Goal: Task Accomplishment & Management: Manage account settings

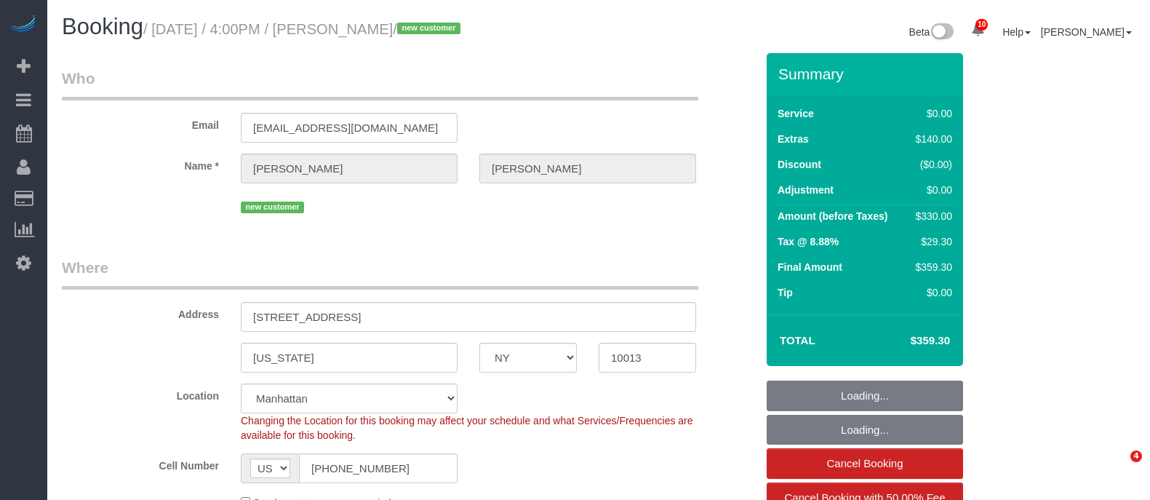
select select "NY"
select select "spot1"
select select "number:89"
select select "number:74"
select select "number:15"
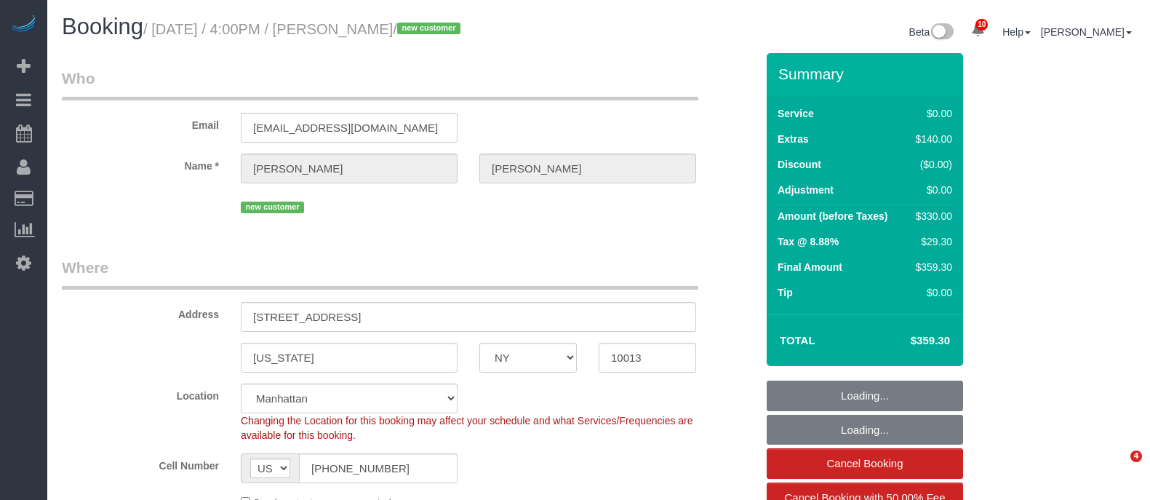
select select "number:7"
select select "2"
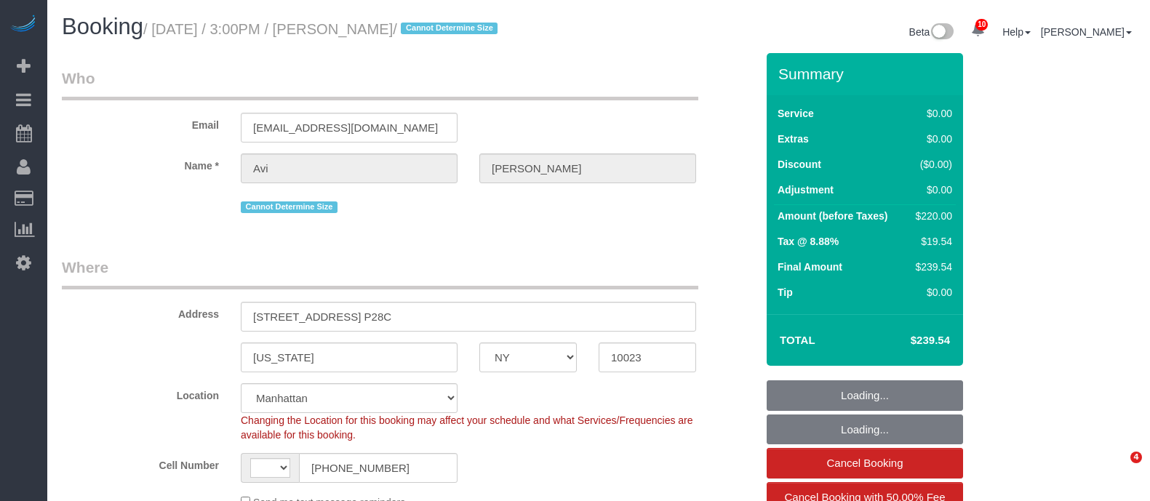
select select "NY"
select select "number:61"
select select "number:77"
select select "number:15"
select select "number:5"
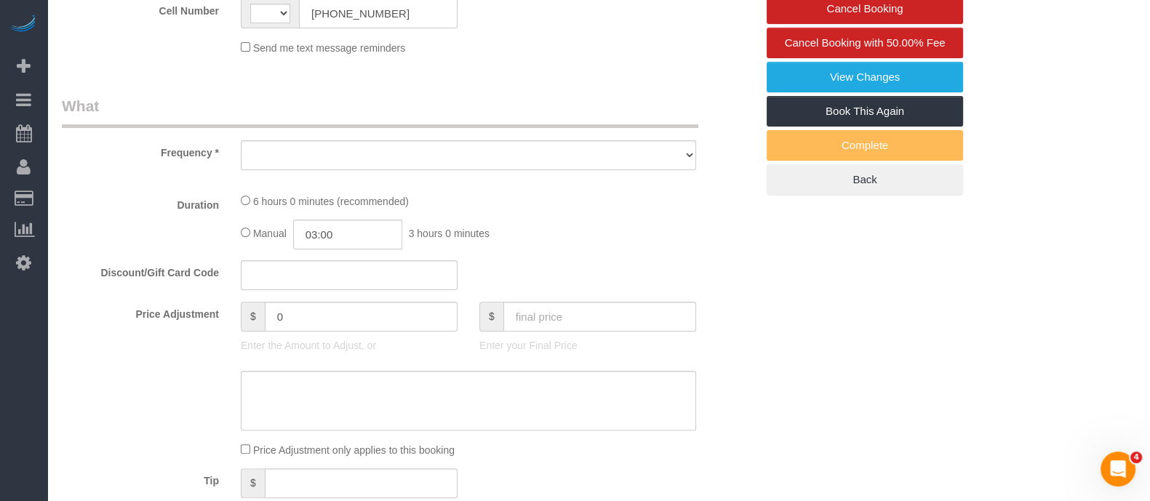
select select "string:US"
select select "object:1361"
select select "2"
select select "spot1"
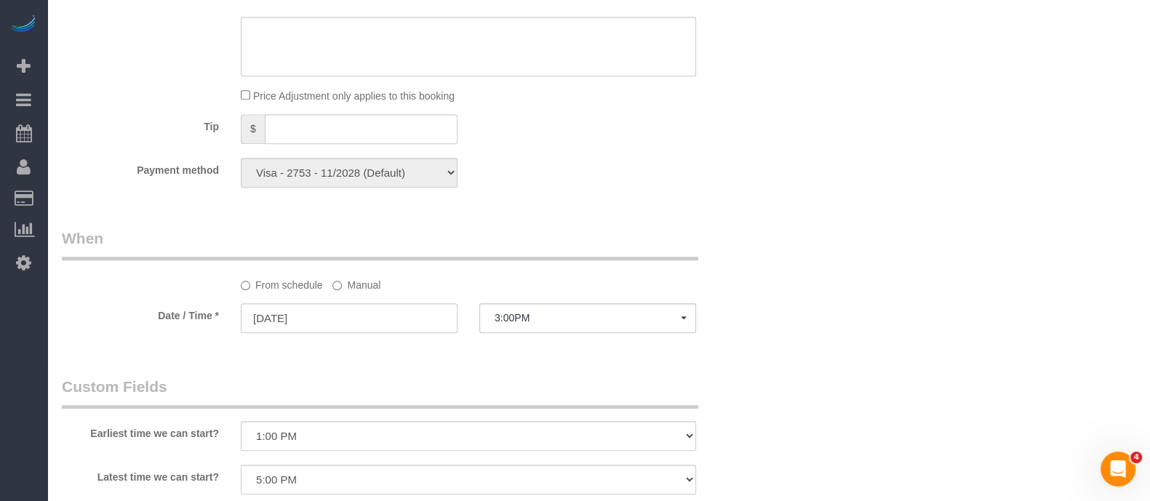
select select "object:1473"
select select "string:stripe-pm_1R1tF14VGloSiKo7U8tSIWlt"
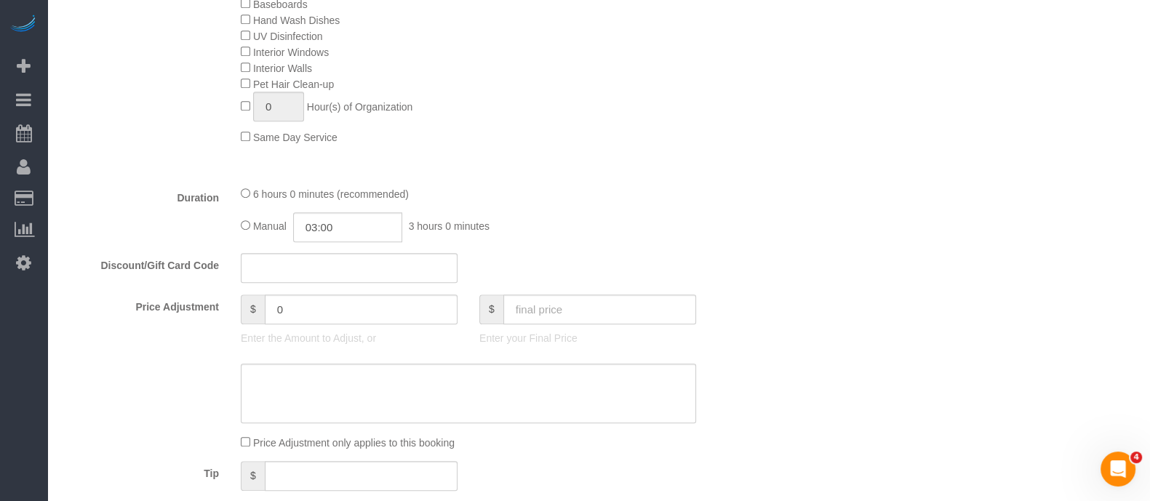
select select "2"
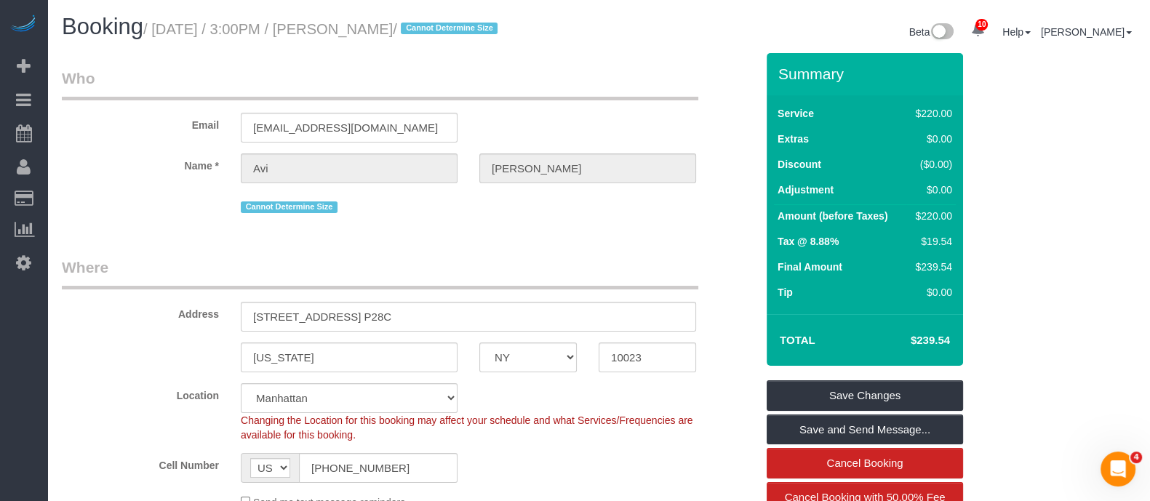
click at [586, 45] on div "Booking / August 17, 2025 / 3:00PM / Avi Fernandes / Cannot Determine Size Beta…" at bounding box center [598, 34] width 1095 height 39
click at [175, 21] on small "/ August 17, 2025 / 3:00PM / Avi Fernandes / Cannot Determine Size" at bounding box center [322, 29] width 359 height 16
click at [384, 21] on small "/ August 17, 2025 / 3:00PM / Avi Fernandes / Cannot Determine Size" at bounding box center [322, 29] width 359 height 16
copy small "August 17, 2025 / 3:00PM / Avi Fernandes"
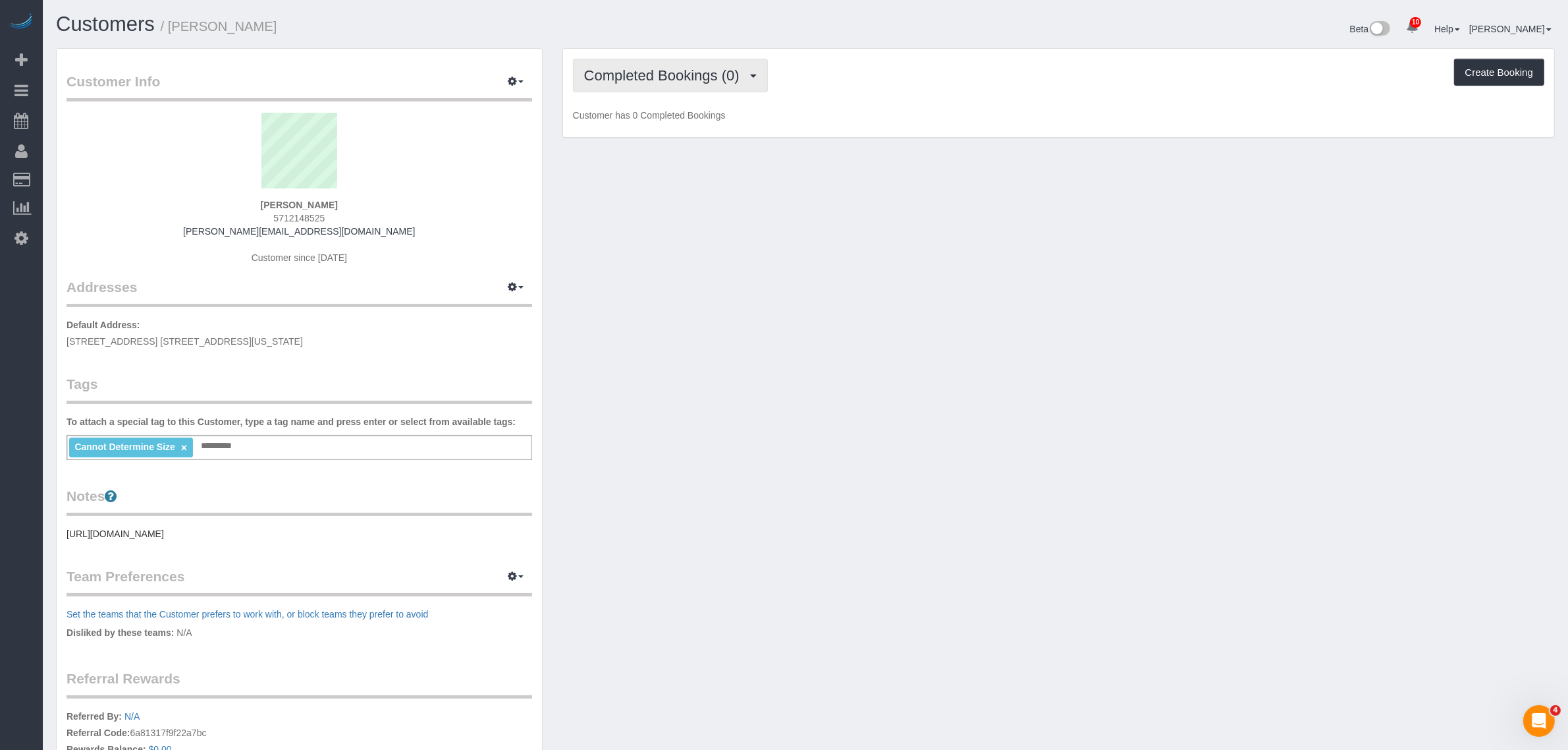
drag, startPoint x: 698, startPoint y: 64, endPoint x: 690, endPoint y: 94, distance: 31.0
click at [698, 64] on button "Completed Bookings (0)" at bounding box center [670, 75] width 195 height 34
click at [689, 136] on link "Cancelled Bookings (1)" at bounding box center [642, 139] width 137 height 17
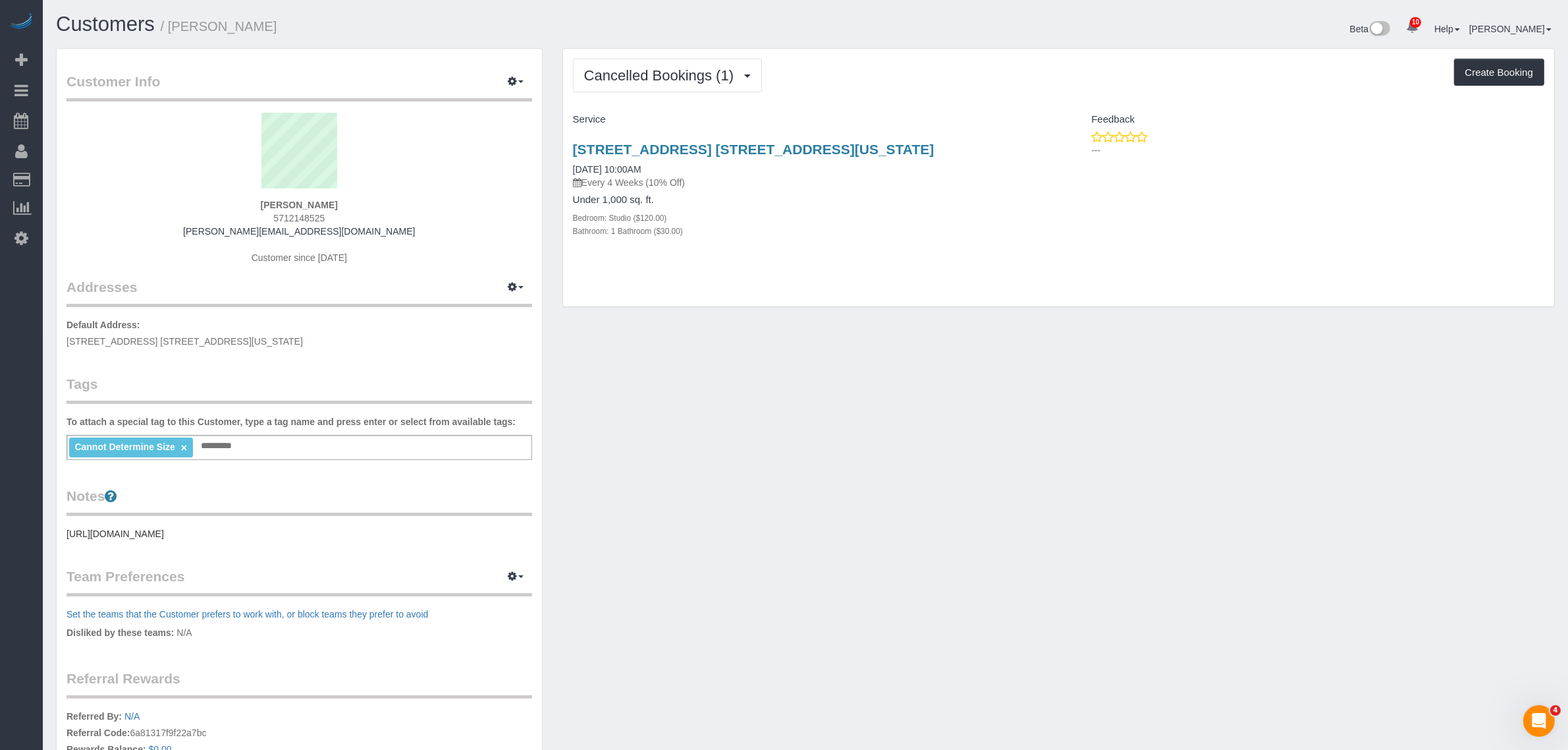
click at [886, 87] on div "Cancelled Bookings (1) Completed Bookings (0) Upcoming Bookings (1) Cancelled B…" at bounding box center [1058, 75] width 971 height 34
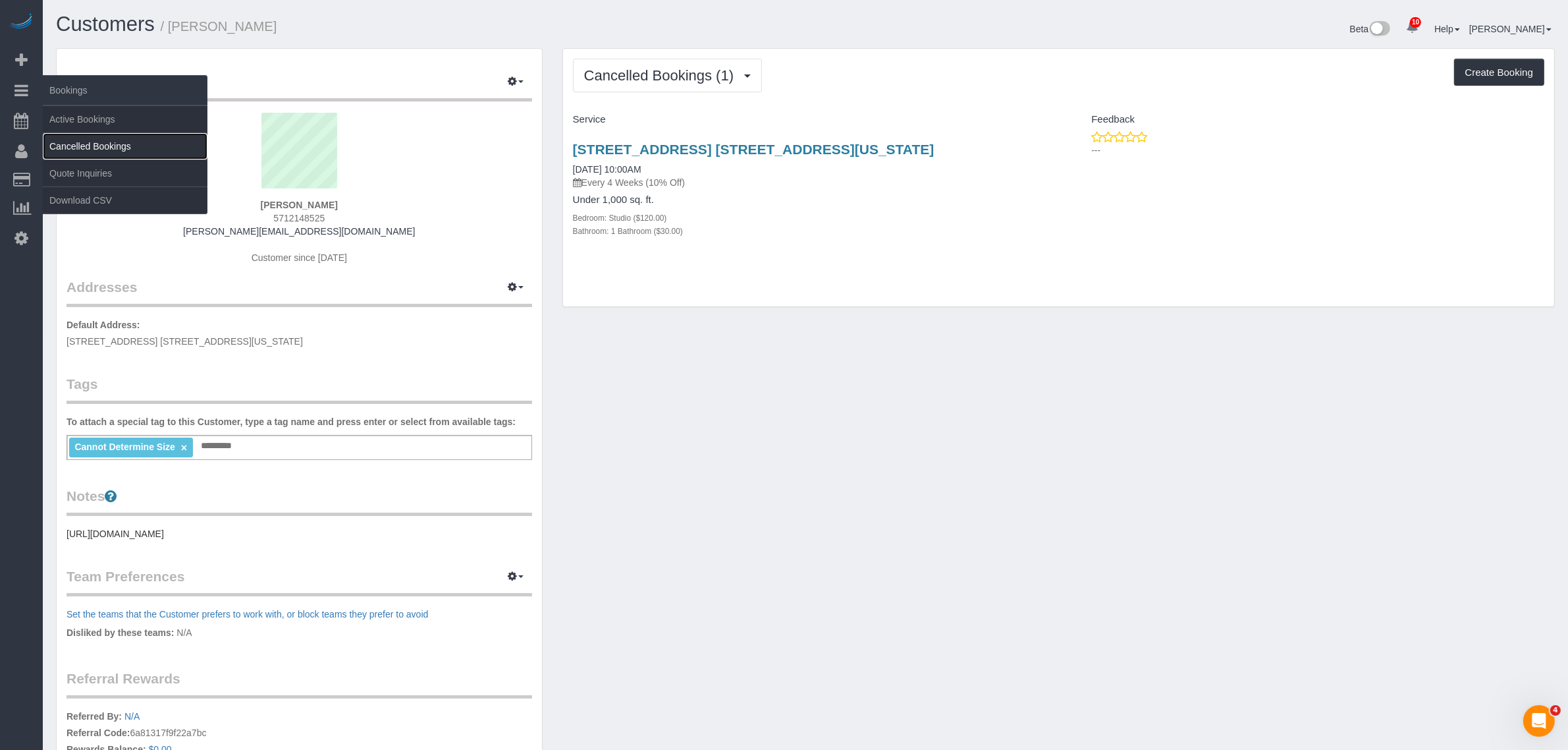
click at [58, 153] on link "Cancelled Bookings" at bounding box center [125, 146] width 165 height 26
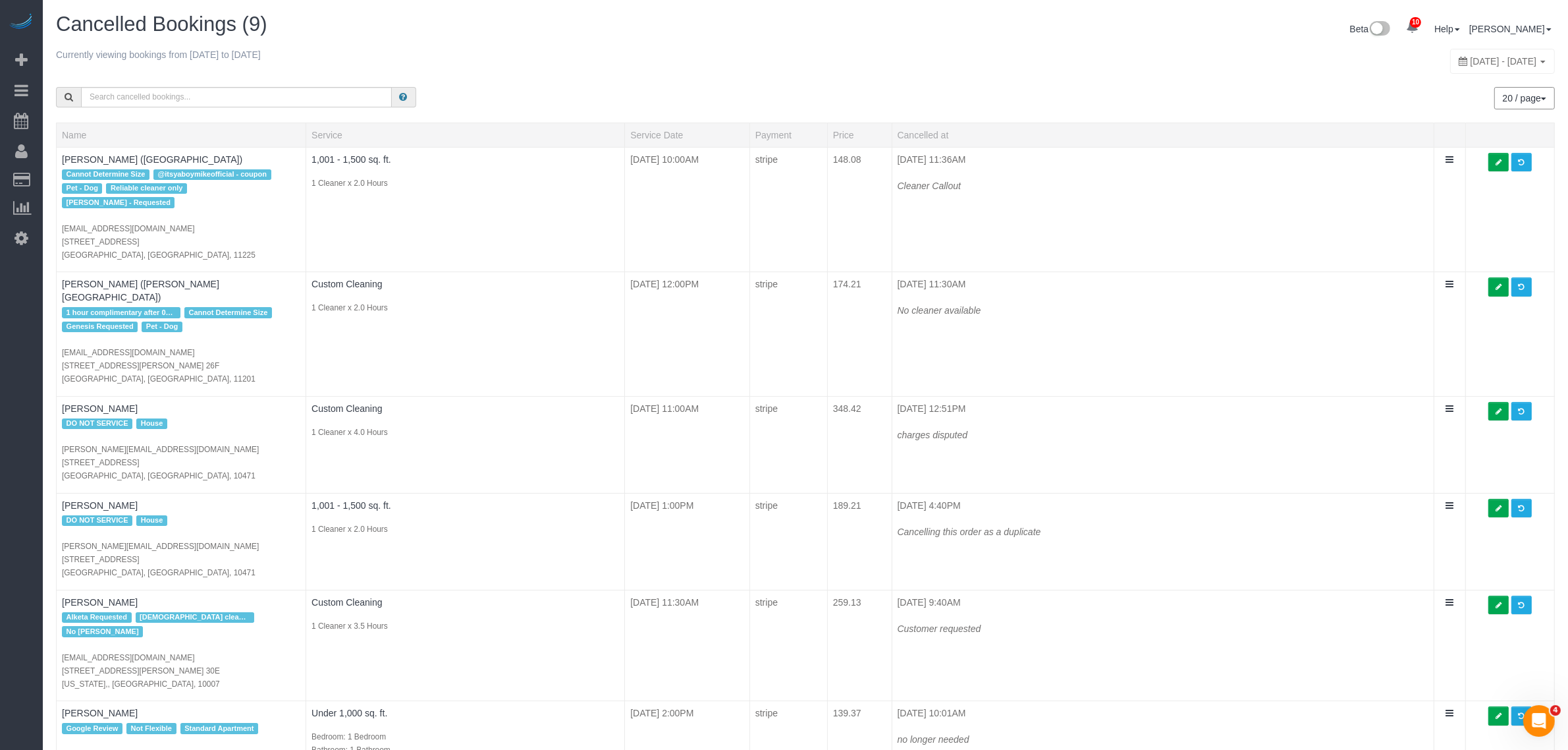
click at [1450, 53] on div "August 15, 2025 - August 15, 2025" at bounding box center [1503, 62] width 105 height 25
type input "**********"
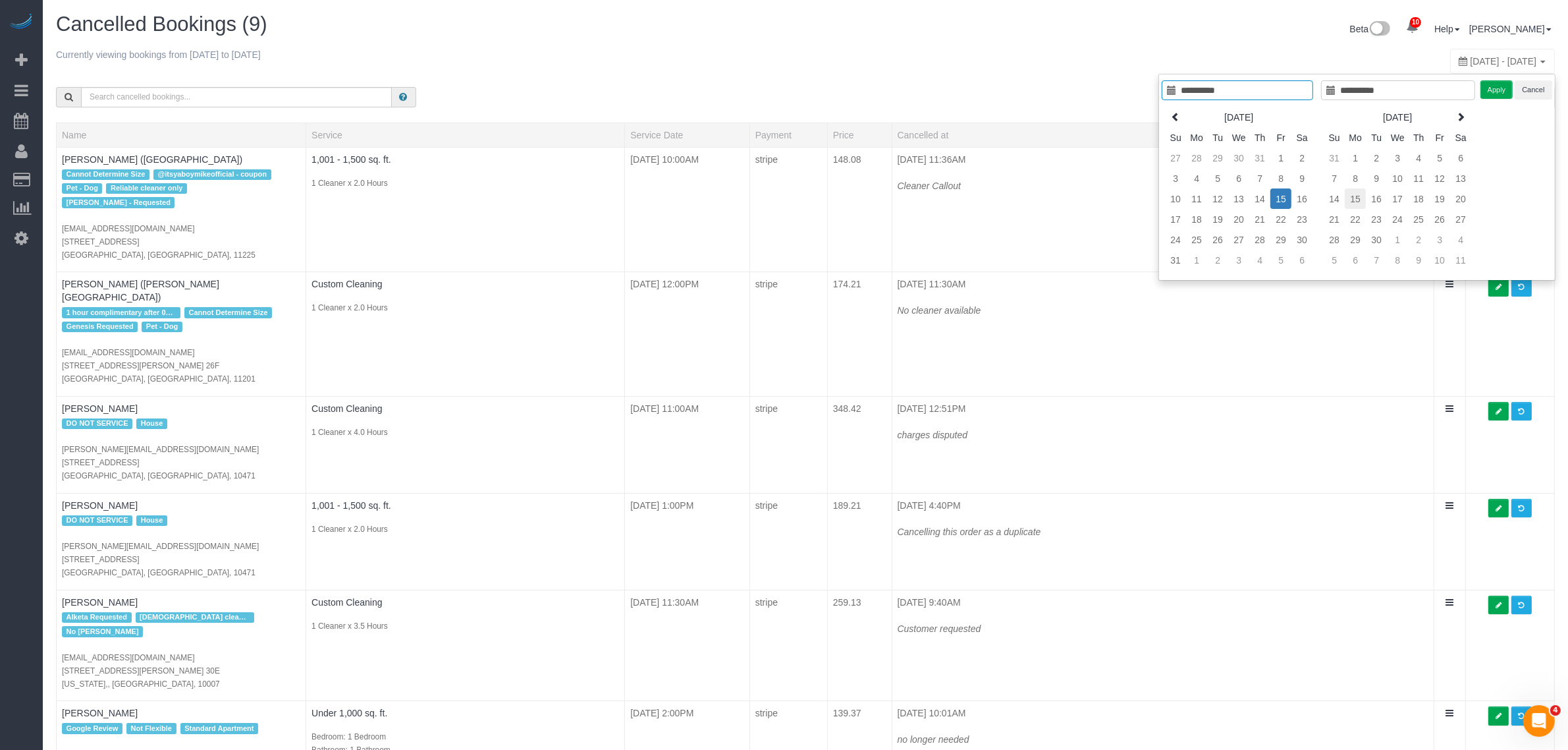
type input "**********"
click at [1352, 199] on td "15" at bounding box center [1354, 198] width 21 height 21
type input "**********"
click at [1352, 199] on td "15" at bounding box center [1354, 198] width 21 height 21
type input "**********"
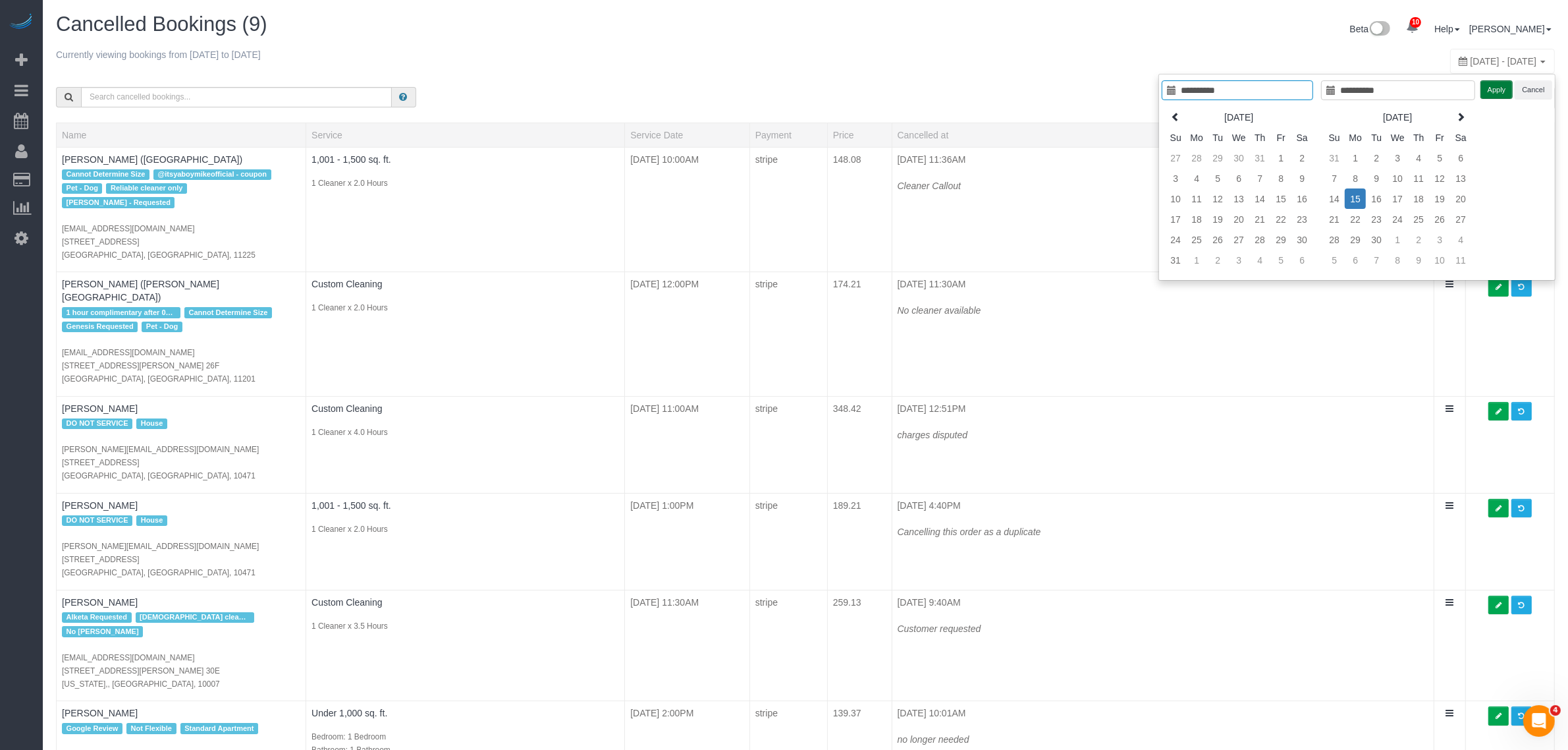
click at [1496, 93] on button "Apply" at bounding box center [1496, 90] width 33 height 19
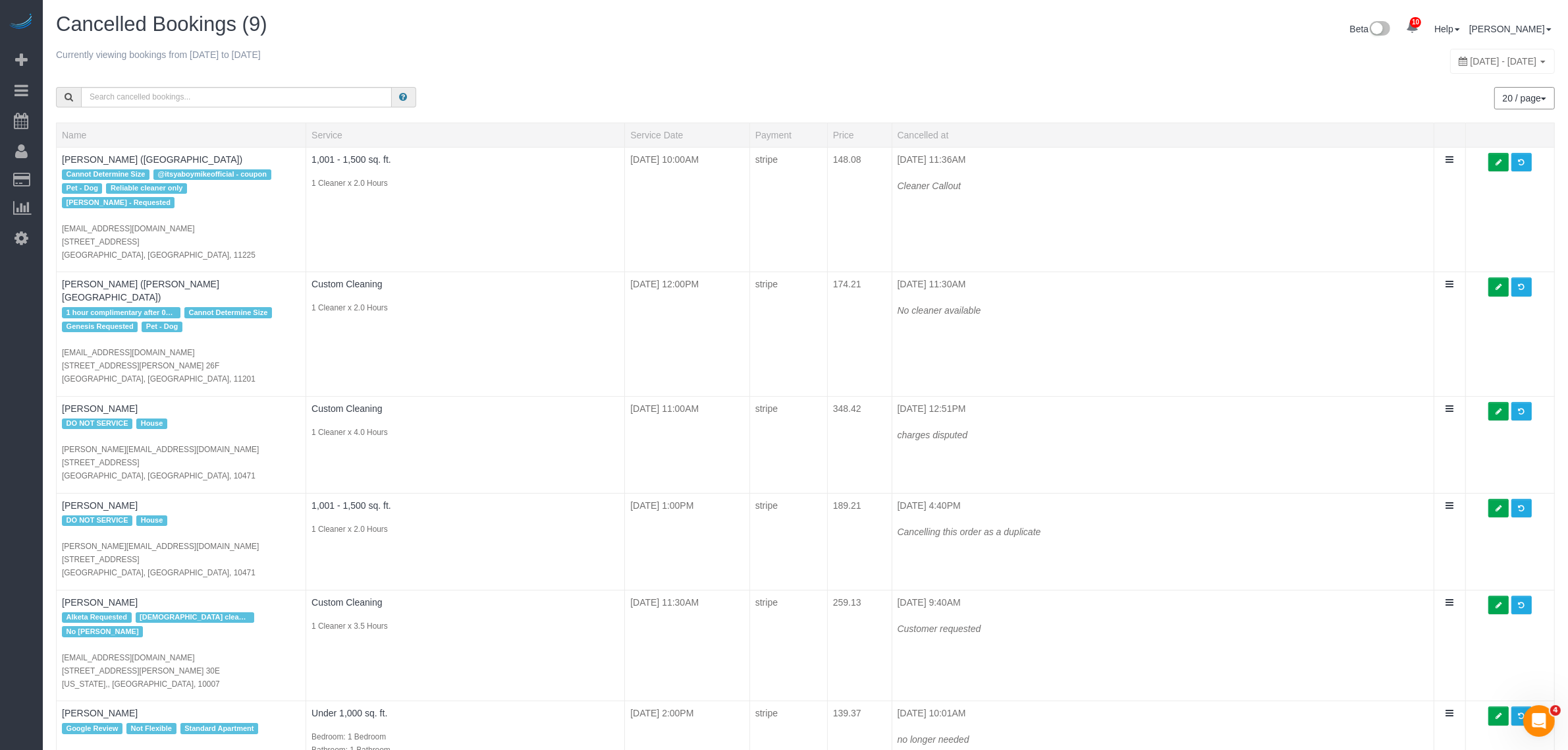
click at [975, 73] on div "20 / page 10 / page 20 / page 30 / page 40 / page 50 / page 100 / page" at bounding box center [1185, 98] width 760 height 49
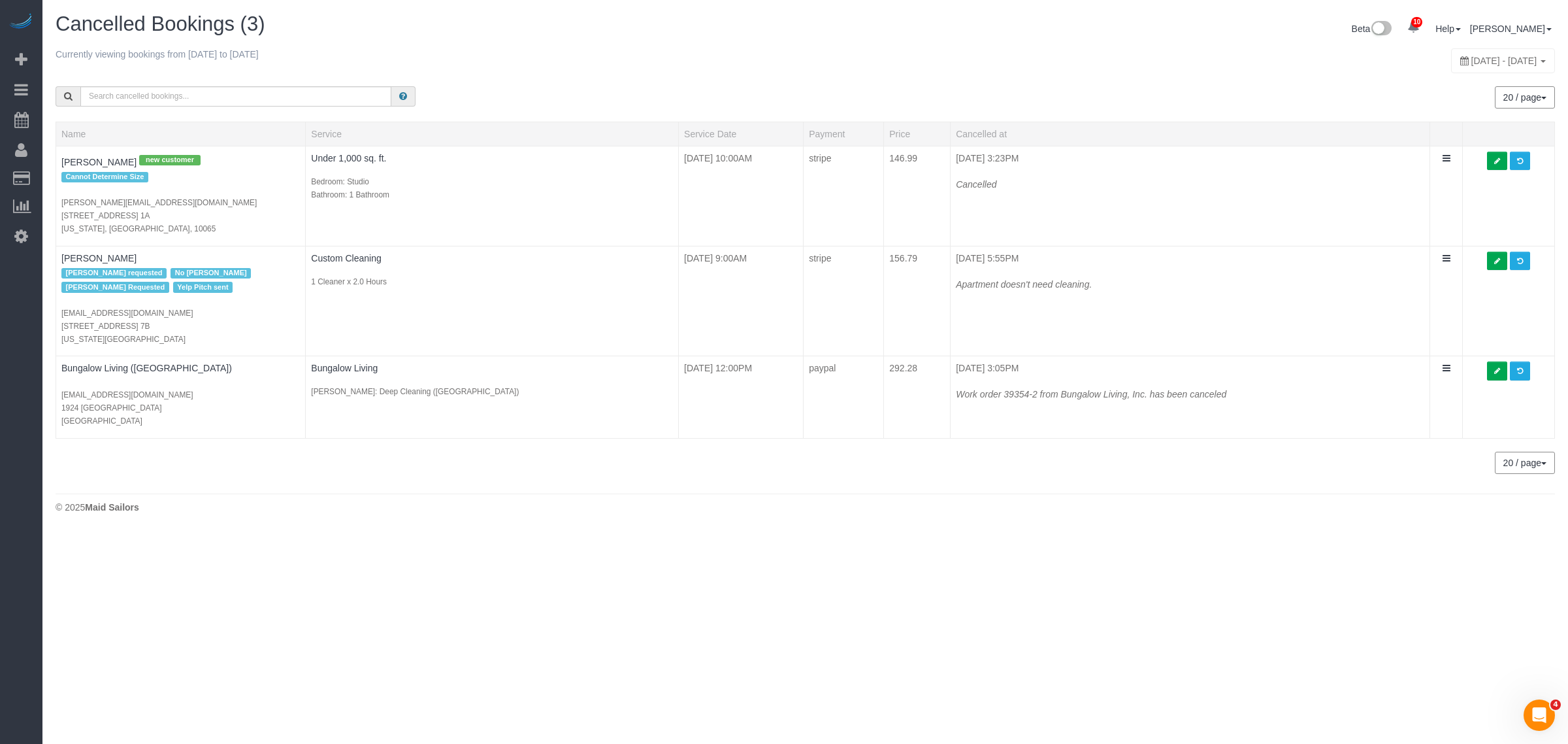
click at [1058, 100] on div "20 / page 10 / page 20 / page 30 / page 40 / page 50 / page 100 / page" at bounding box center [1185, 97] width 740 height 22
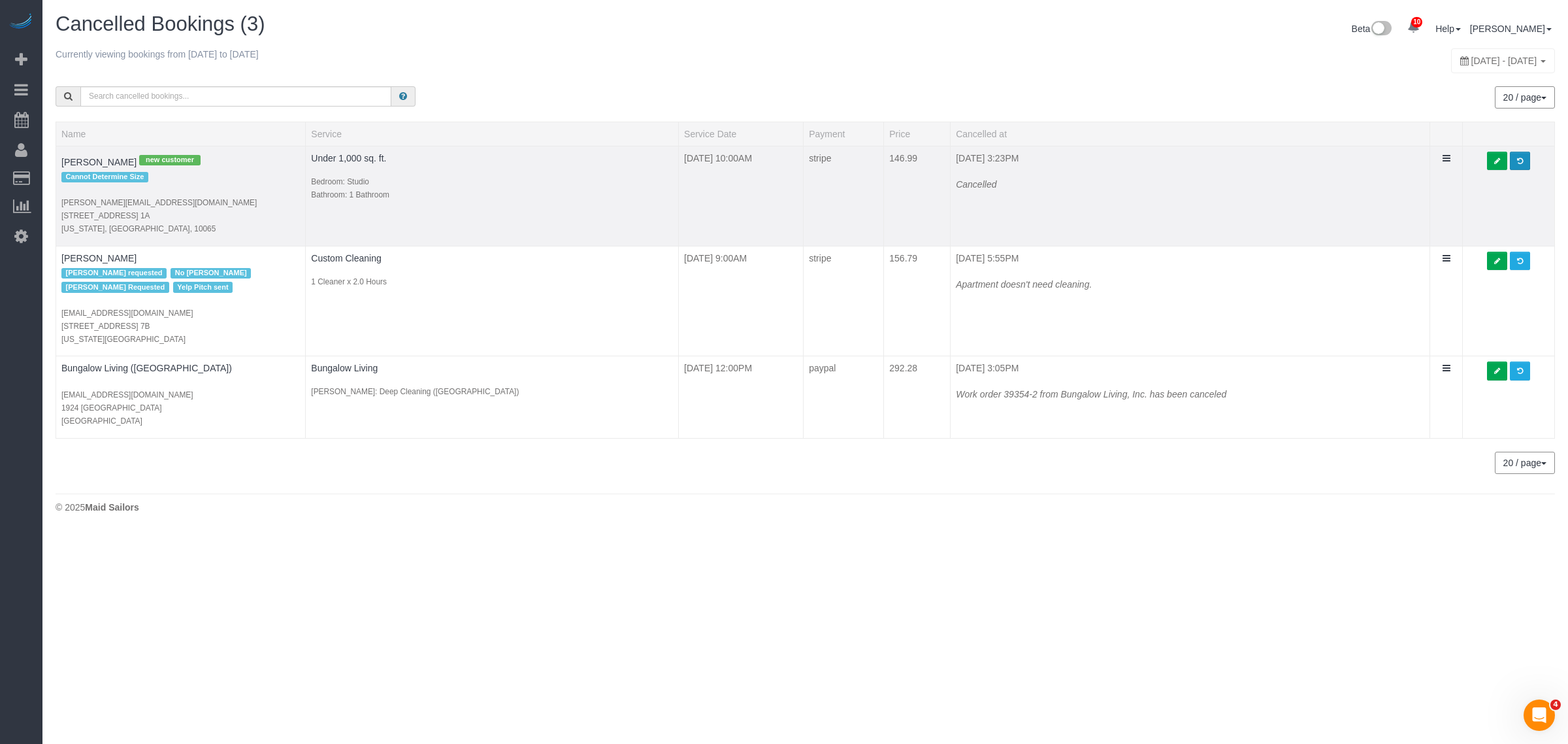
click at [1517, 158] on span at bounding box center [1520, 161] width 6 height 7
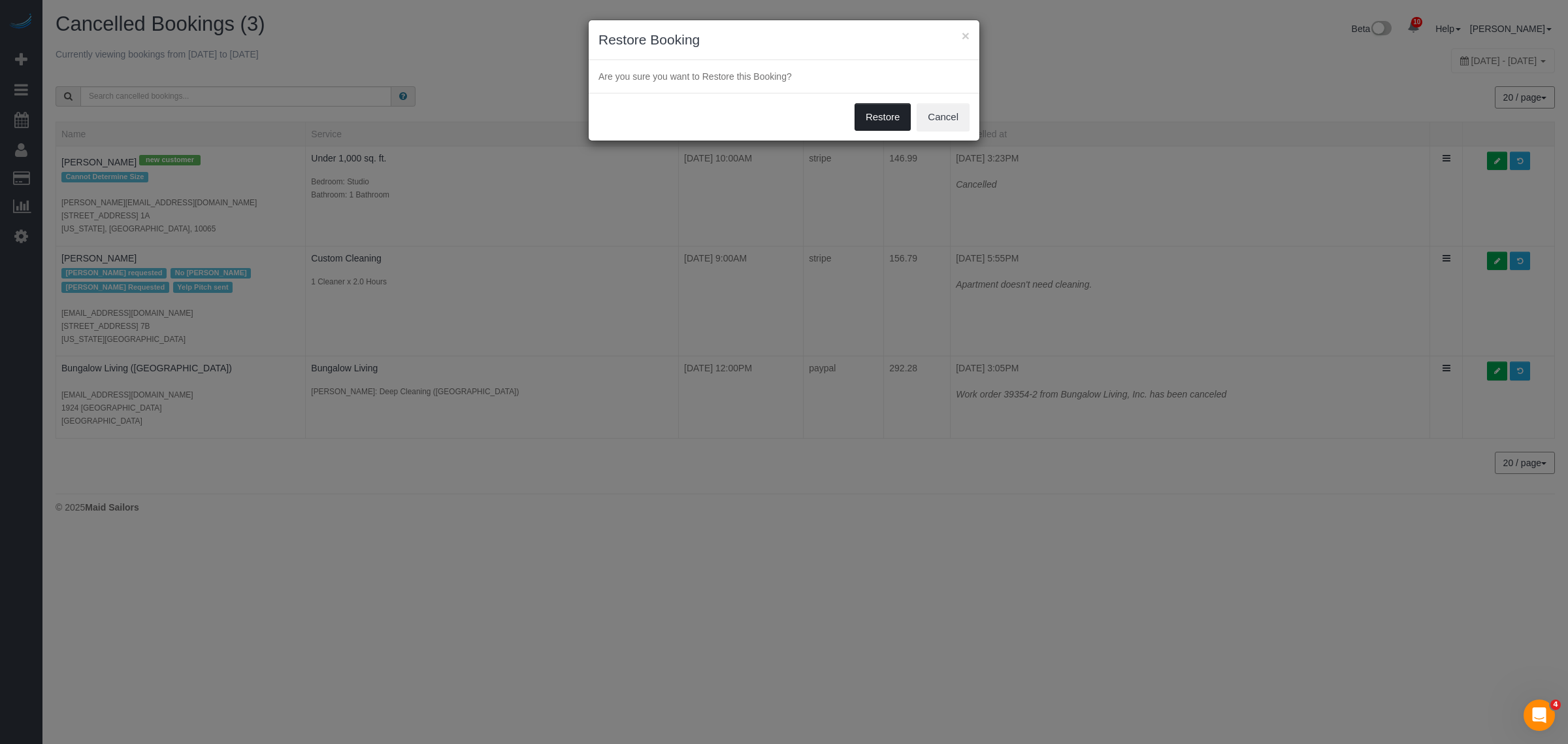
click at [869, 111] on button "Restore" at bounding box center [882, 117] width 57 height 28
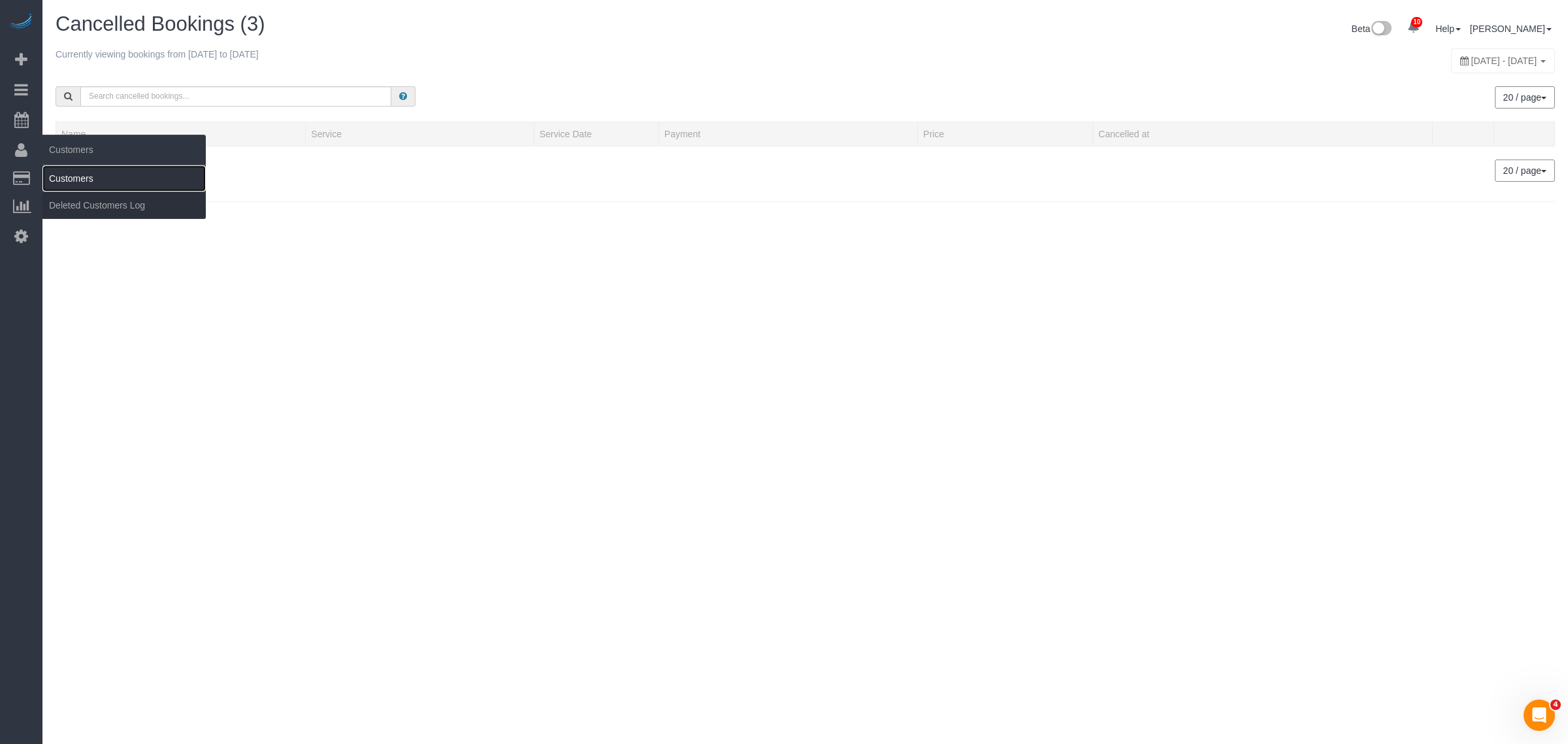
click at [112, 173] on link "Customers" at bounding box center [124, 178] width 163 height 26
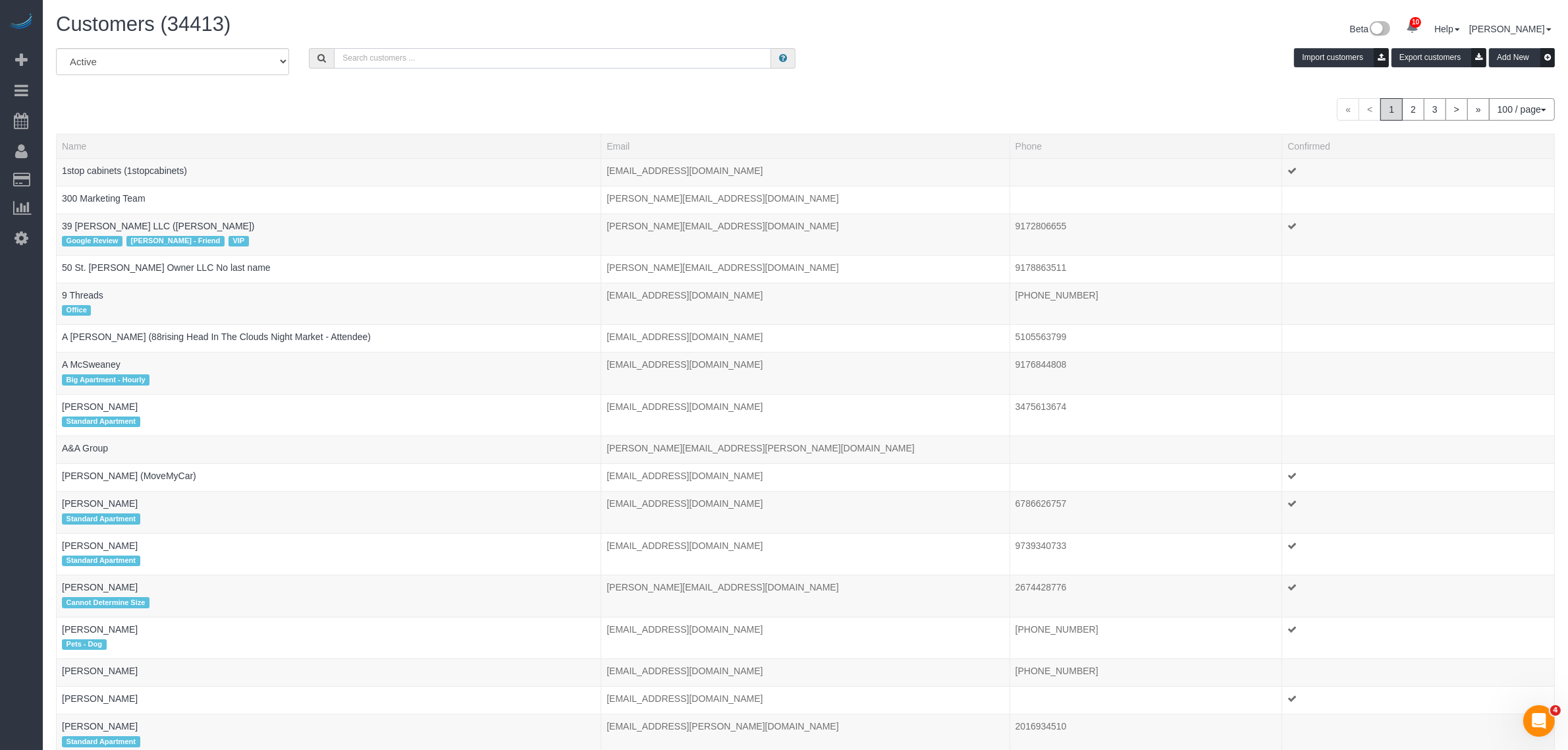
click at [461, 60] on input "text" at bounding box center [552, 58] width 437 height 21
paste input "Elissa Esher"
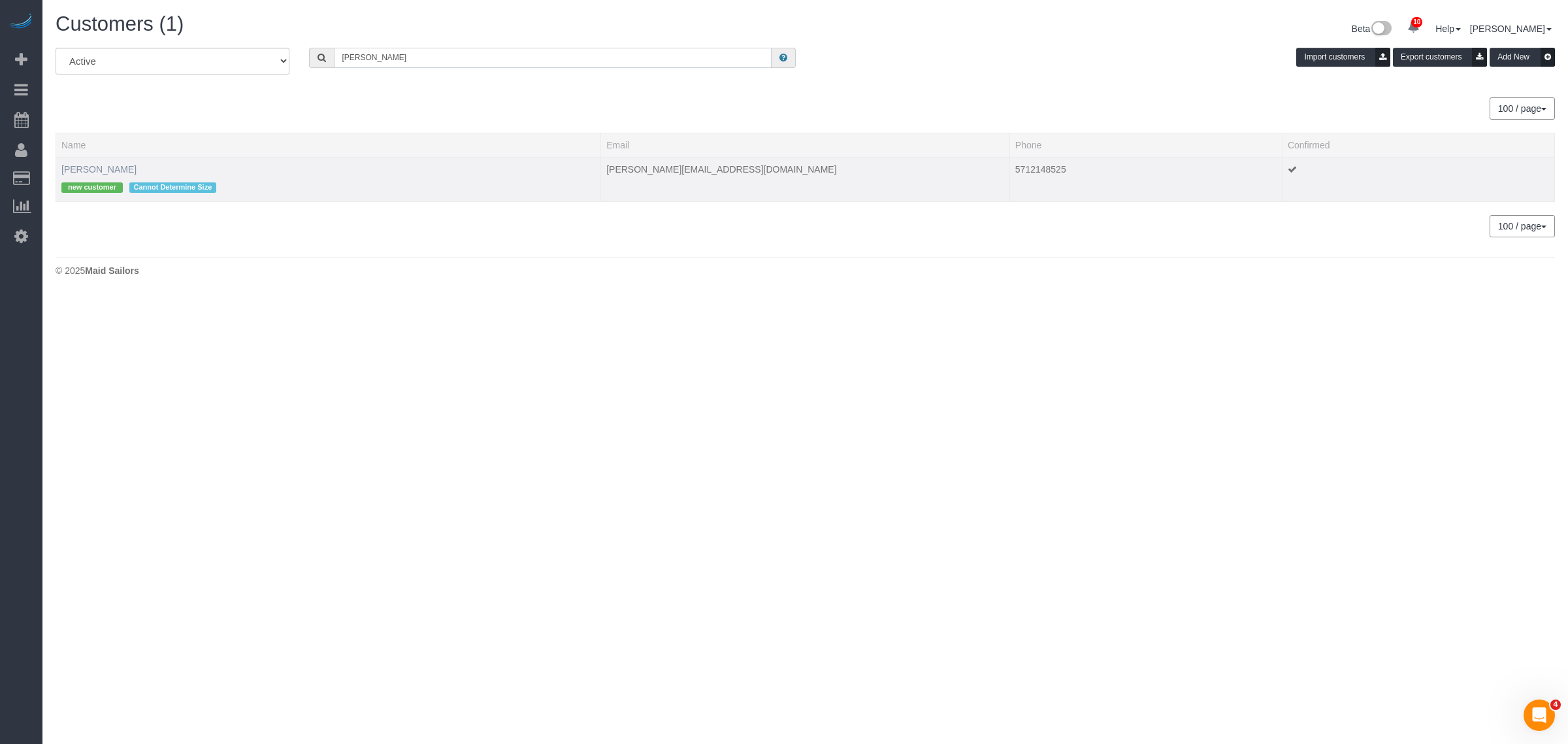
type input "Elissa Esher"
click at [99, 167] on link "Elissa Esher" at bounding box center [99, 170] width 75 height 11
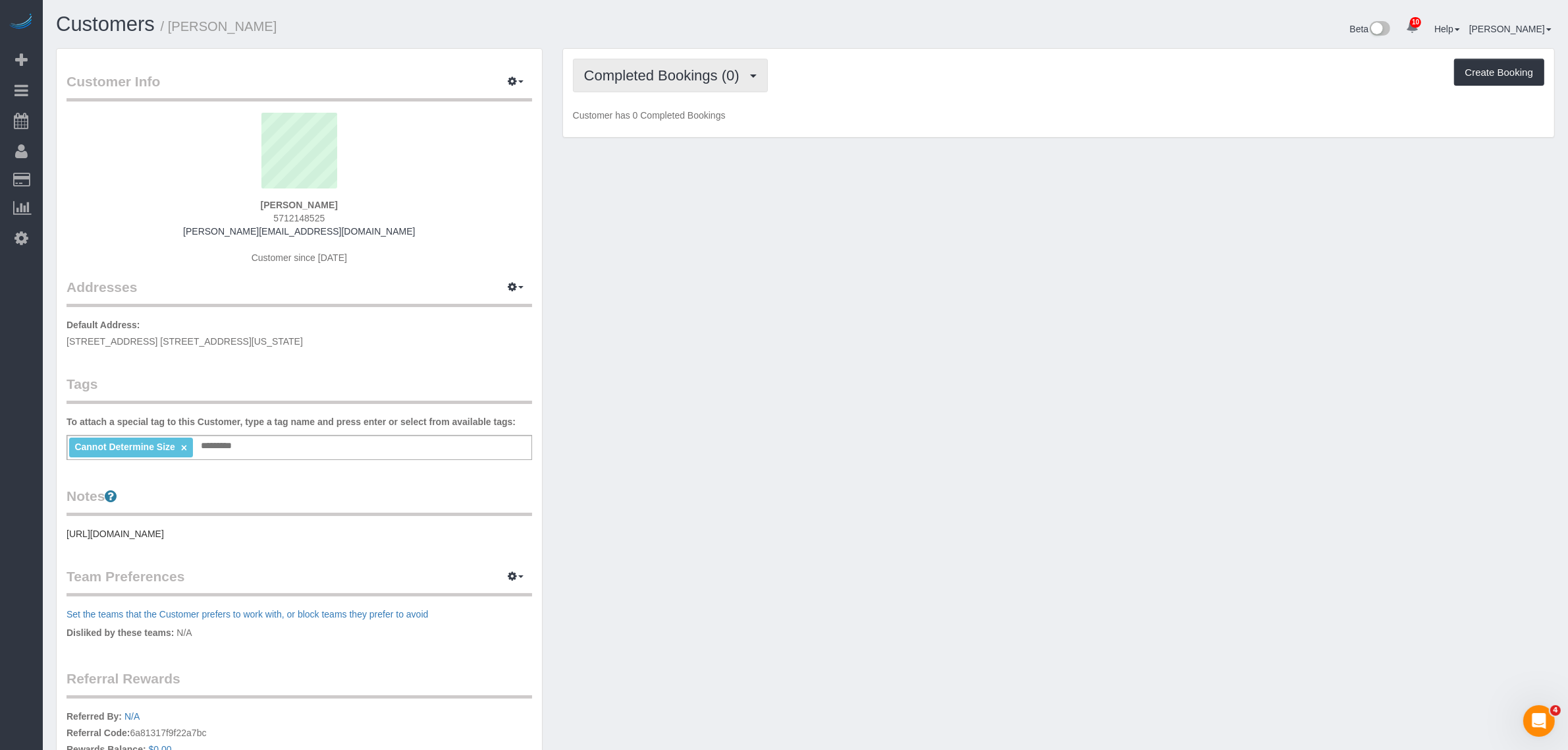
click at [758, 77] on button "Completed Bookings (0)" at bounding box center [670, 75] width 195 height 34
click at [684, 130] on link "Upcoming Bookings (7)" at bounding box center [642, 123] width 137 height 17
click at [645, 275] on div "Customer Info Edit Contact Info Send Message Email Preferences Special Sales Ta…" at bounding box center [805, 471] width 1518 height 846
click at [679, 73] on span "Completed Bookings (0)" at bounding box center [664, 75] width 162 height 16
click at [662, 119] on link "Upcoming Bookings (1)" at bounding box center [642, 123] width 137 height 17
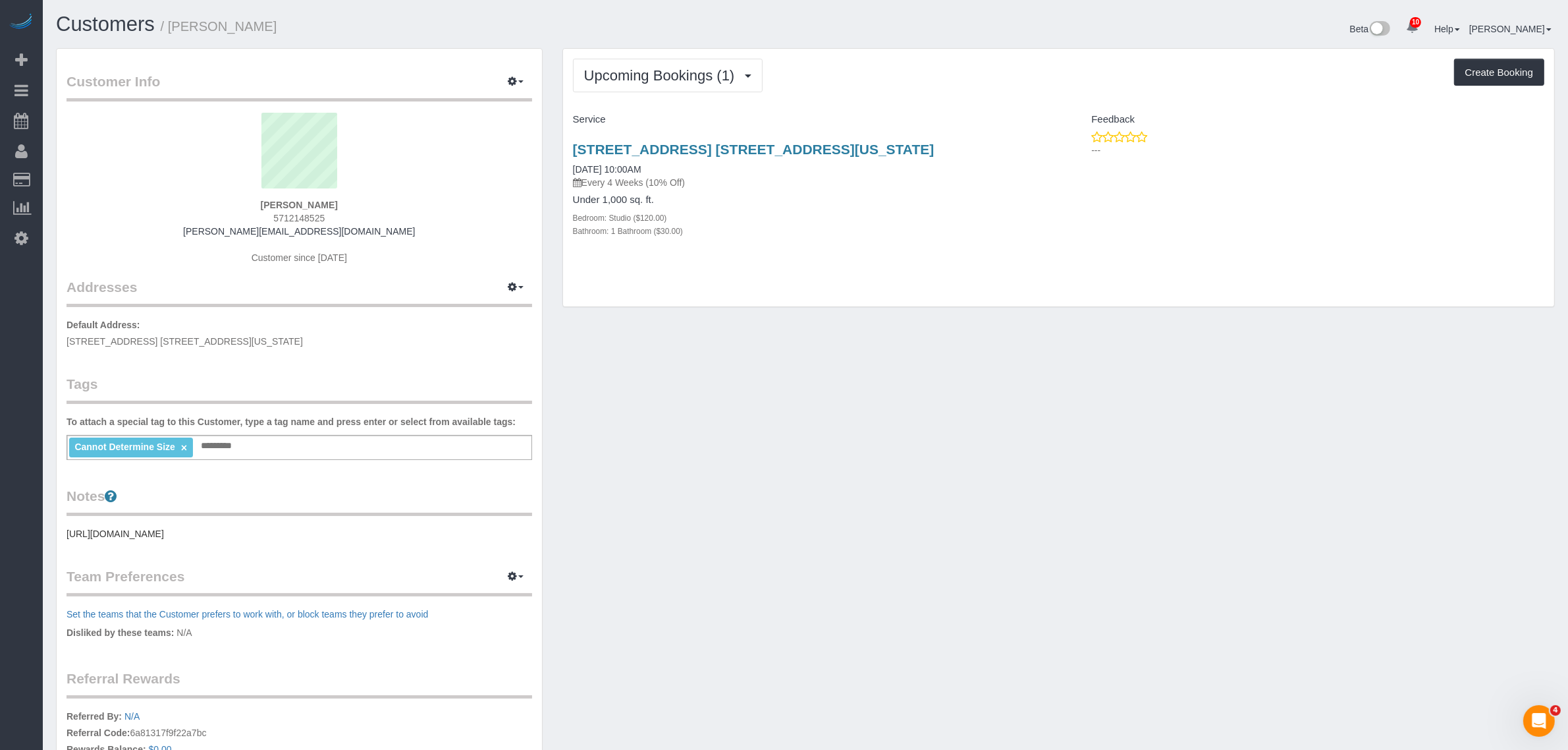
click at [1037, 105] on div "Upcoming Bookings (1) Completed Bookings (0) Upcoming Bookings (1) Cancelled Bo…" at bounding box center [1058, 178] width 991 height 258
click at [794, 147] on link "[STREET_ADDRESS] [STREET_ADDRESS][US_STATE]" at bounding box center [753, 149] width 361 height 15
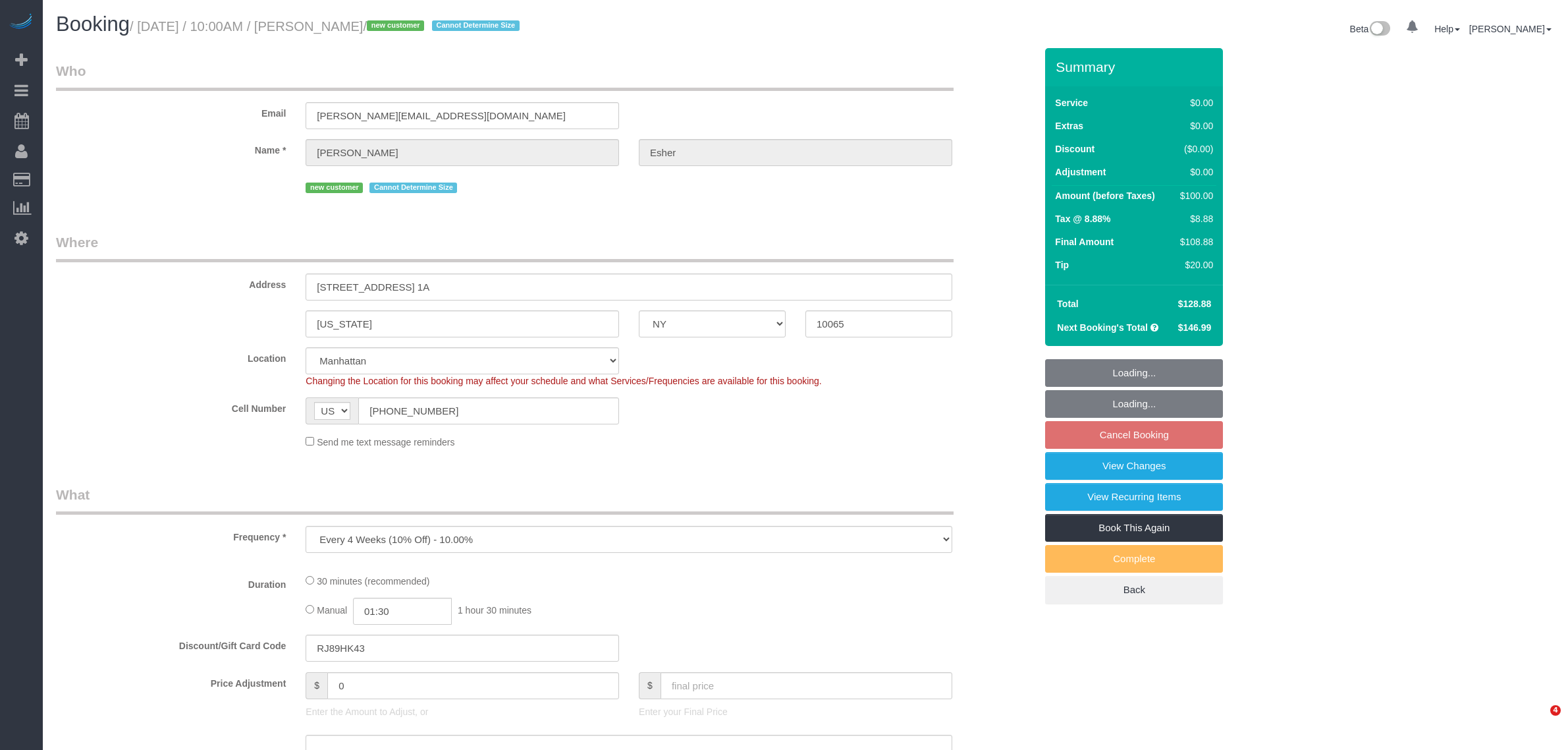
select select "NY"
select select "number:57"
select select "number:71"
select select "number:15"
select select "number:5"
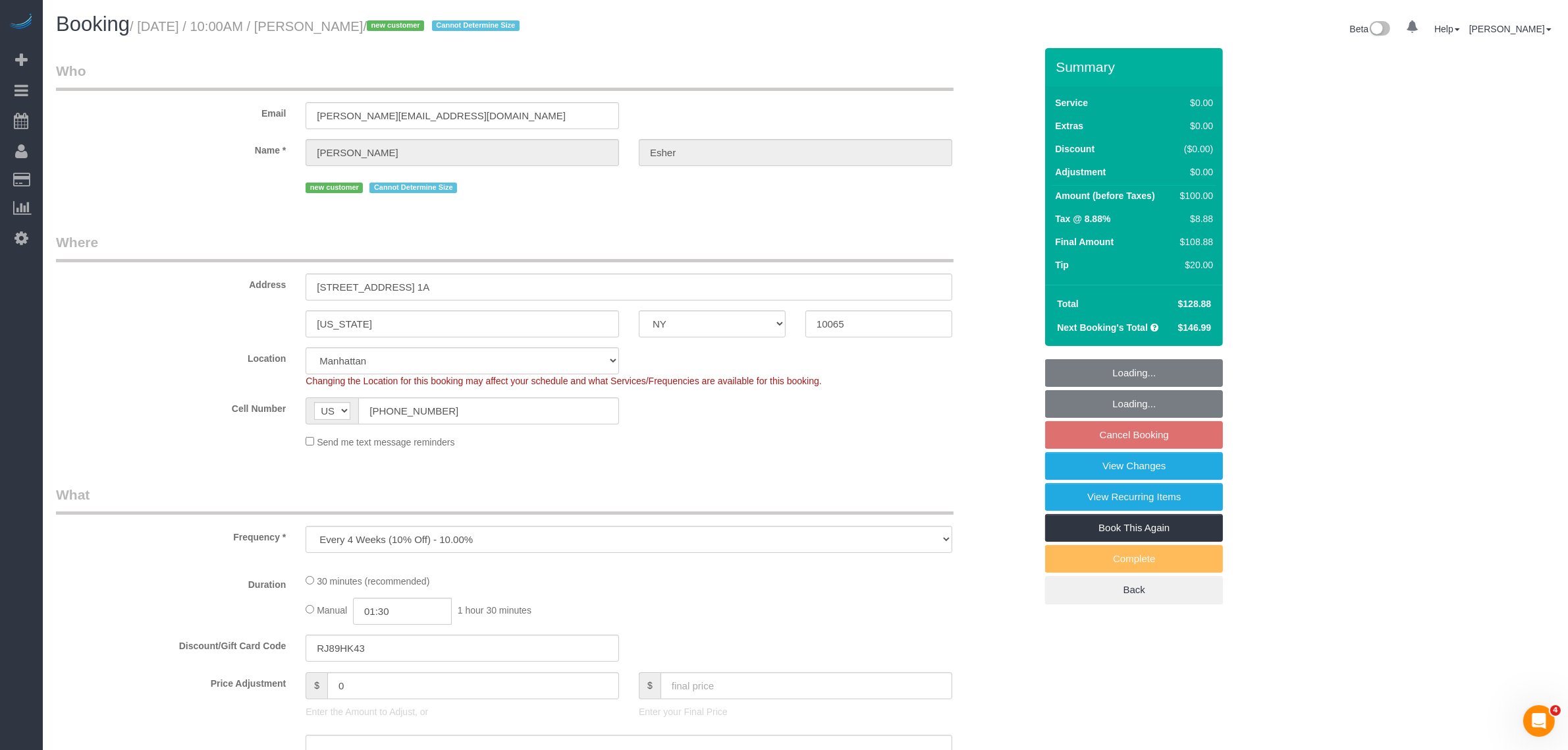
select select "string:stripe-pm_1RsuKv4VGloSiKo70PRYzMVa"
select select "object:971"
select select "spot3"
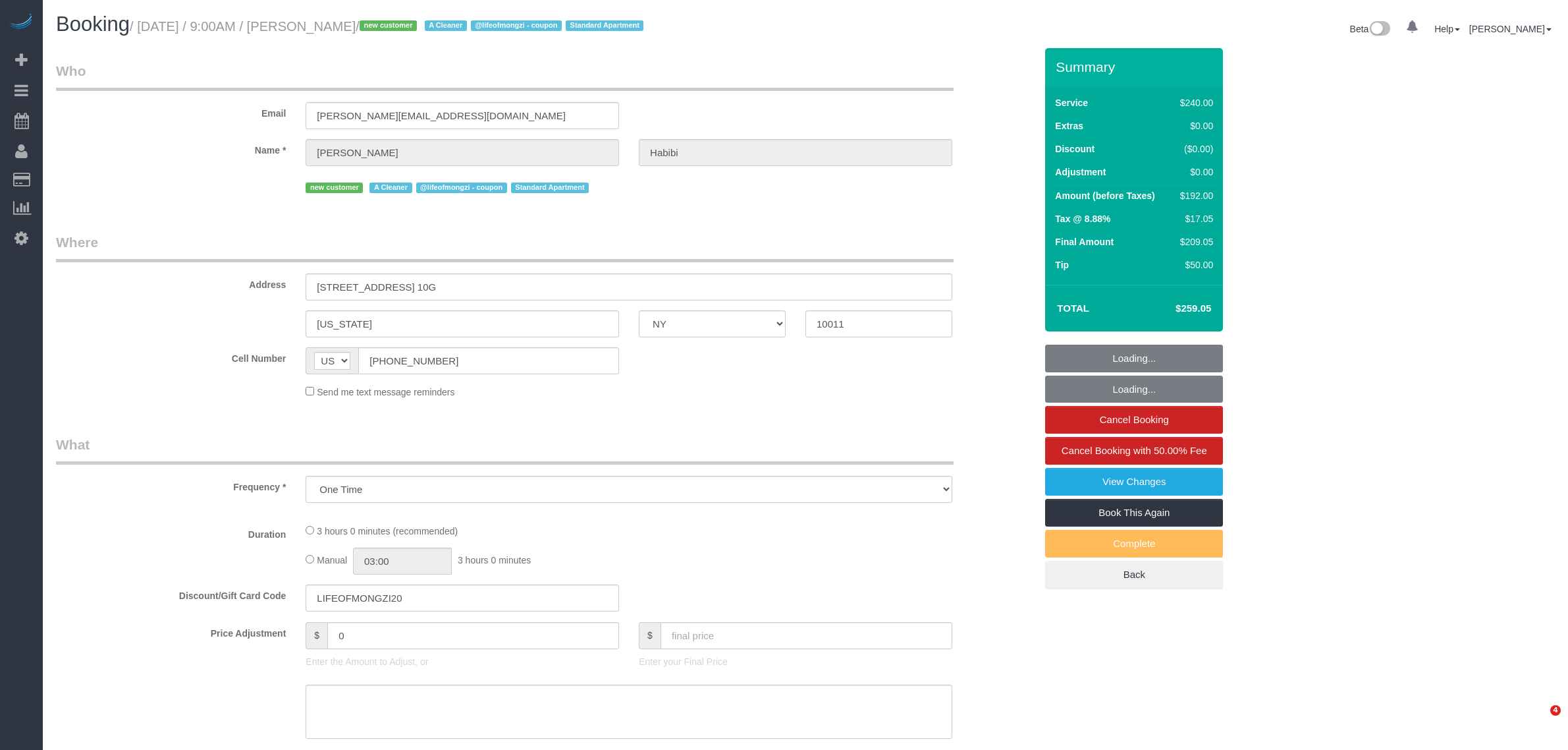
select select "NY"
select select "string:stripe-pm_1RsTME4VGloSiKo77Ibx2GkN"
select select "180"
select select "number:57"
select select "number:69"
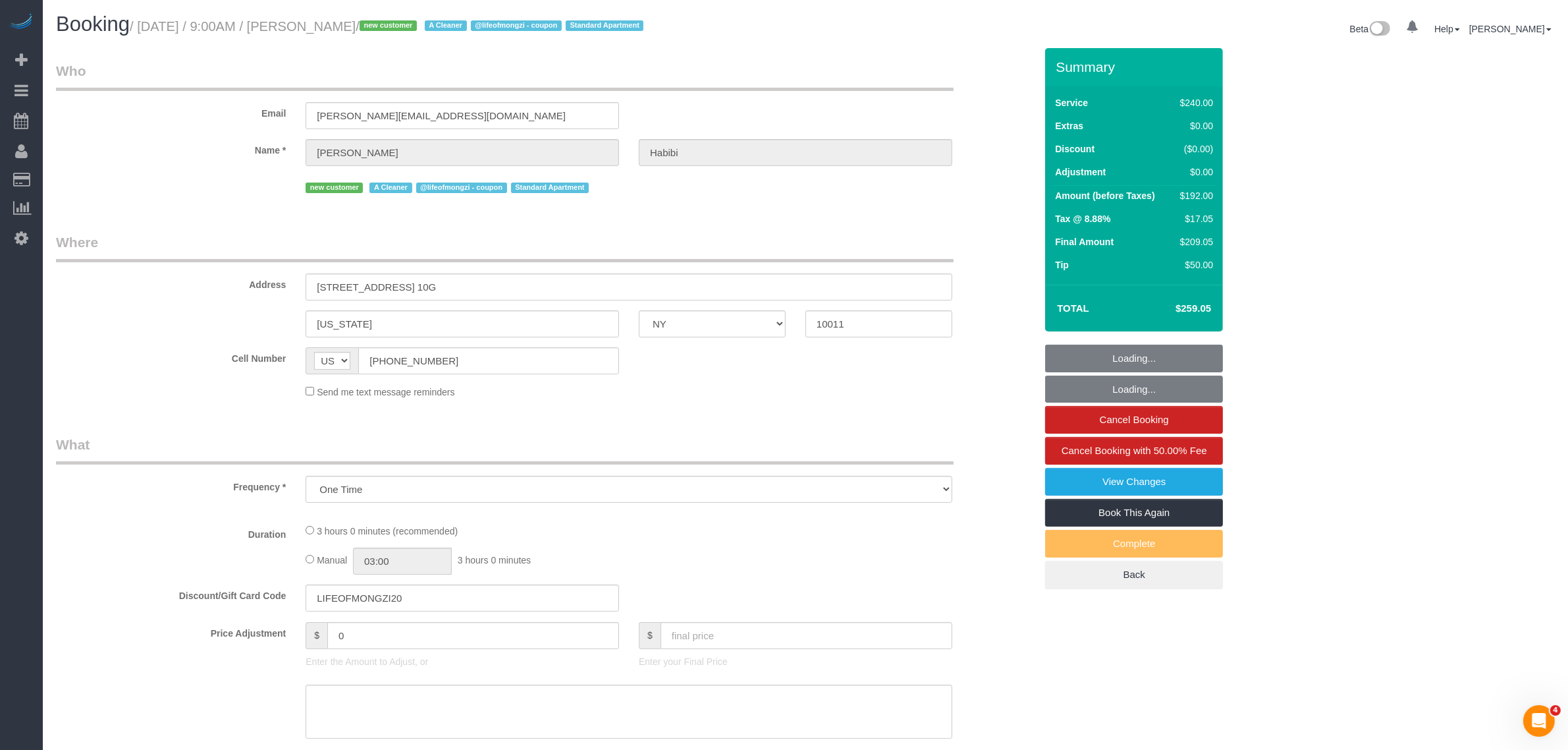
select select "number:15"
select select "number:6"
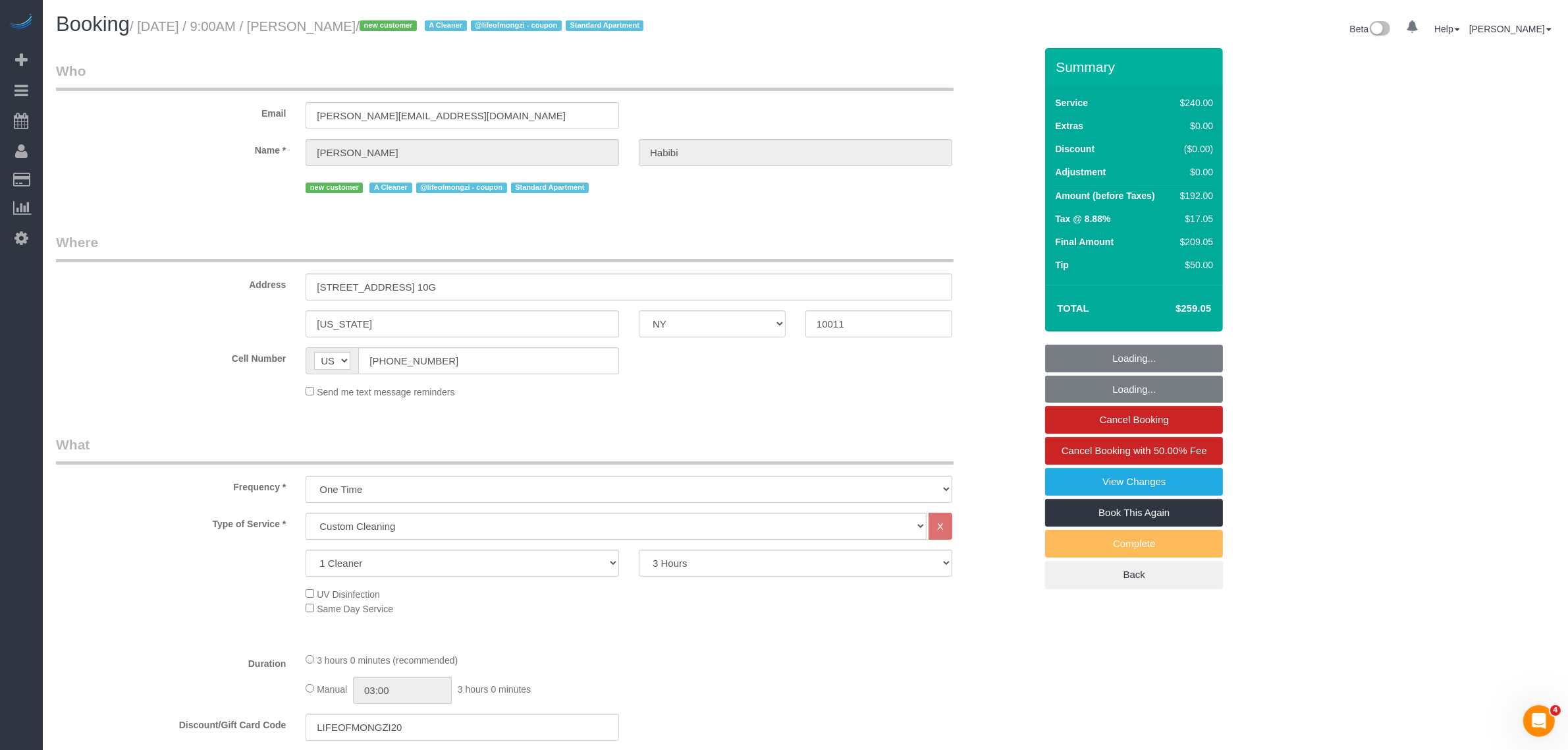
select select "spot1"
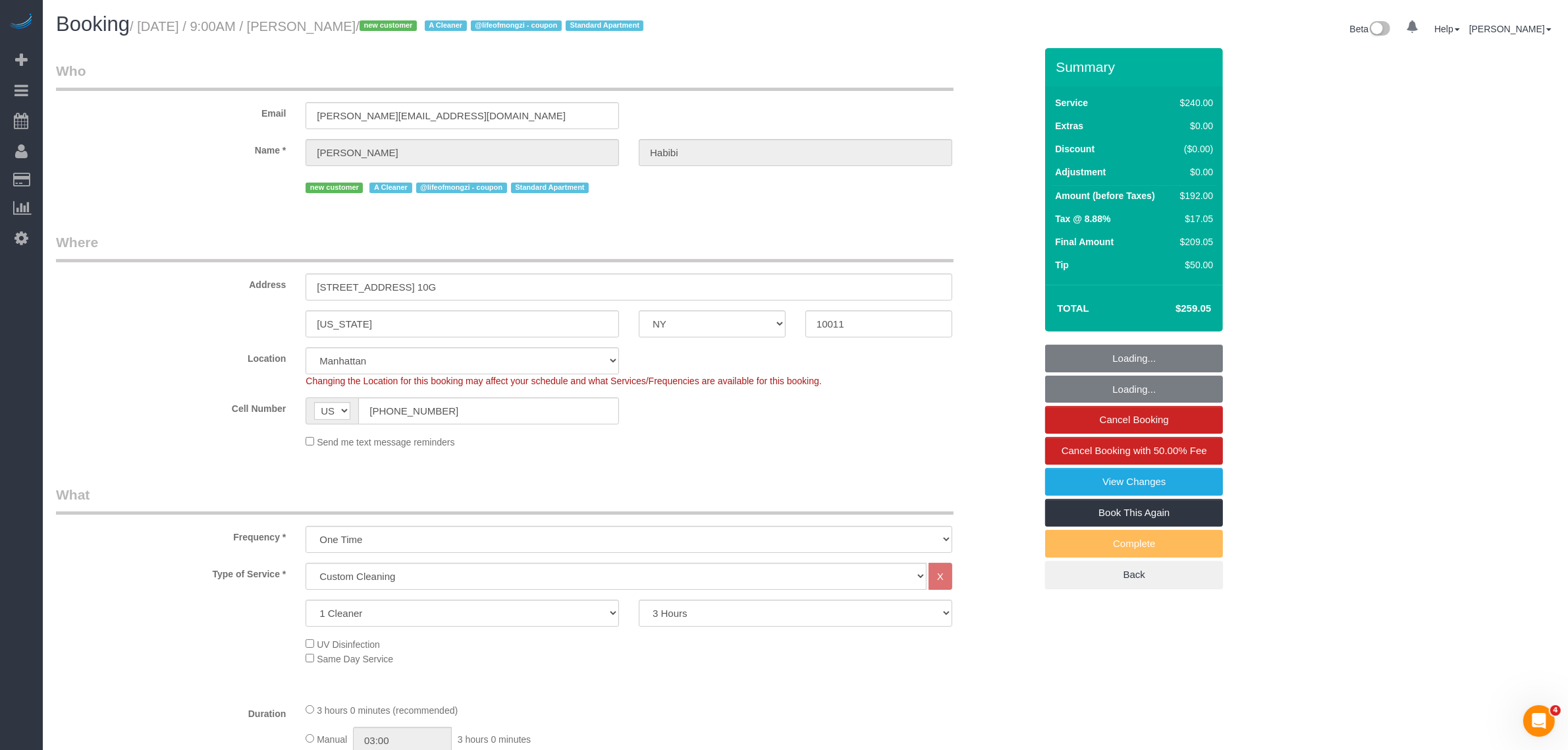
select select "object:1429"
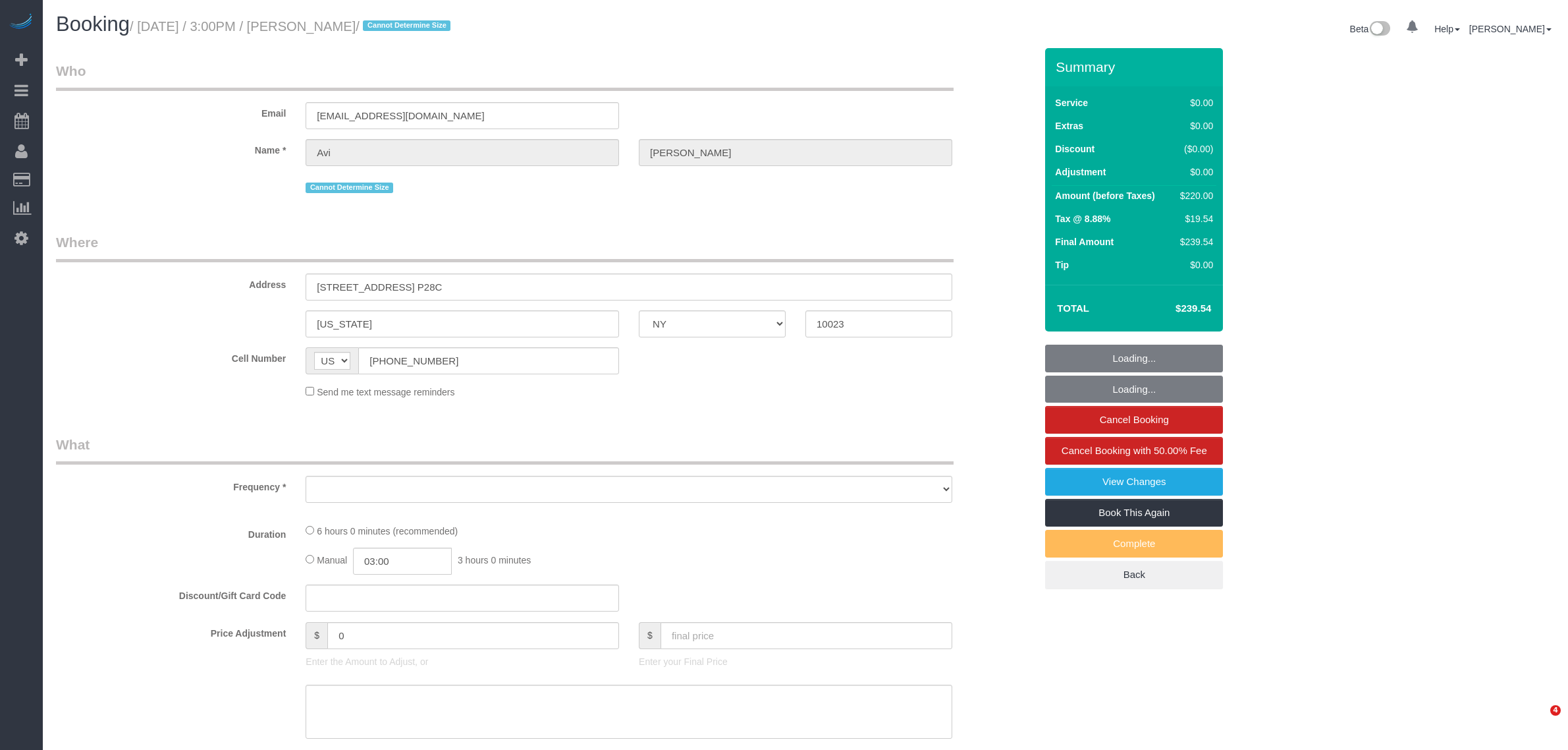
select select "NY"
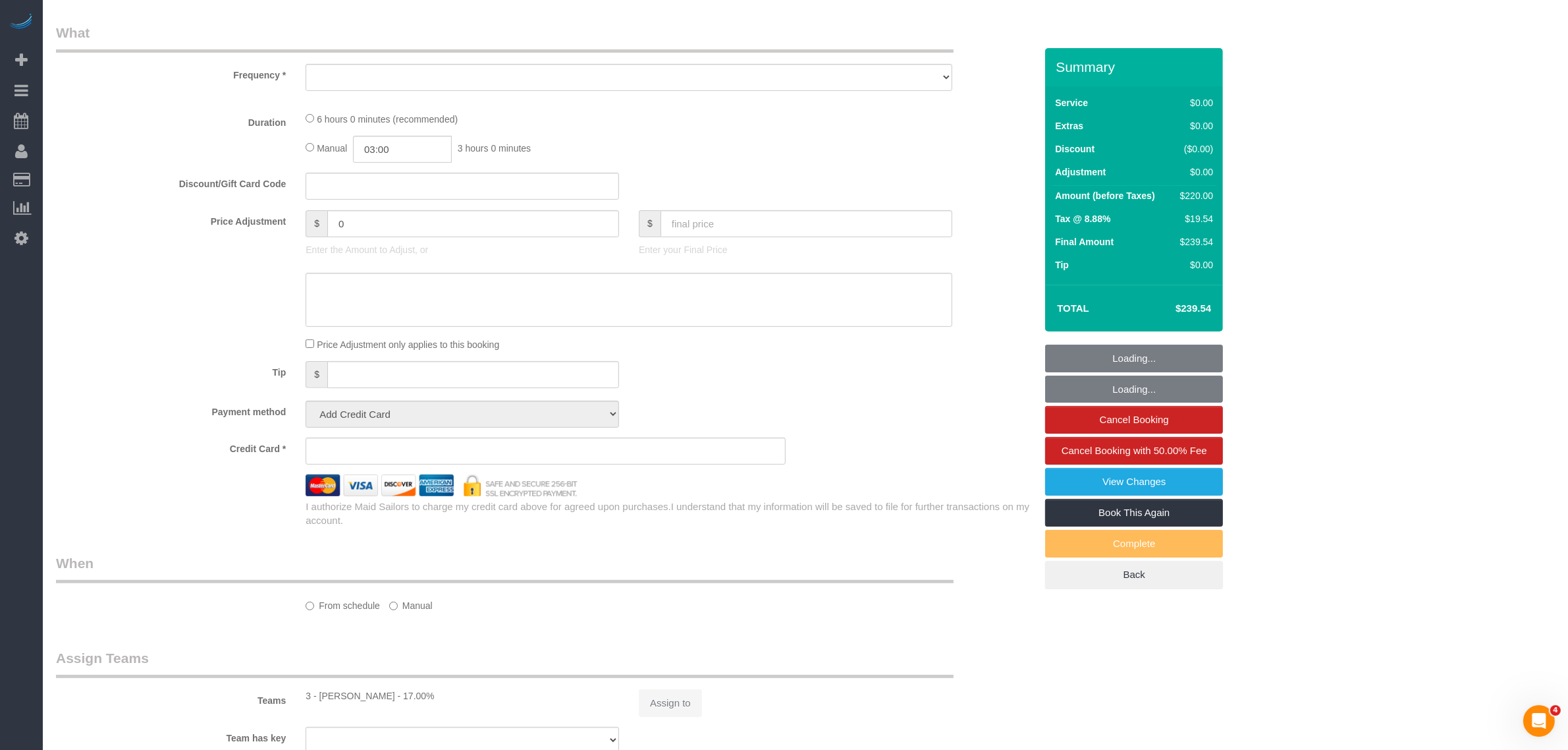
select select "2"
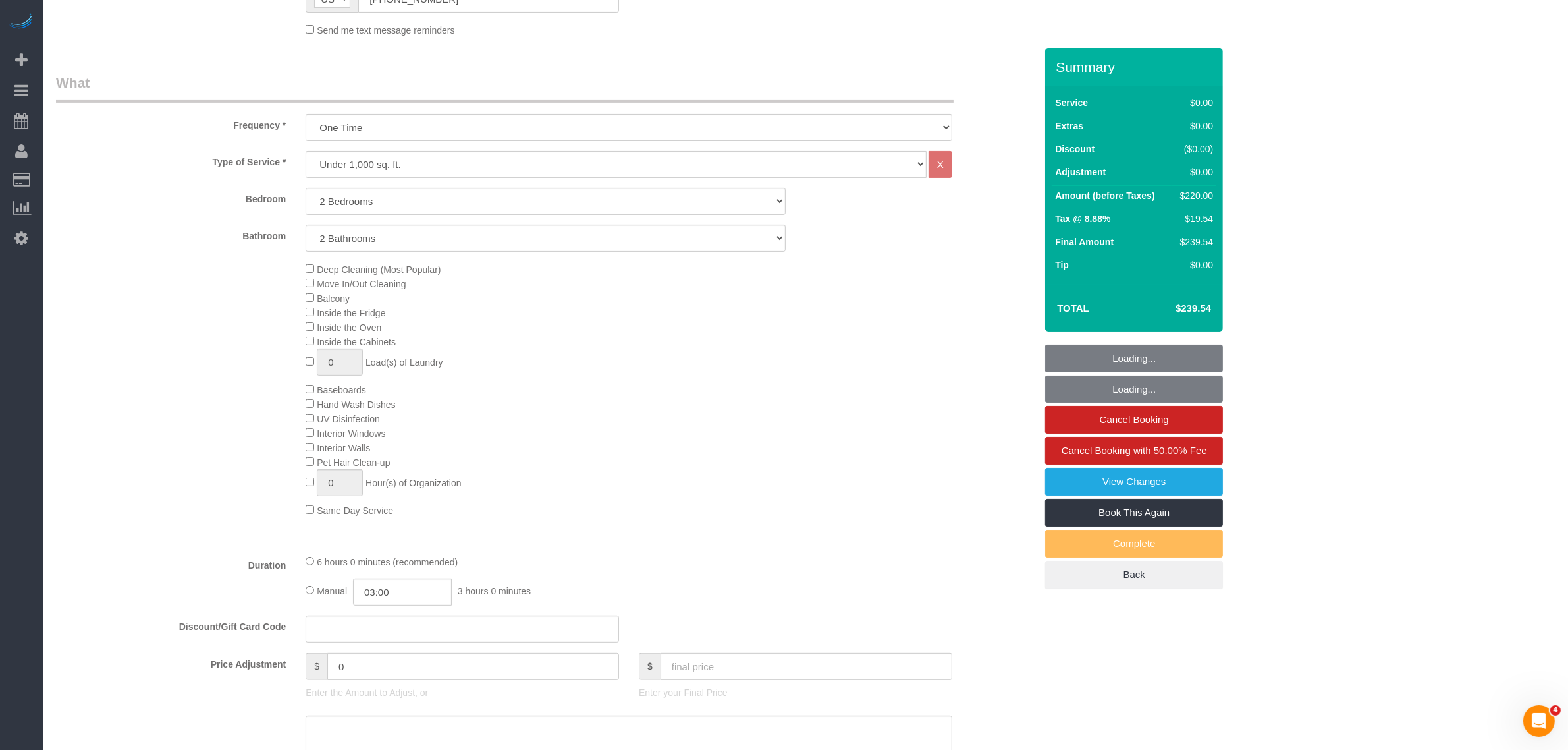
scroll to position [505, 0]
select select "object:1237"
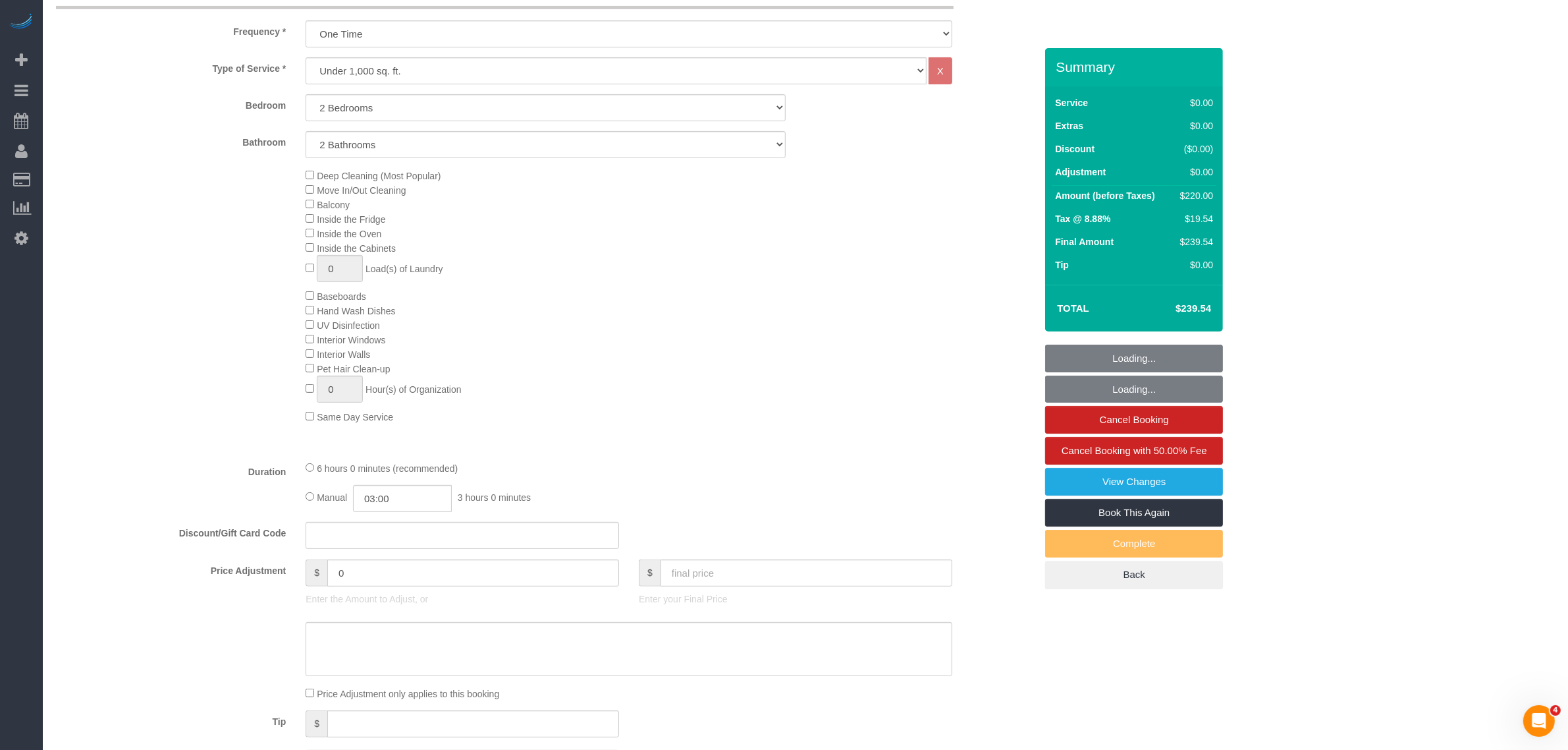
select select "string:stripe-pm_1R1tF14VGloSiKo7U8tSIWlt"
select select "spot1"
select select "number:61"
select select "number:77"
select select "number:15"
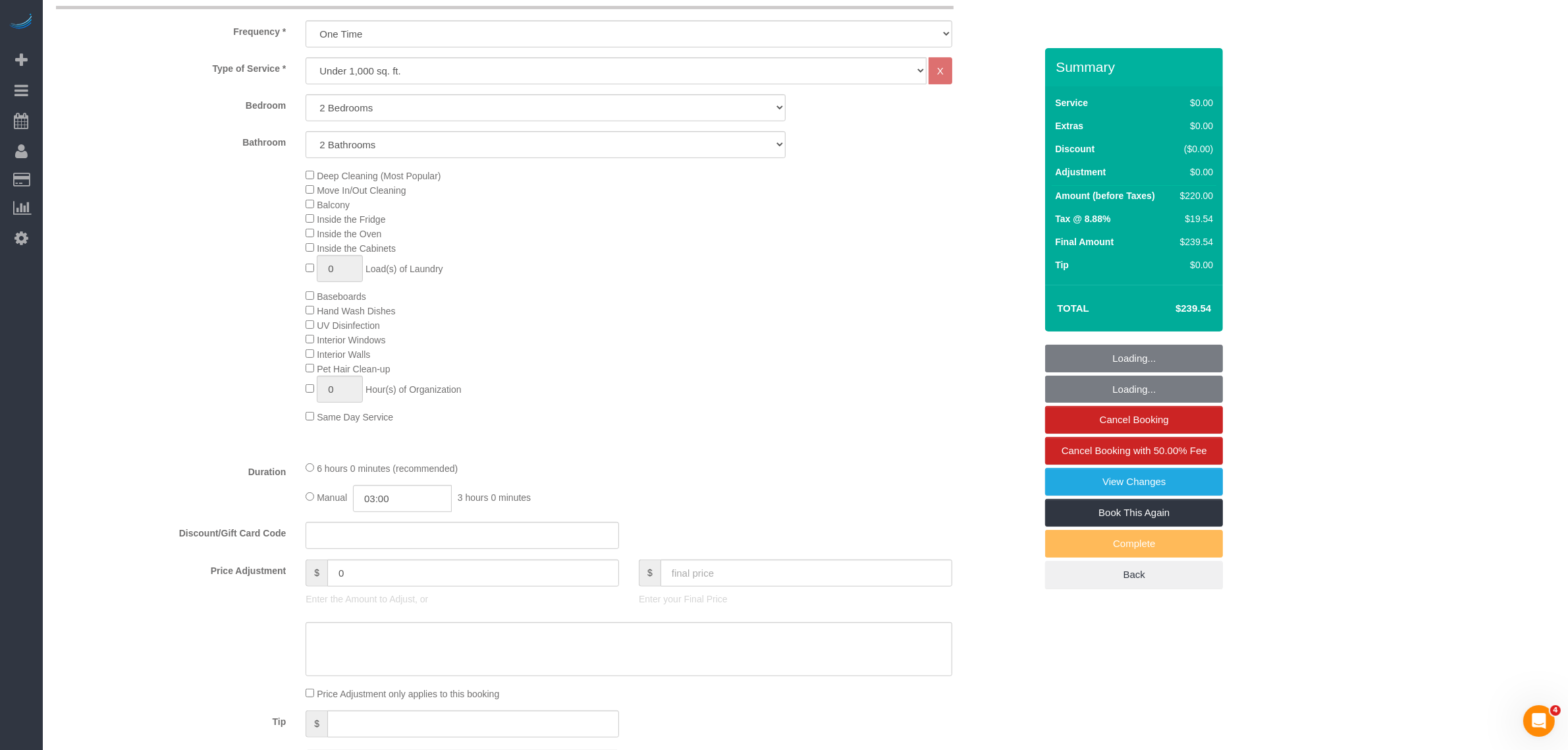
select select "number:5"
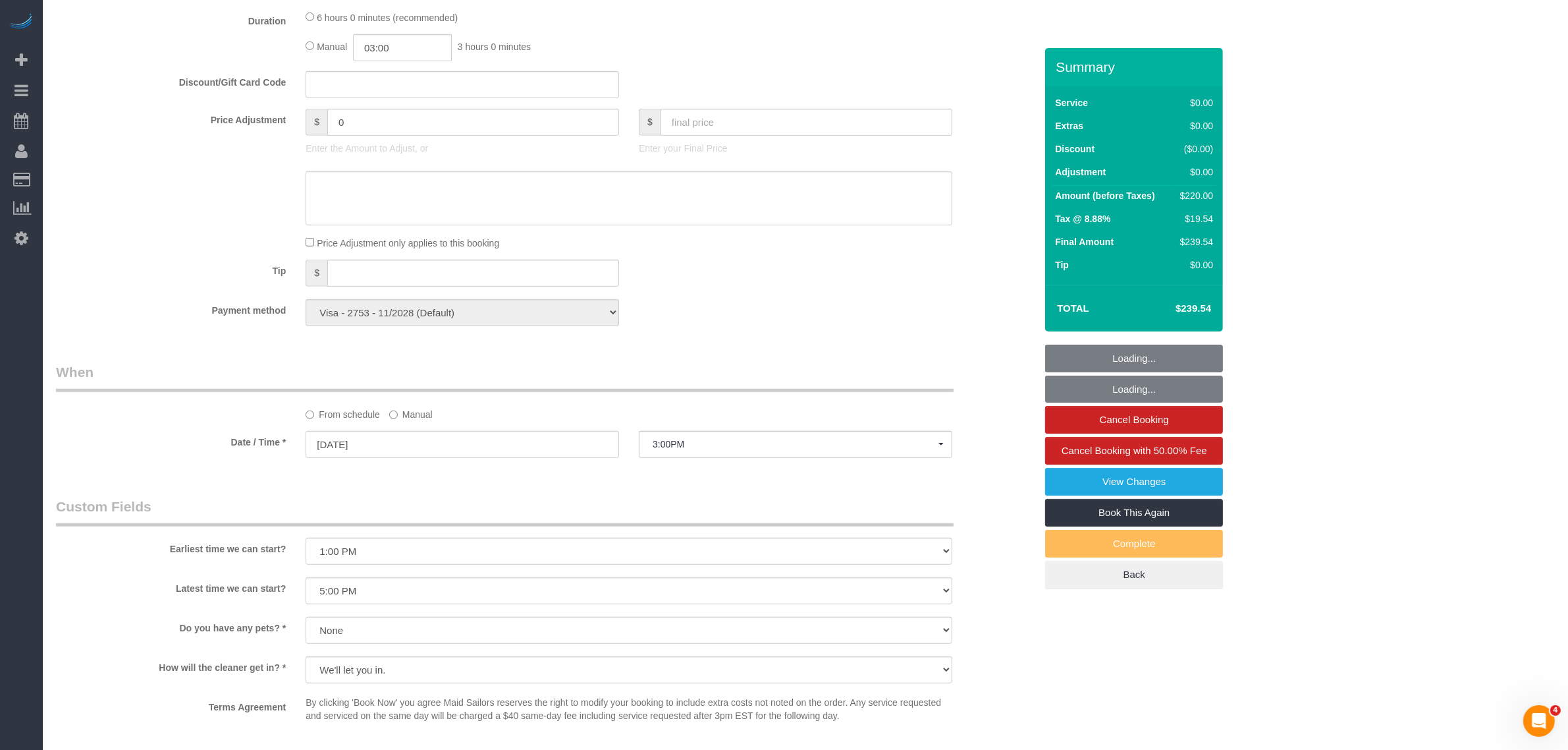
select select "object:1391"
select select "2"
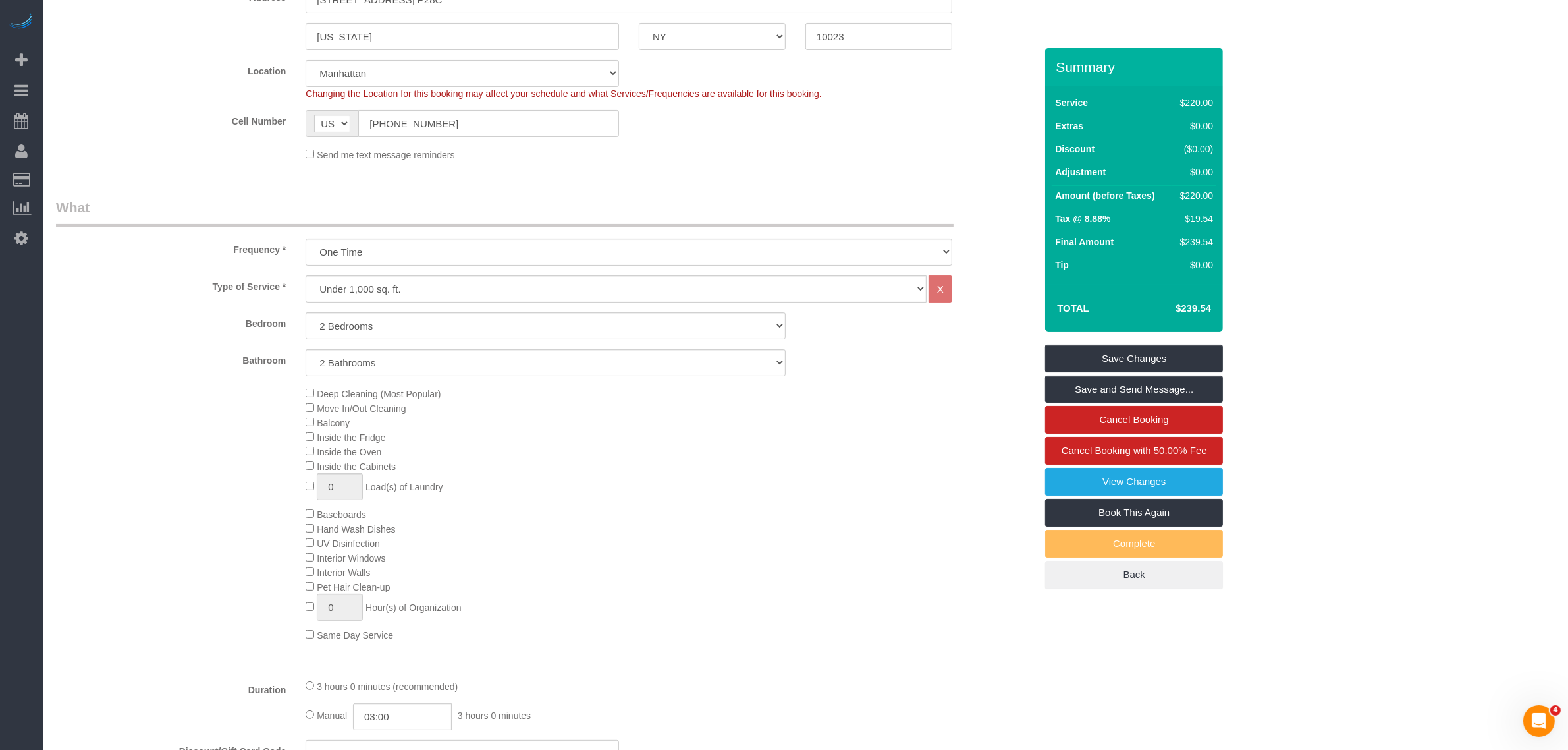
scroll to position [0, 0]
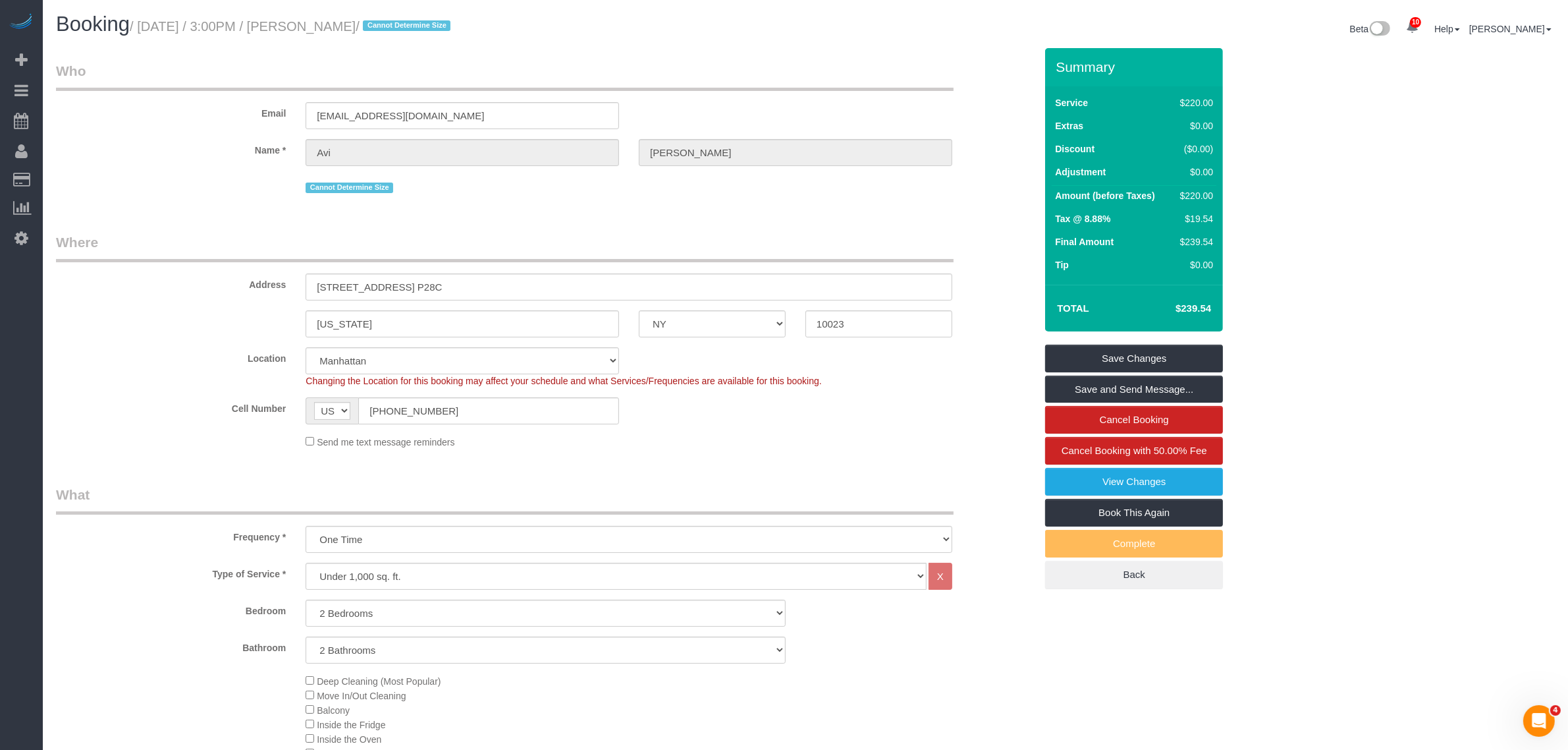
drag, startPoint x: 740, startPoint y: 231, endPoint x: 719, endPoint y: 234, distance: 21.2
drag, startPoint x: 543, startPoint y: 281, endPoint x: 274, endPoint y: 305, distance: 270.1
click at [274, 305] on sui-booking-address "Address [STREET_ADDRESS] P28C [US_STATE] AK AL AR AZ CA CO CT DC DE [GEOGRAPHIC…" at bounding box center [546, 285] width 980 height 105
click at [311, 31] on small "/ [DATE] / 3:00PM / [PERSON_NAME] / Cannot Determine Size" at bounding box center [292, 26] width 325 height 14
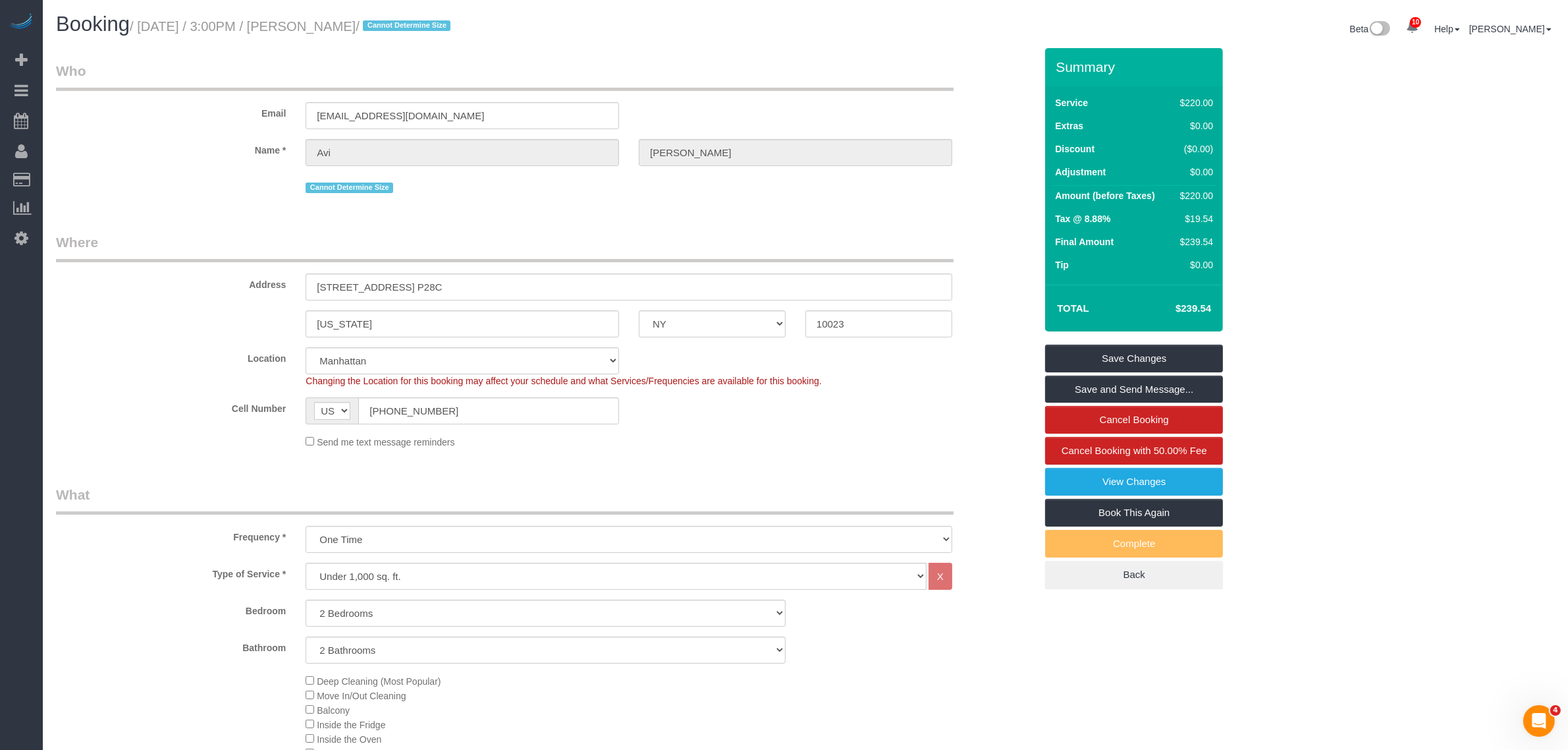
click at [311, 31] on small "/ [DATE] / 3:00PM / [PERSON_NAME] / Cannot Determine Size" at bounding box center [292, 26] width 325 height 14
click at [373, 23] on small "/ [DATE] / 3:00PM / [PERSON_NAME] / Cannot Determine Size" at bounding box center [292, 26] width 325 height 14
copy small "[PERSON_NAME]"
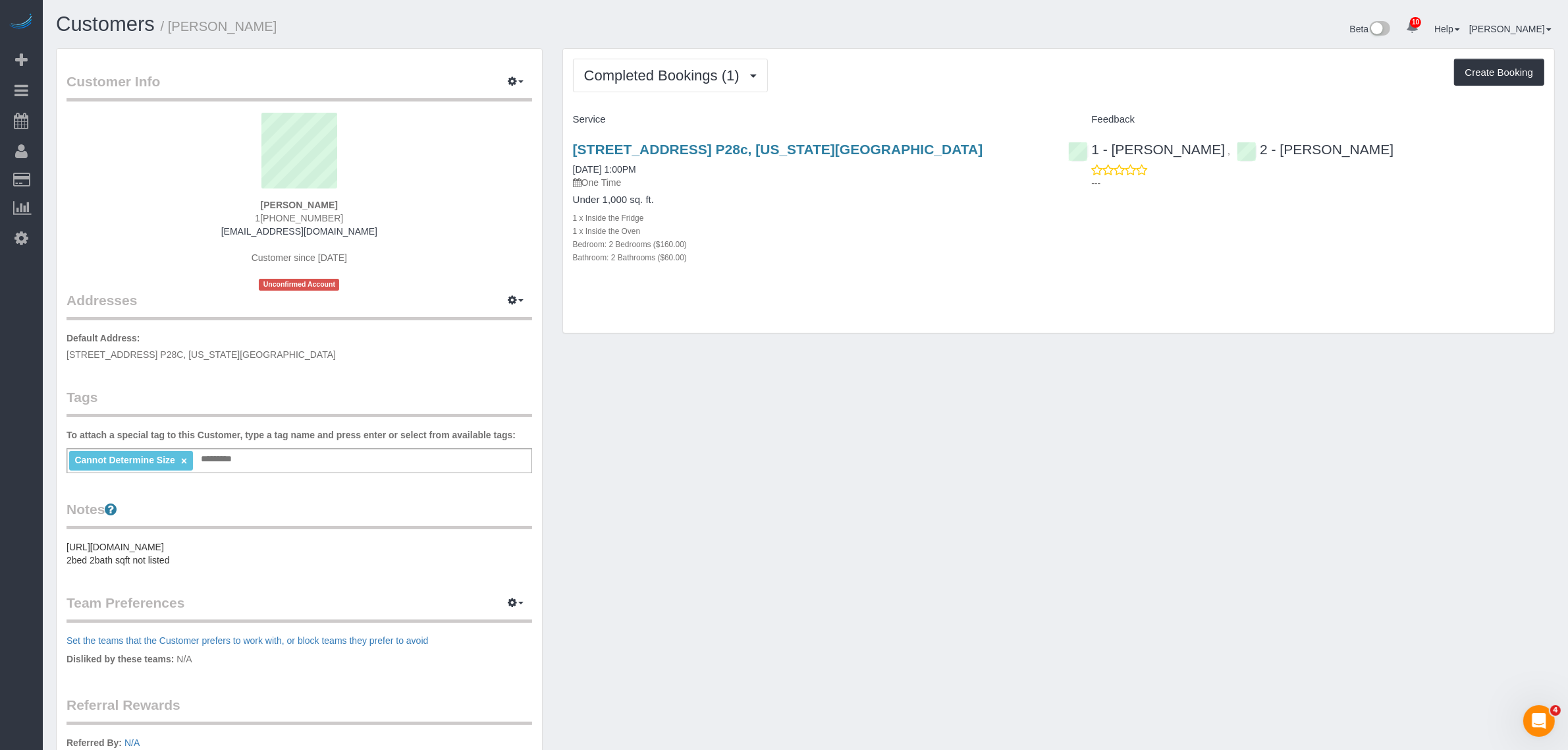
click at [919, 312] on div "Completed Bookings (1) Completed Bookings (1) Upcoming Bookings (1) Cancelled B…" at bounding box center [1058, 191] width 991 height 284
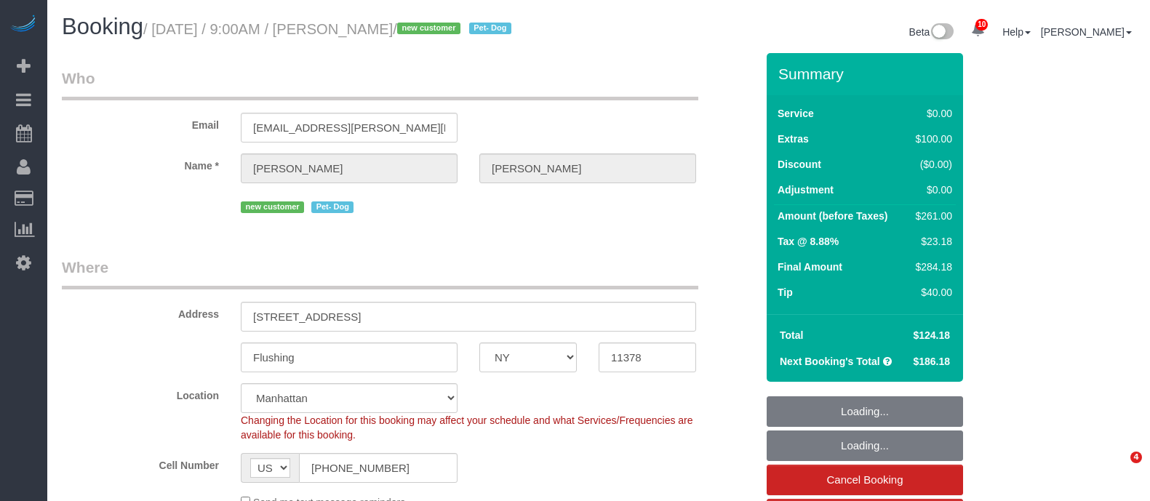
select select "NY"
select select "string:stripe-pm_1RnmRH4VGloSiKo78PgaNAJg"
select select "object:725"
select select "number:56"
select select "number:74"
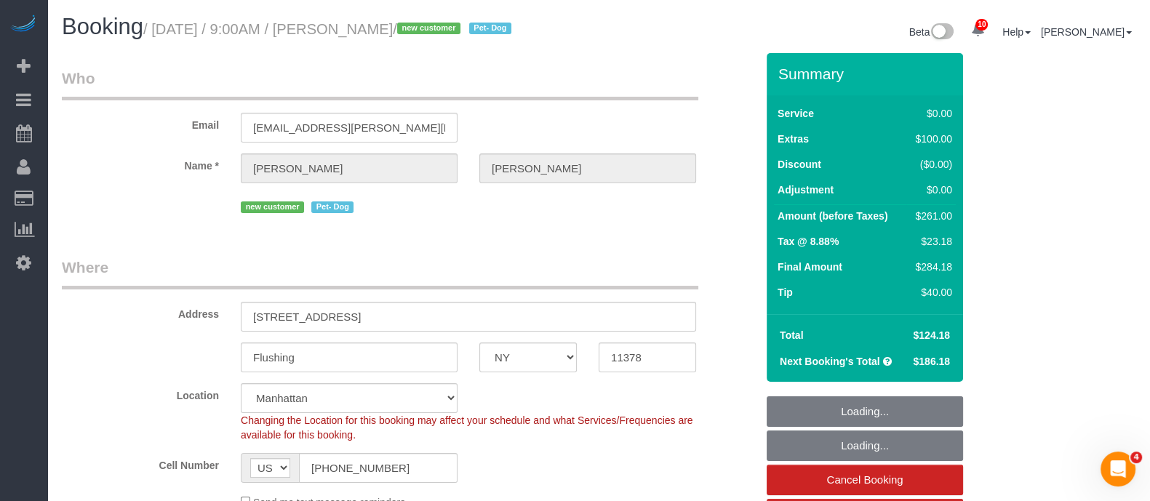
select select "number:13"
select select "number:5"
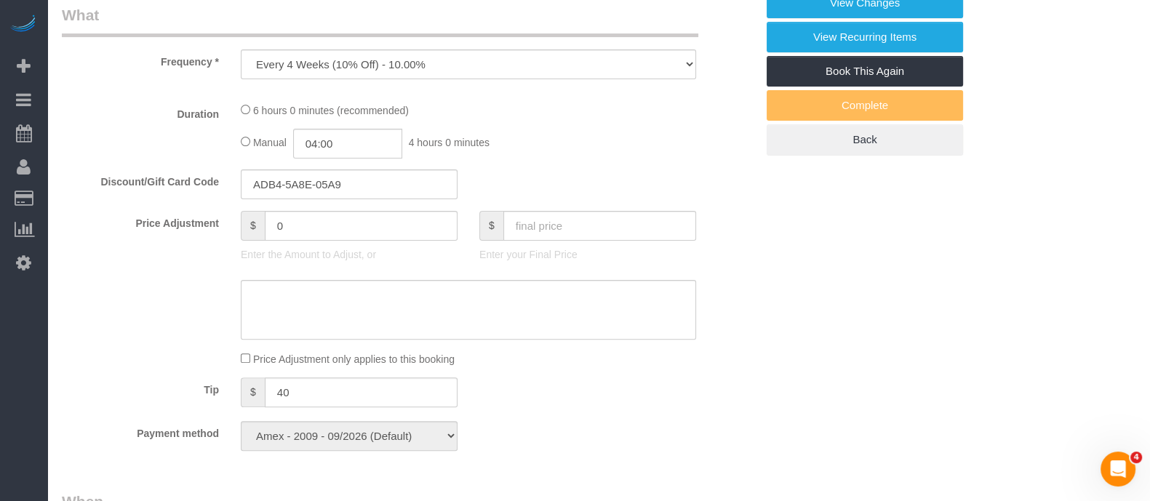
select select "object:985"
select select "2"
select select "spot1"
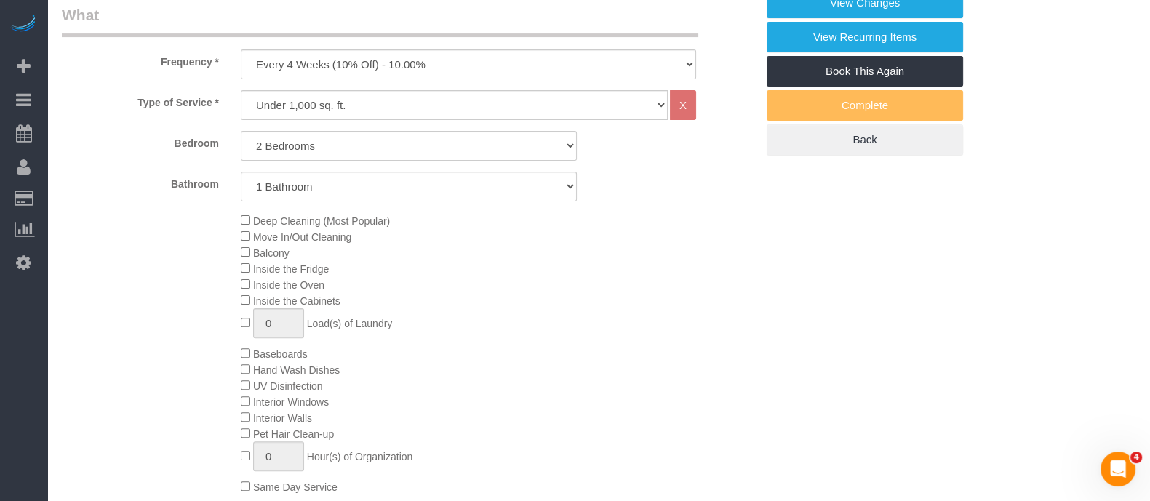
select select "2"
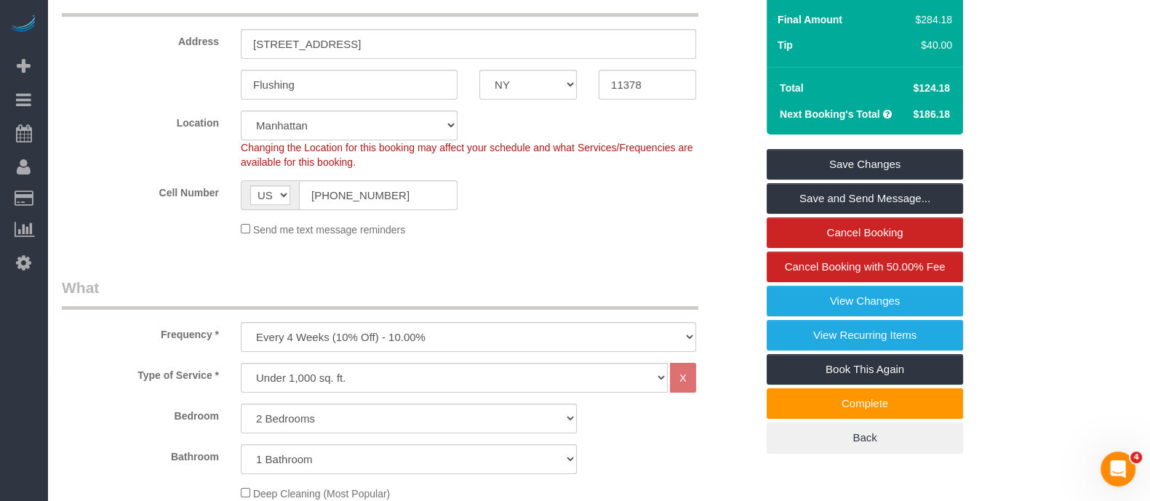
scroll to position [0, 0]
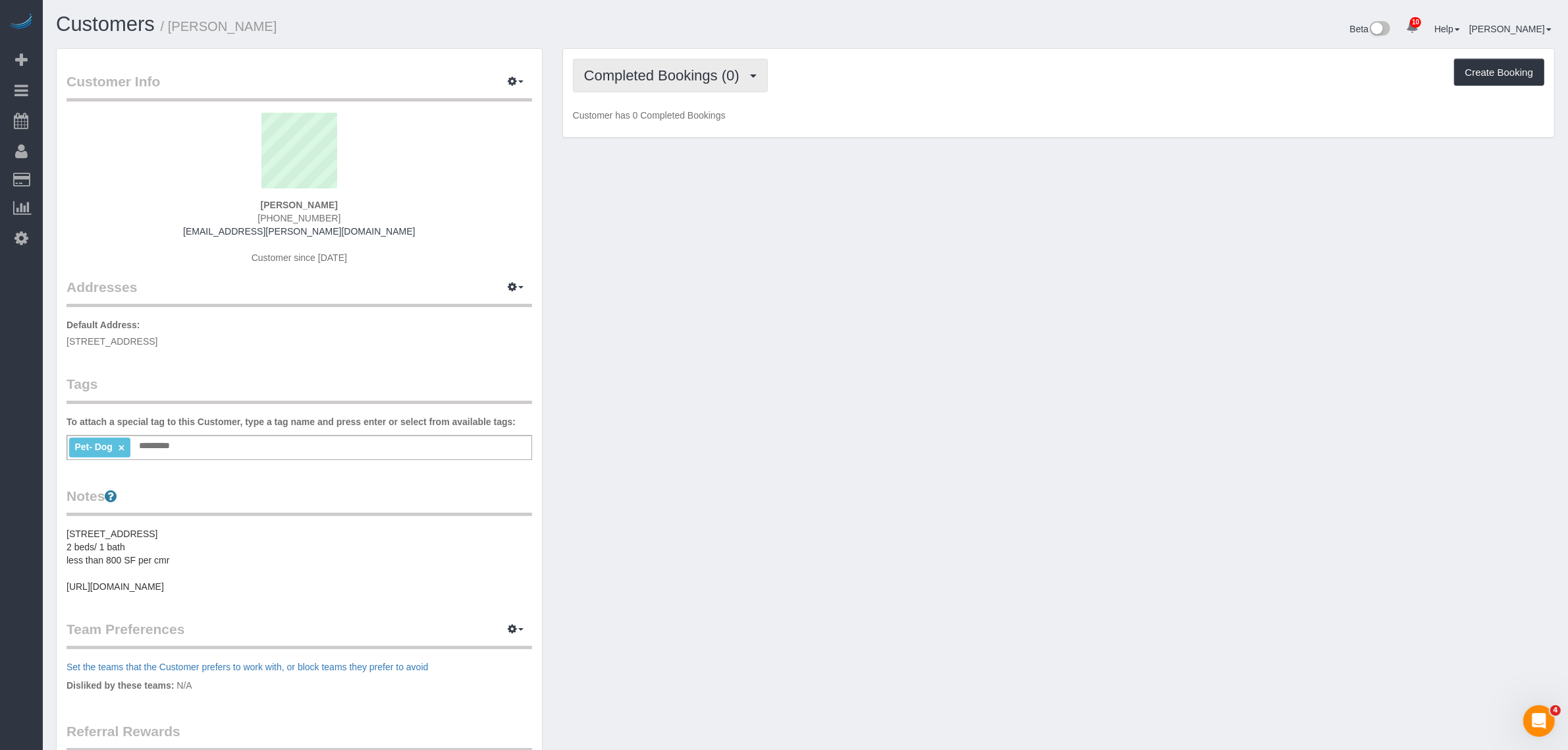
click at [676, 78] on span "Completed Bookings (0)" at bounding box center [664, 75] width 162 height 16
click at [669, 122] on link "Upcoming Bookings (7)" at bounding box center [642, 123] width 137 height 17
click at [926, 97] on div "Upcoming Bookings (7) Completed Bookings (0) Upcoming Bookings (7) Cancelled Bo…" at bounding box center [1058, 93] width 991 height 89
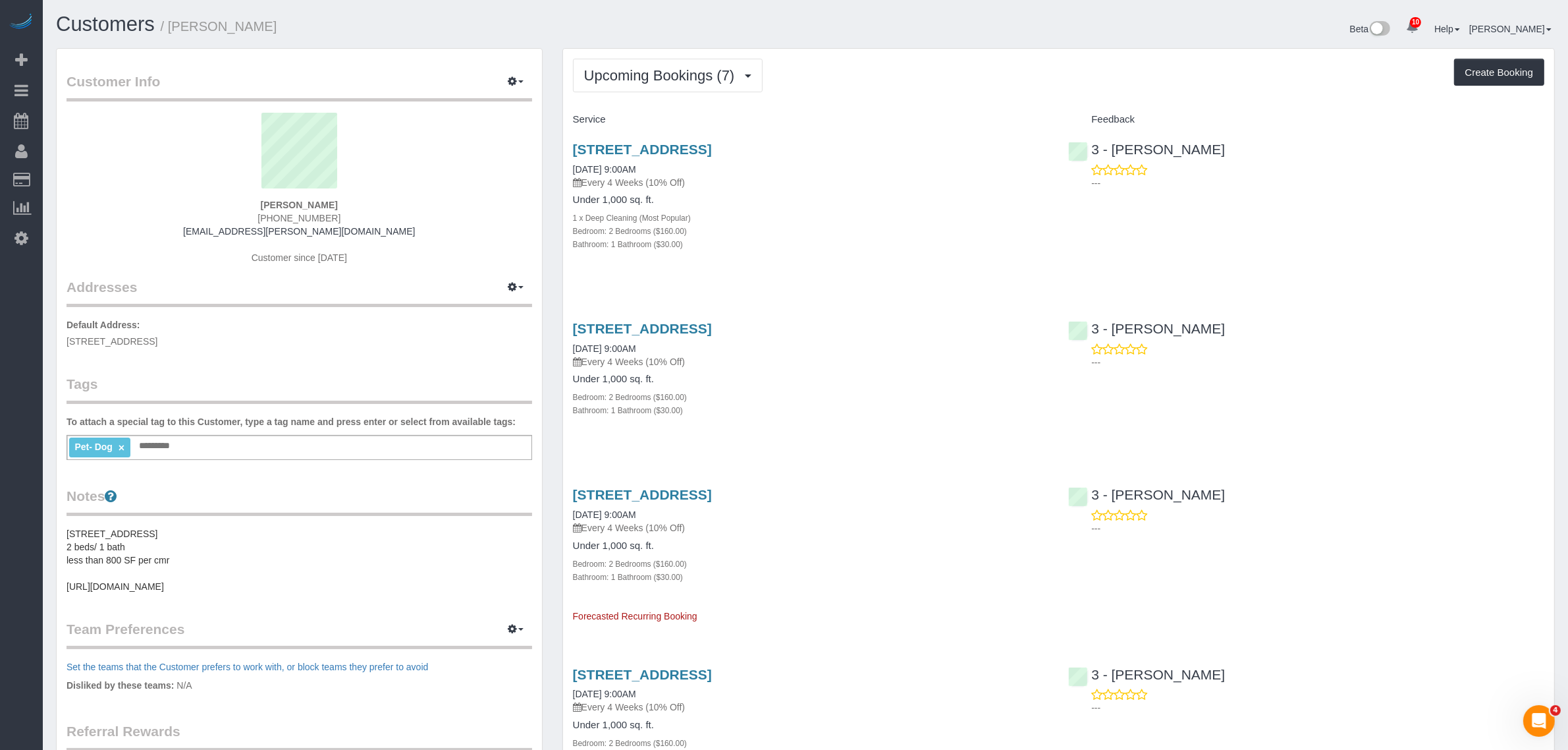
click at [865, 228] on div "Bedroom: 2 Bedrooms ($160.00)" at bounding box center [811, 230] width 476 height 14
click at [907, 224] on div "Bedroom: 2 Bedrooms ($160.00)" at bounding box center [811, 230] width 476 height 14
click at [987, 66] on div "Upcoming Bookings (7) Completed Bookings (0) Upcoming Bookings (7) Cancelled Bo…" at bounding box center [1058, 75] width 971 height 34
click at [697, 72] on span "Upcoming Bookings (7)" at bounding box center [663, 75] width 158 height 16
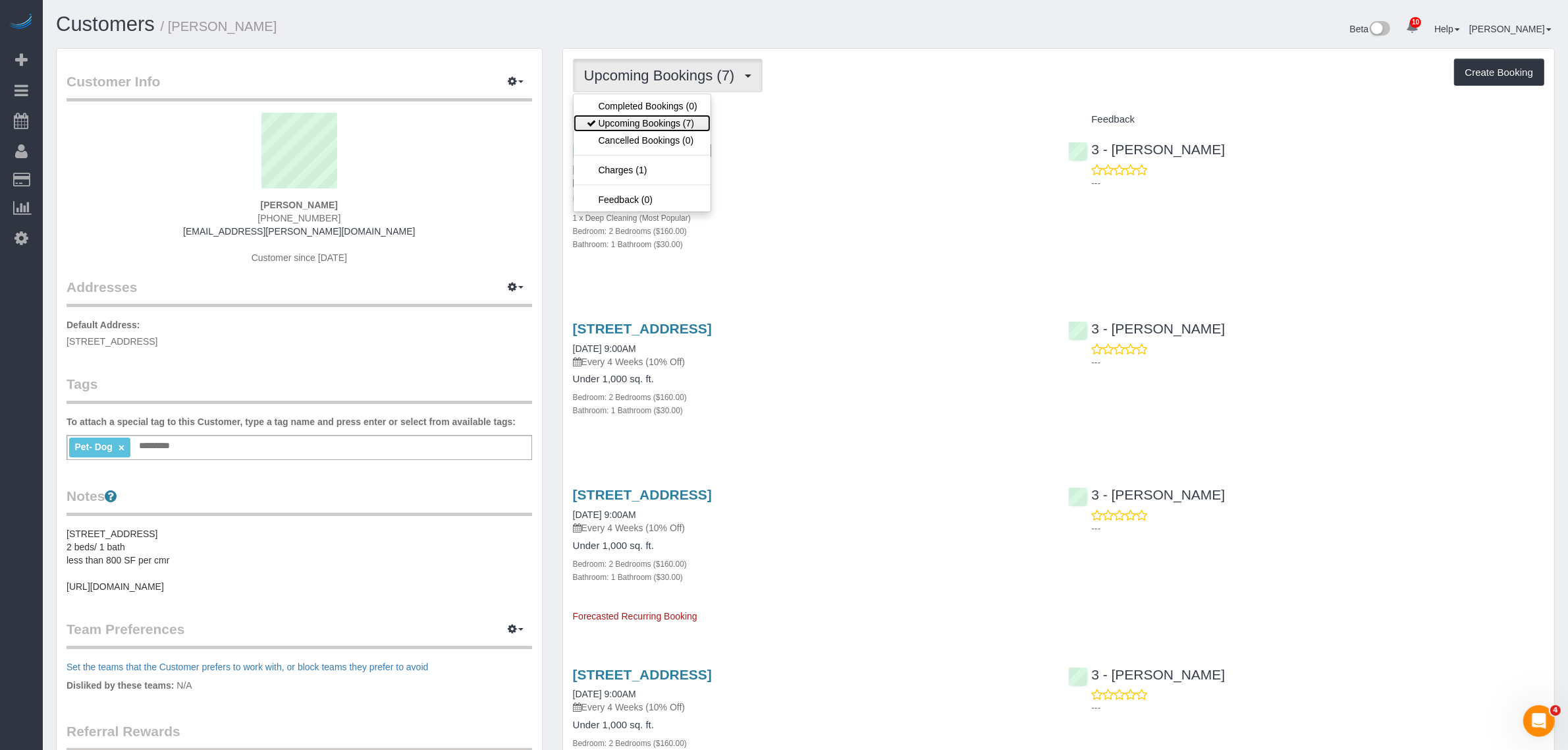
click at [685, 115] on link "Upcoming Bookings (7)" at bounding box center [642, 123] width 137 height 17
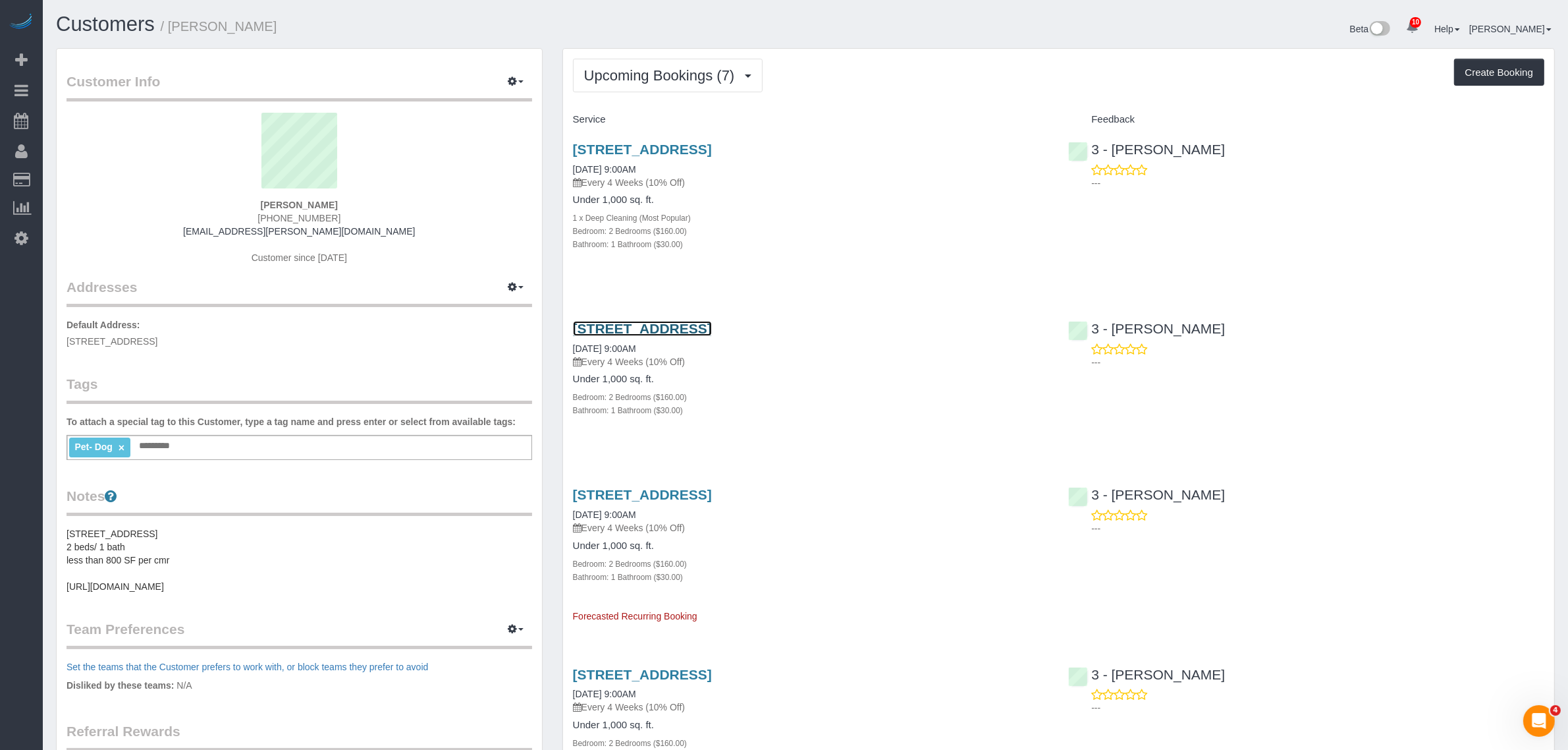
click at [712, 331] on link "5941 60th Street, Apt. 1, Flushing, NY 11378" at bounding box center [642, 328] width 139 height 15
drag, startPoint x: 1206, startPoint y: 141, endPoint x: 1113, endPoint y: 149, distance: 93.3
click at [1113, 149] on div "3 - Yenis Mendez ---" at bounding box center [1306, 162] width 496 height 64
copy link "Yenis Mendez"
click at [313, 430] on div "To attach a special tag to this Customer, type a tag name and press enter or se…" at bounding box center [299, 437] width 465 height 44
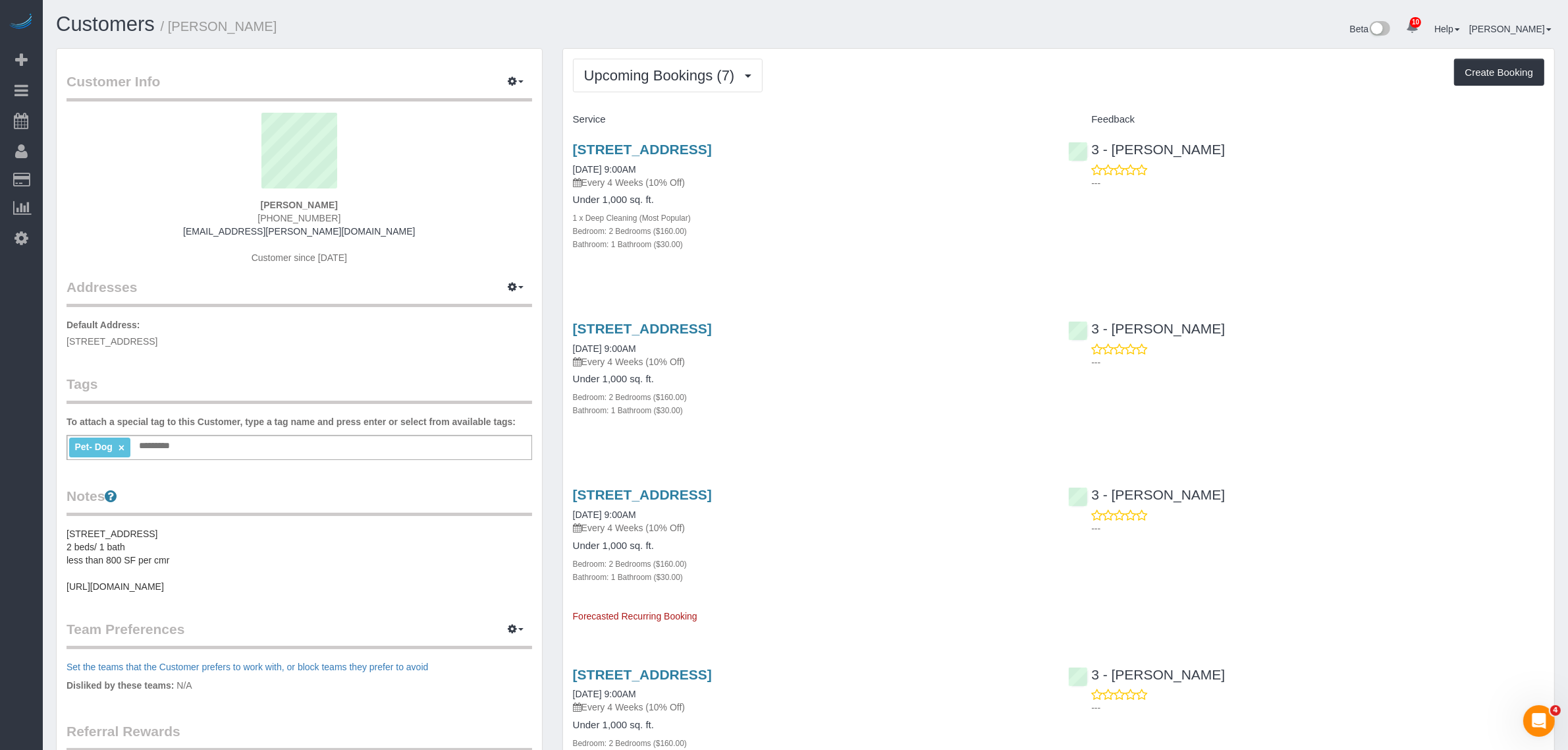
click at [313, 446] on div "Pet- Dog × Add a tag" at bounding box center [299, 447] width 465 height 25
paste input "**********"
type input "**********"
click at [683, 67] on span "Upcoming Bookings (7)" at bounding box center [663, 75] width 158 height 16
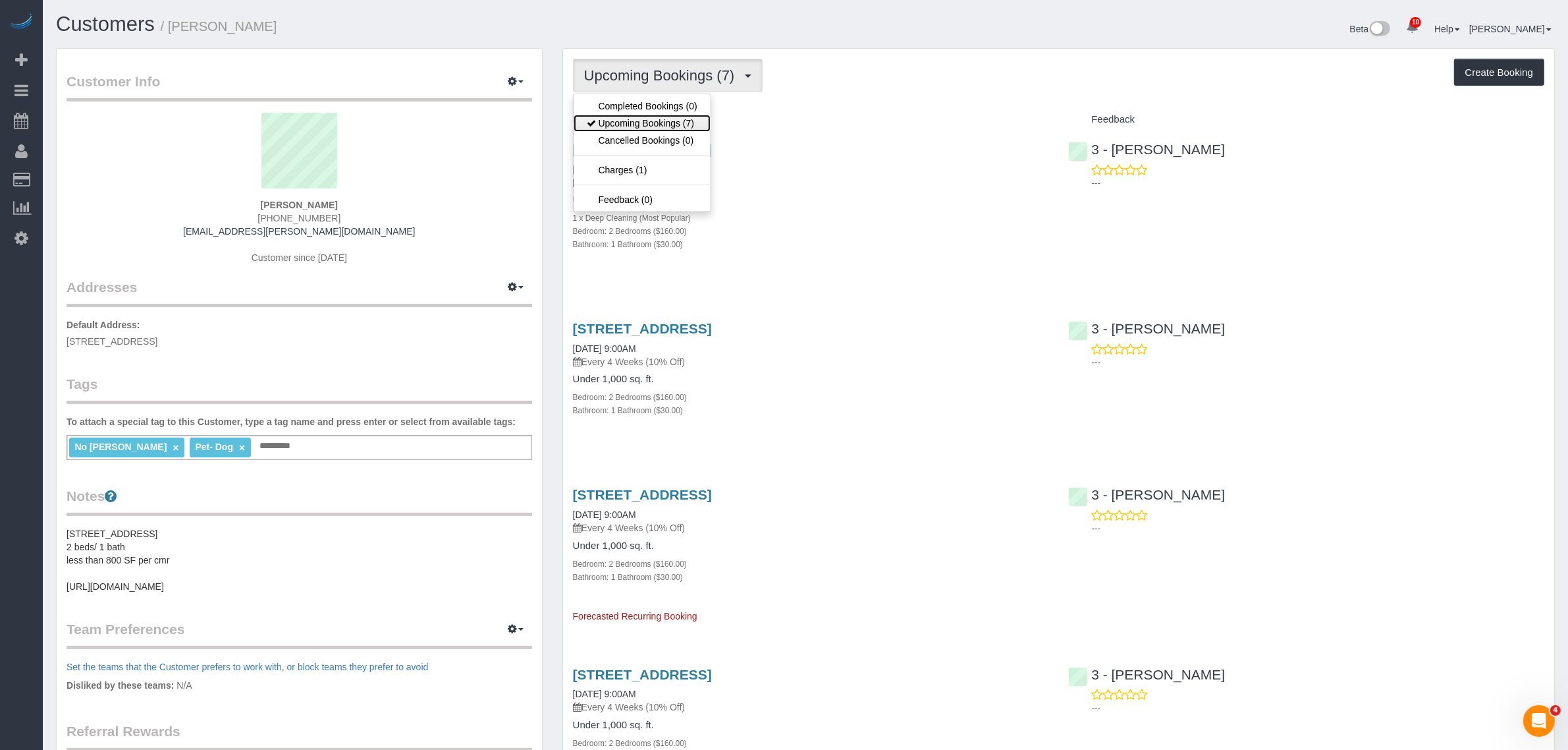
drag, startPoint x: 667, startPoint y: 124, endPoint x: 674, endPoint y: 123, distance: 7.1
click at [667, 124] on link "Upcoming Bookings (7)" at bounding box center [642, 123] width 137 height 17
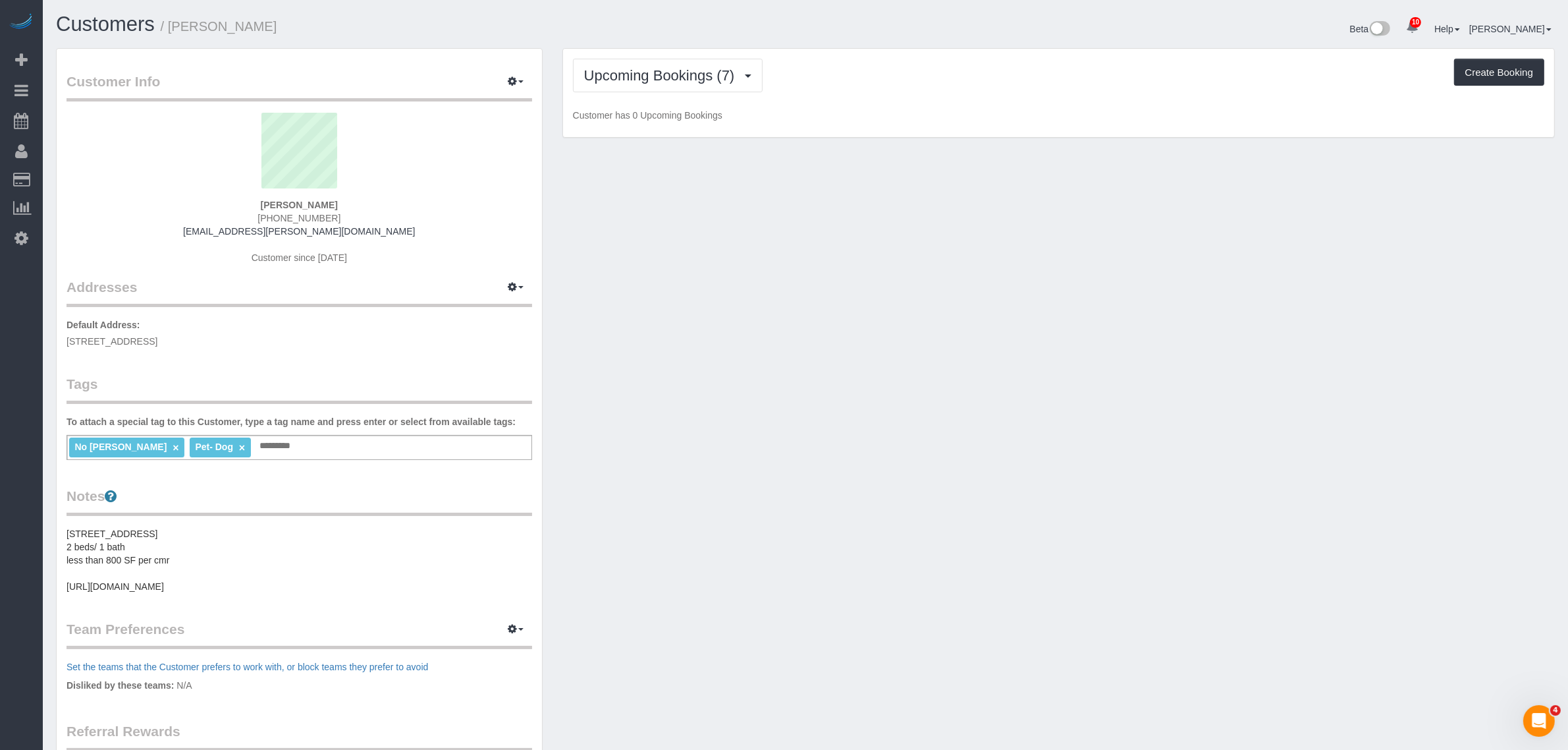
click at [901, 88] on div "Upcoming Bookings (7) Completed Bookings (0) Upcoming Bookings (7) Cancelled Bo…" at bounding box center [1058, 75] width 971 height 34
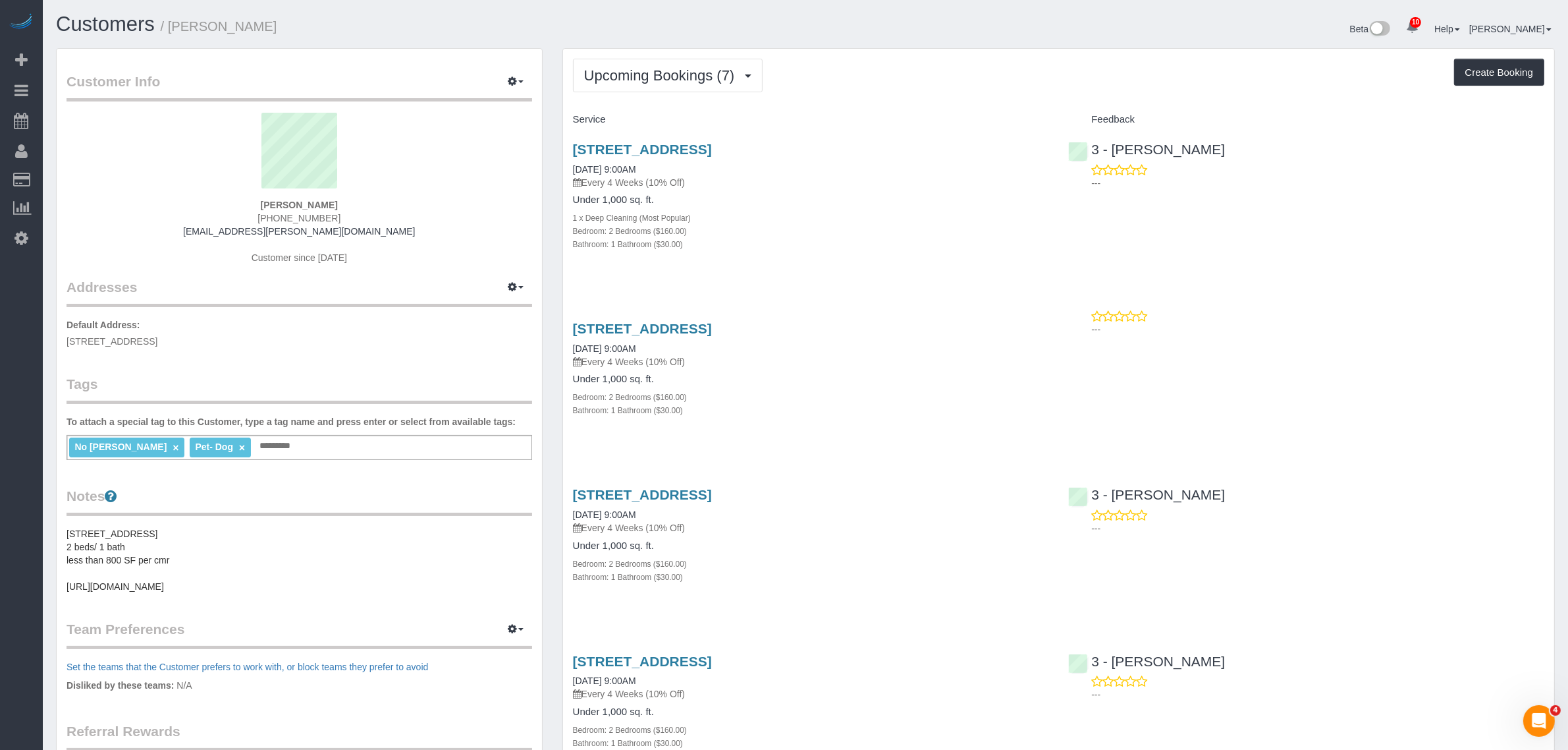
click at [712, 150] on link "5941 60th Street, Apt. 1, Flushing, NY 11378" at bounding box center [642, 149] width 139 height 15
click at [712, 495] on link "5941 60th Street, Apt. 1, Flushing, NY 11378" at bounding box center [642, 495] width 139 height 15
click at [696, 59] on button "Upcoming Bookings (7)" at bounding box center [668, 75] width 190 height 34
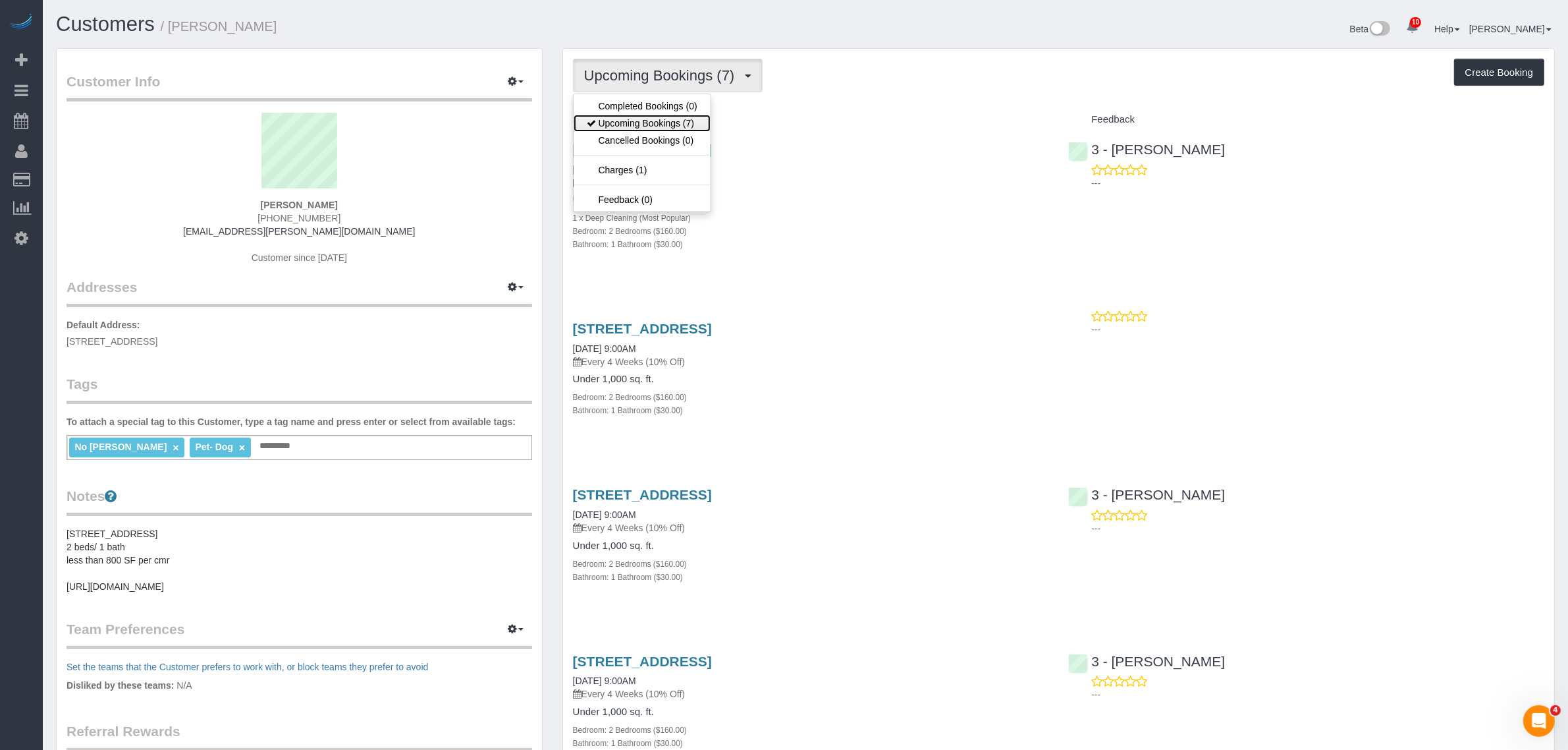
click at [672, 127] on link "Upcoming Bookings (7)" at bounding box center [642, 123] width 137 height 17
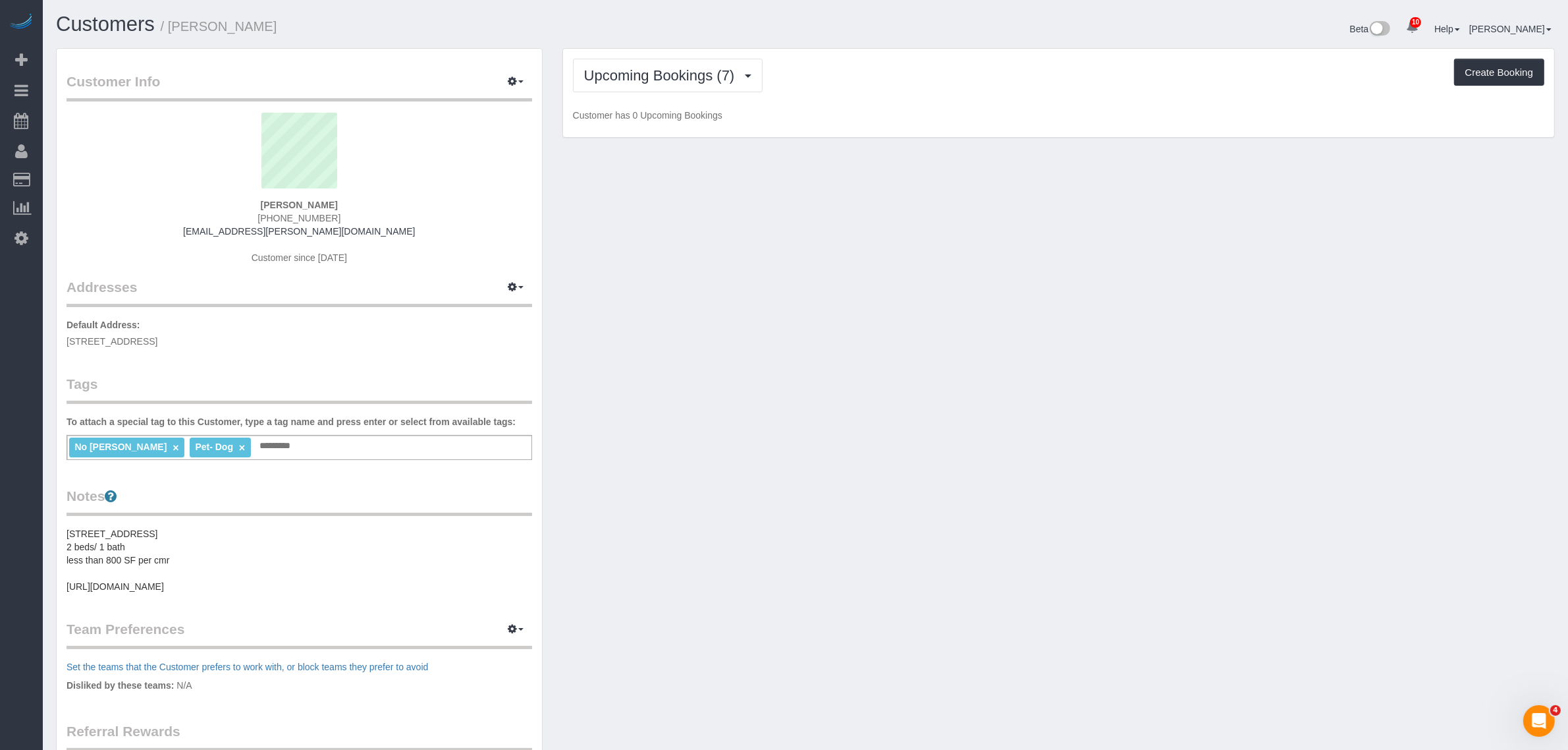
click at [845, 109] on p "Customer has 0 Upcoming Bookings" at bounding box center [1058, 115] width 971 height 14
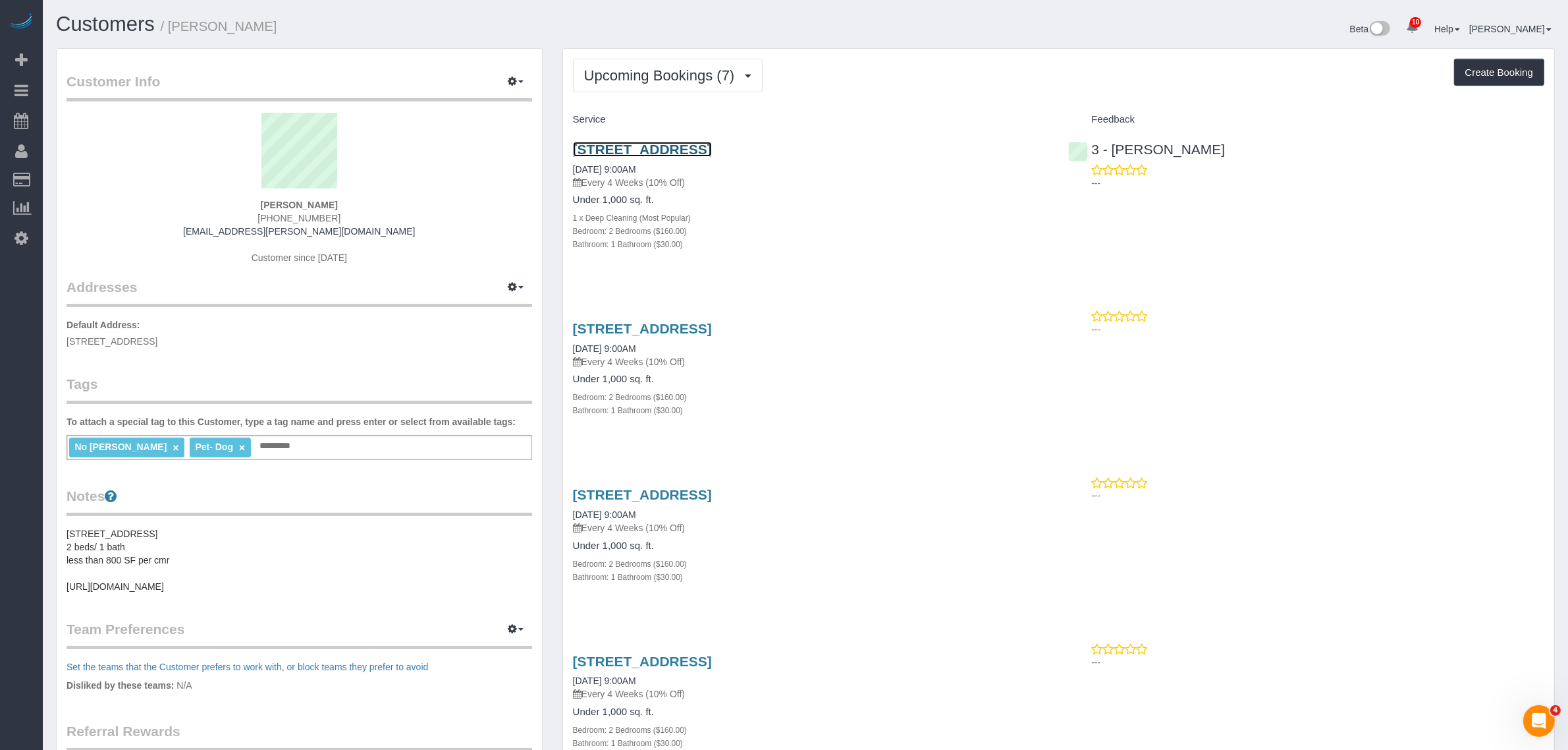
click at [712, 149] on link "5941 60th Street, Apt. 1, Flushing, NY 11378" at bounding box center [642, 149] width 139 height 15
drag, startPoint x: 675, startPoint y: 78, endPoint x: 678, endPoint y: 110, distance: 32.1
click at [675, 78] on span "Upcoming Bookings (7)" at bounding box center [663, 75] width 158 height 16
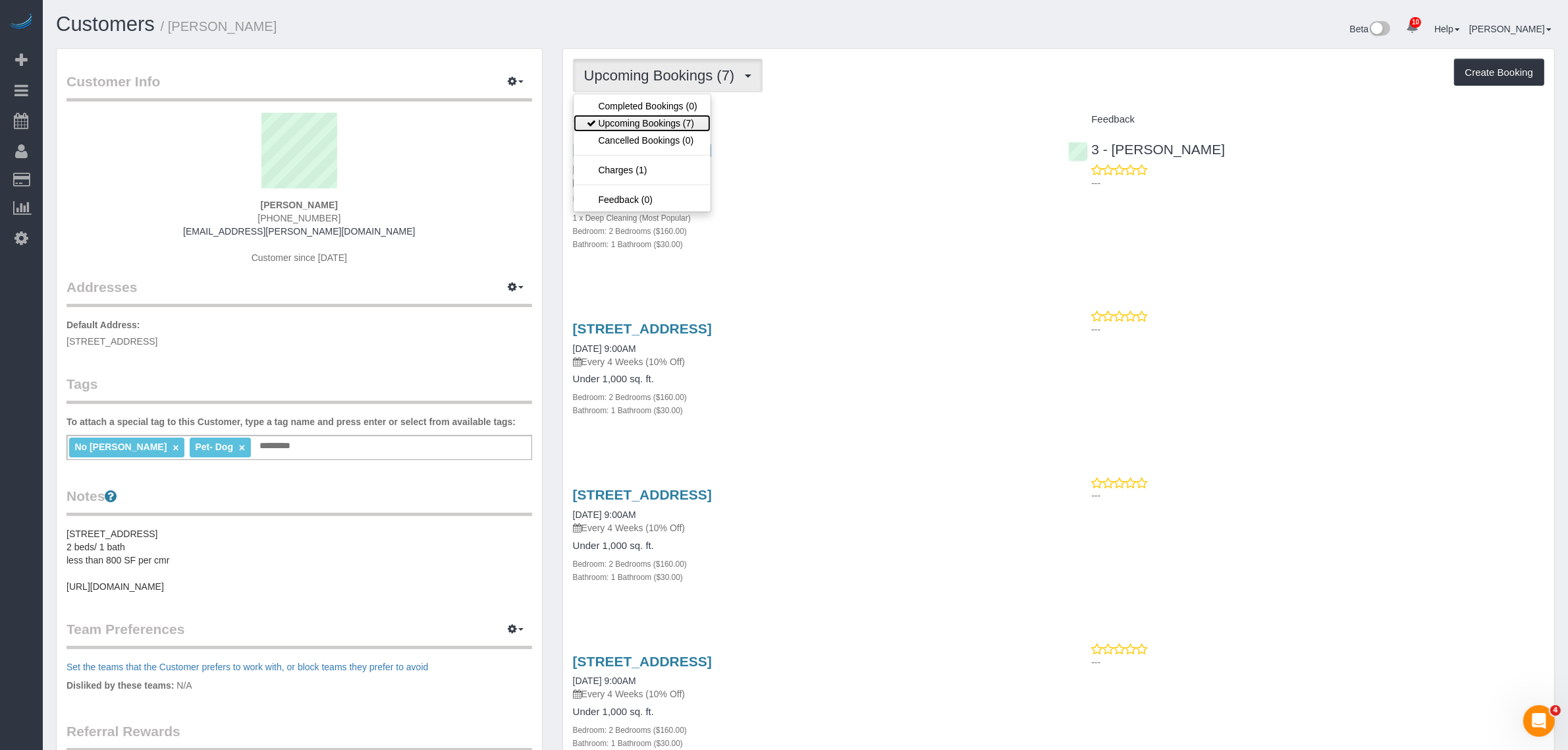
drag, startPoint x: 678, startPoint y: 120, endPoint x: 729, endPoint y: 100, distance: 54.8
click at [678, 120] on link "Upcoming Bookings (7)" at bounding box center [642, 123] width 137 height 17
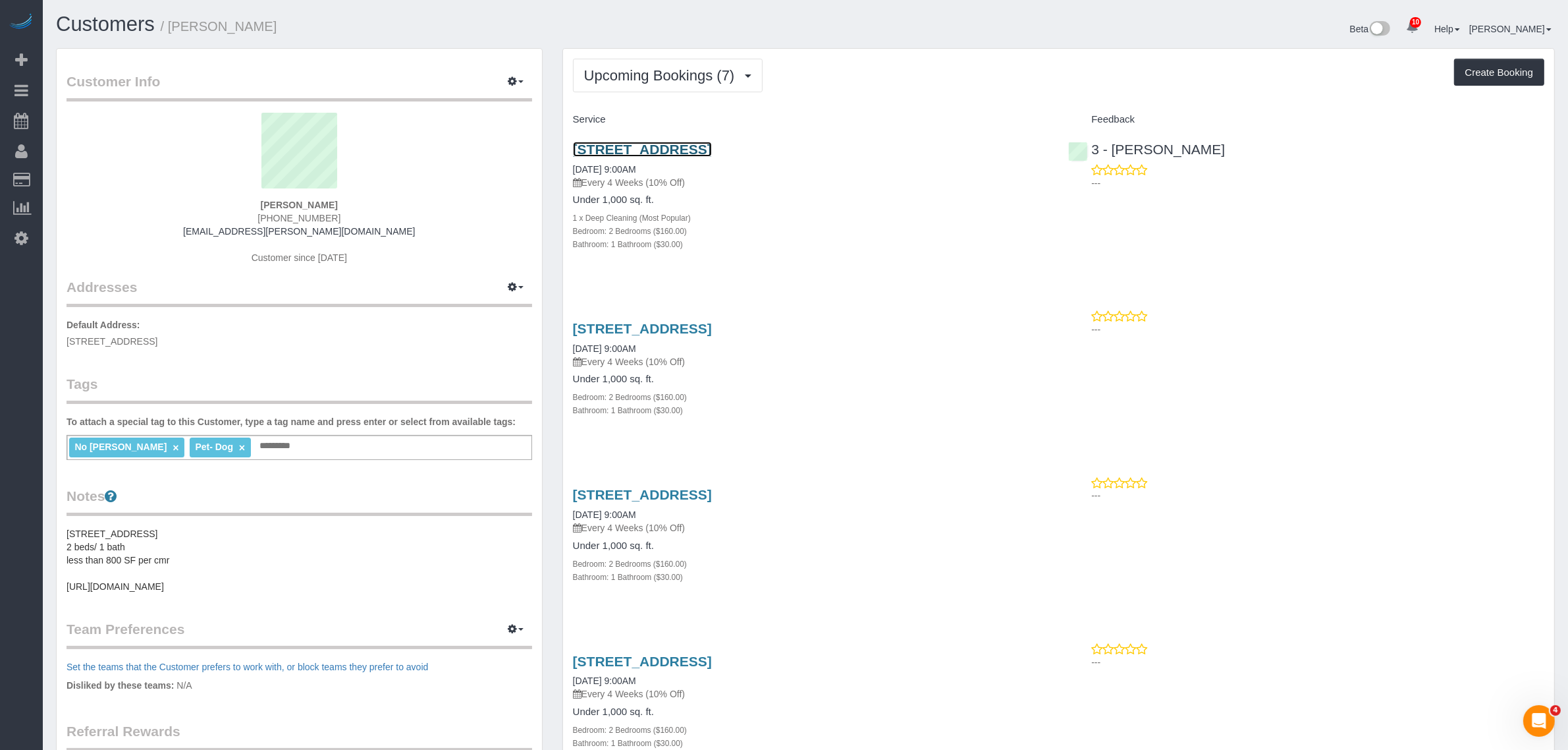
click at [712, 146] on link "5941 60th Street, Apt. 1, Flushing, NY 11378" at bounding box center [642, 149] width 139 height 15
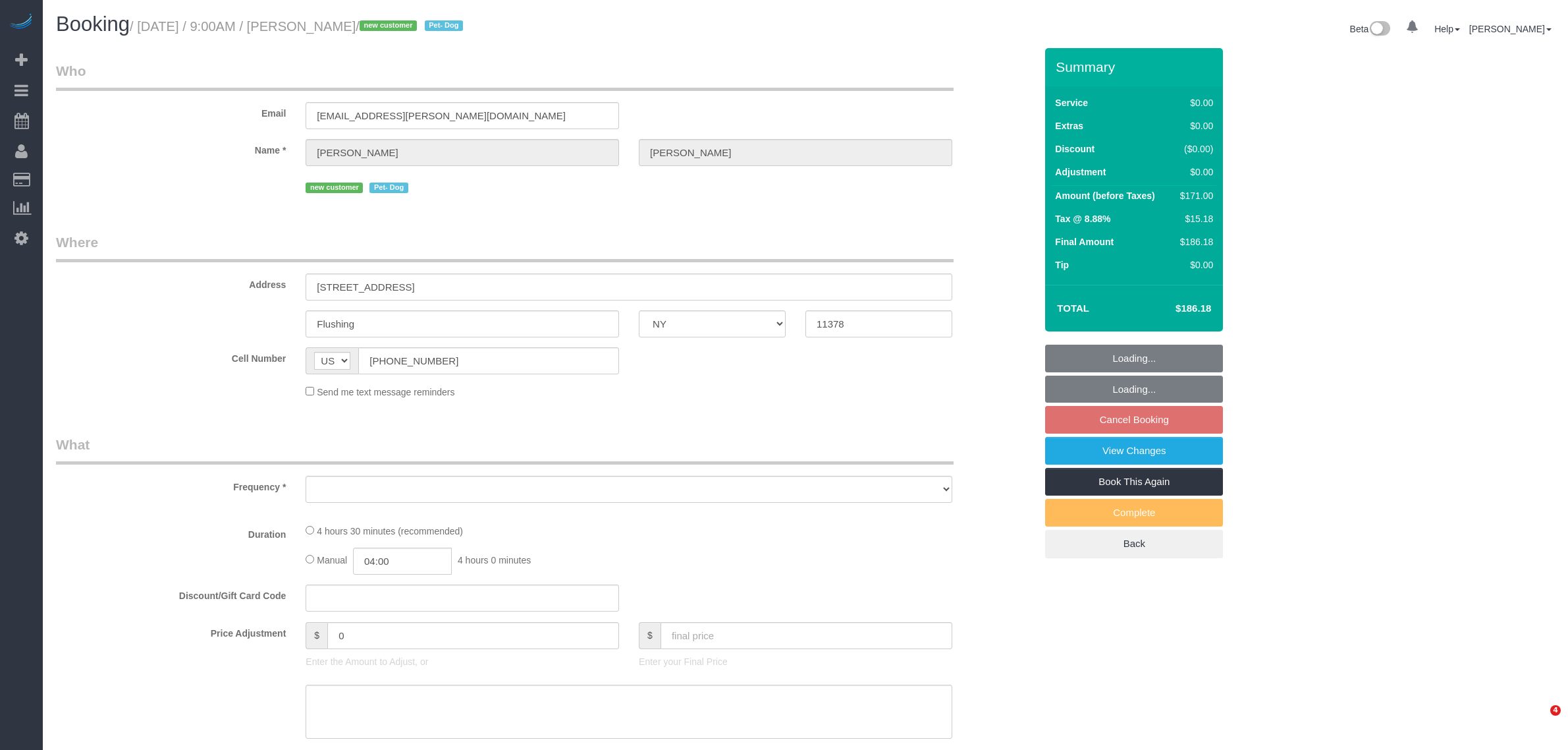
select select "NY"
select select "object:686"
select select "string:stripe-pm_1RnmRH4VGloSiKo78PgaNAJg"
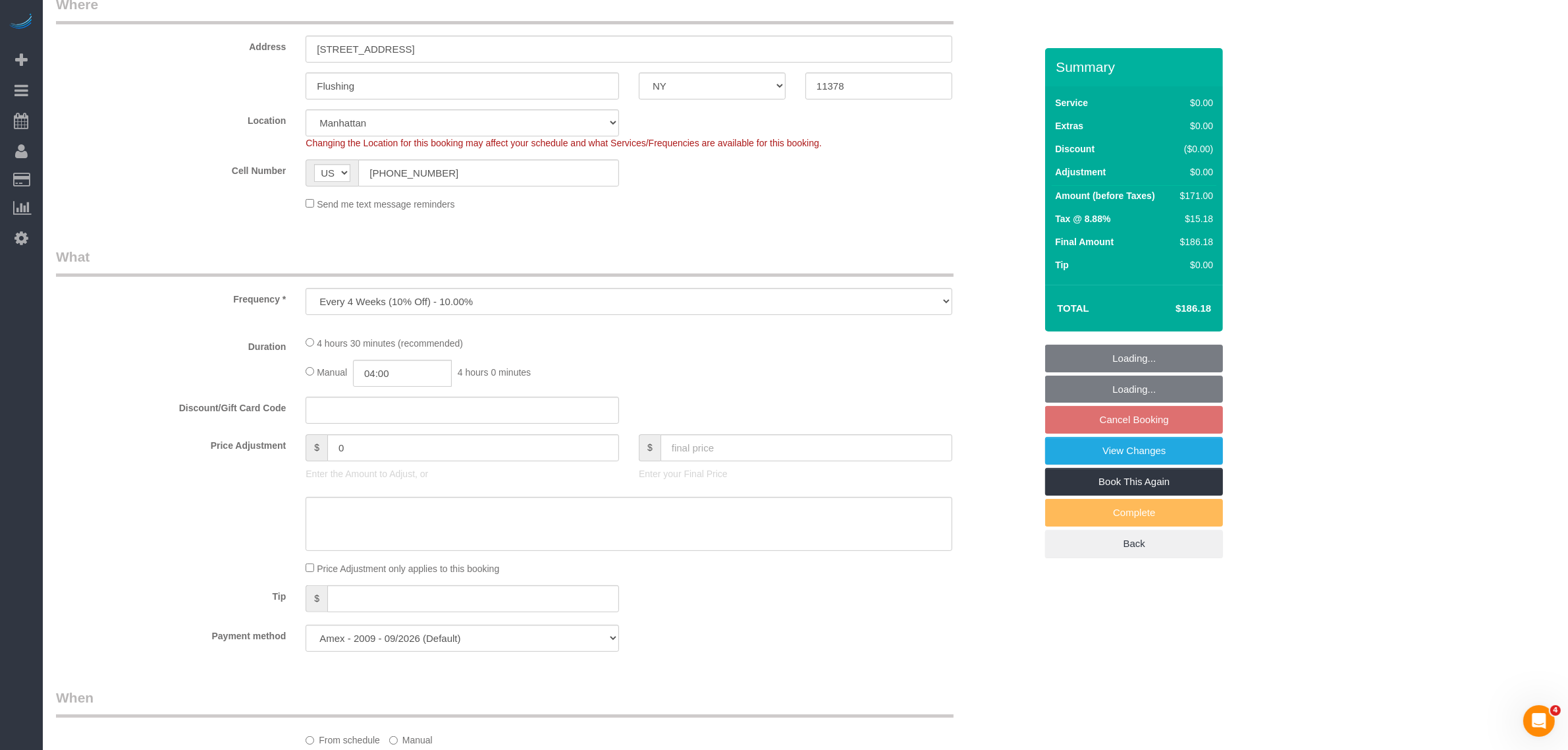
select select "spot2"
select select "number:56"
select select "number:74"
select select "number:13"
select select "number:5"
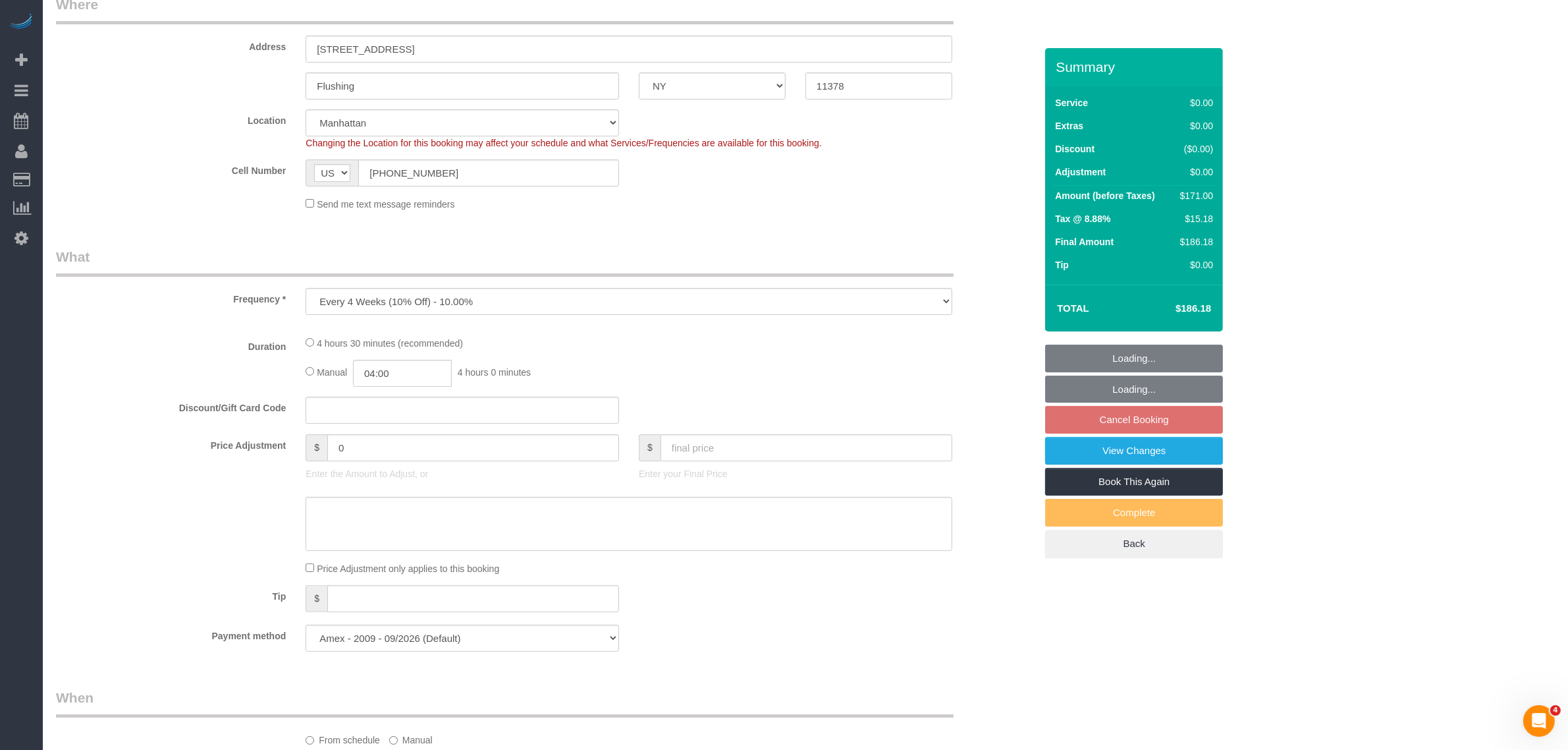
scroll to position [330, 0]
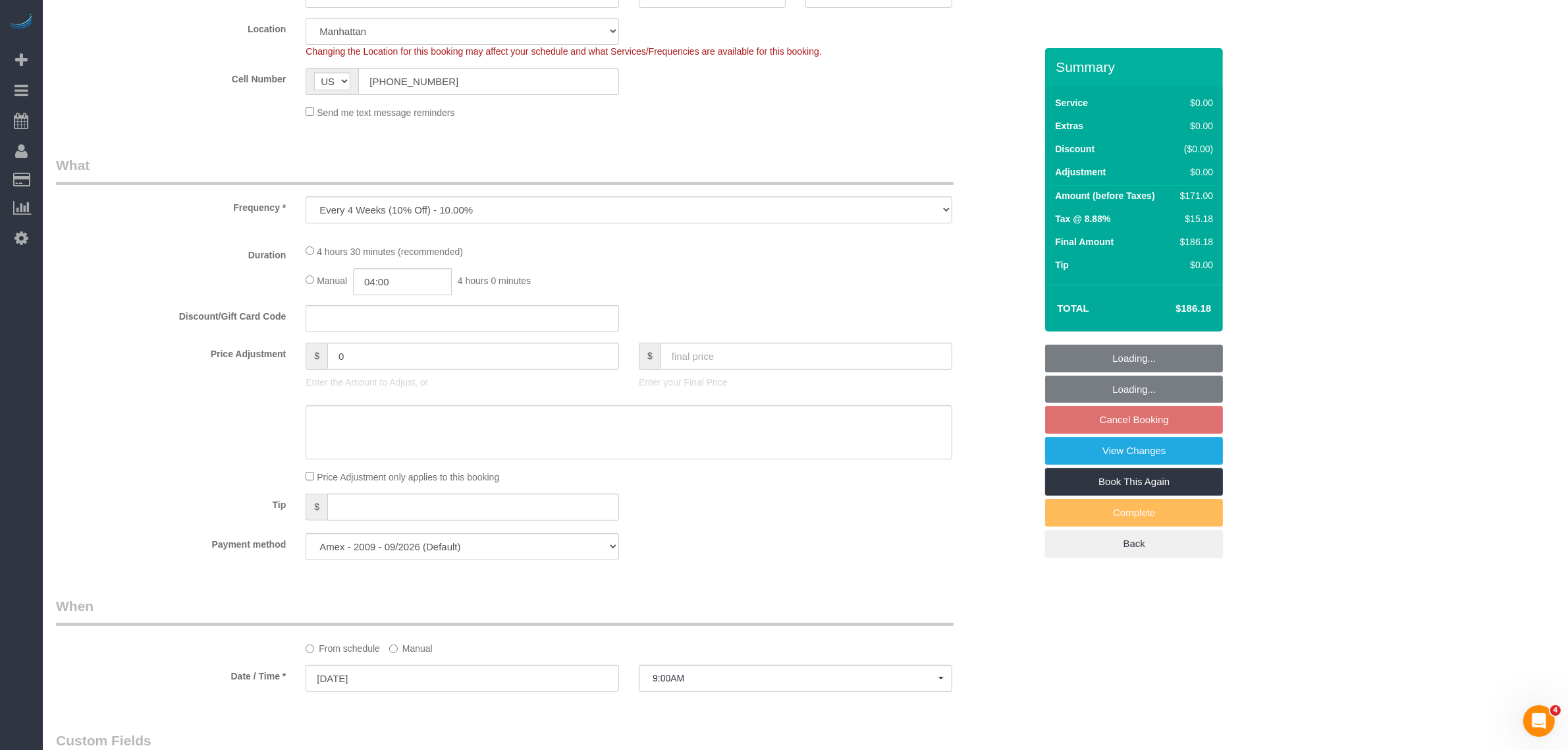
select select "object:1391"
select select "2"
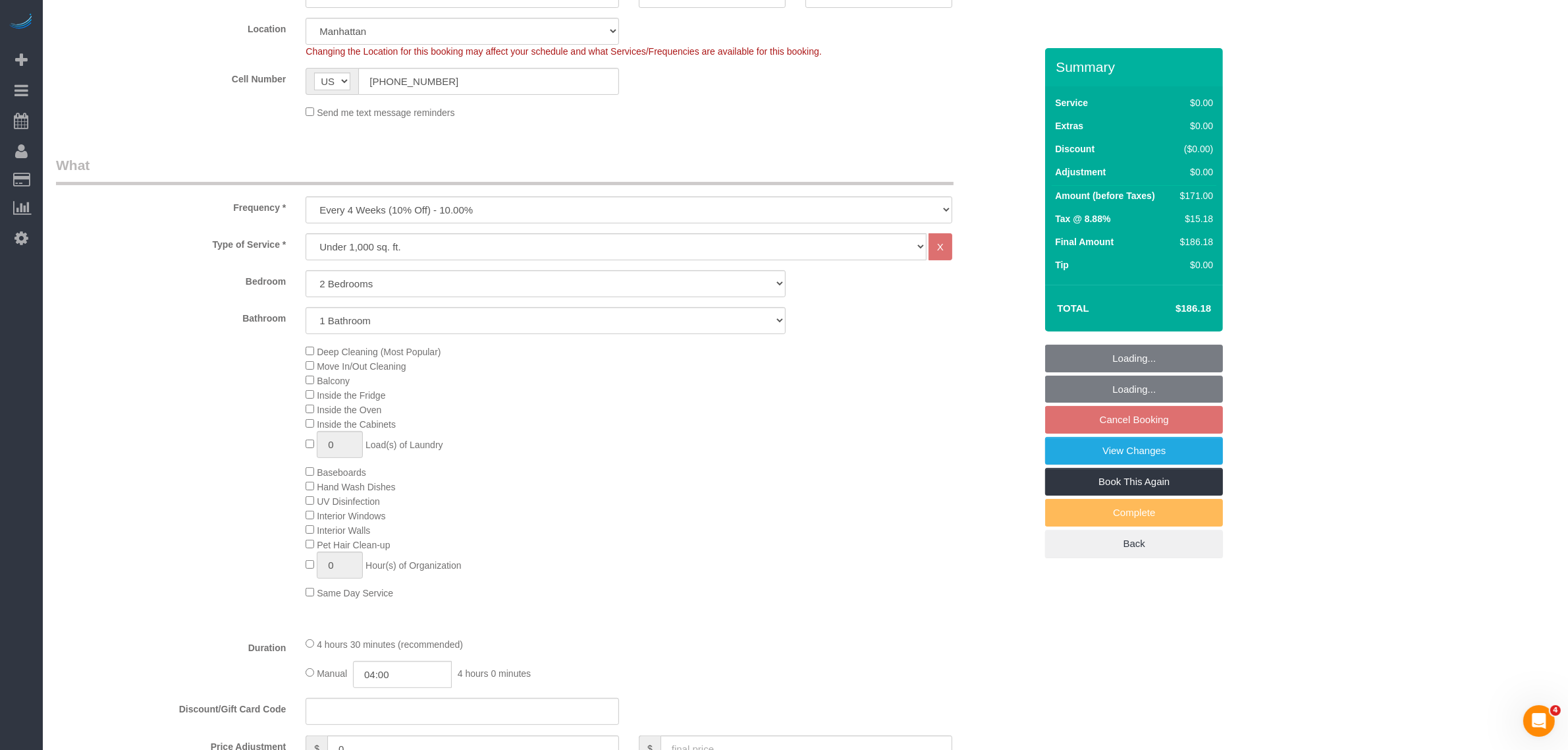
select select "2"
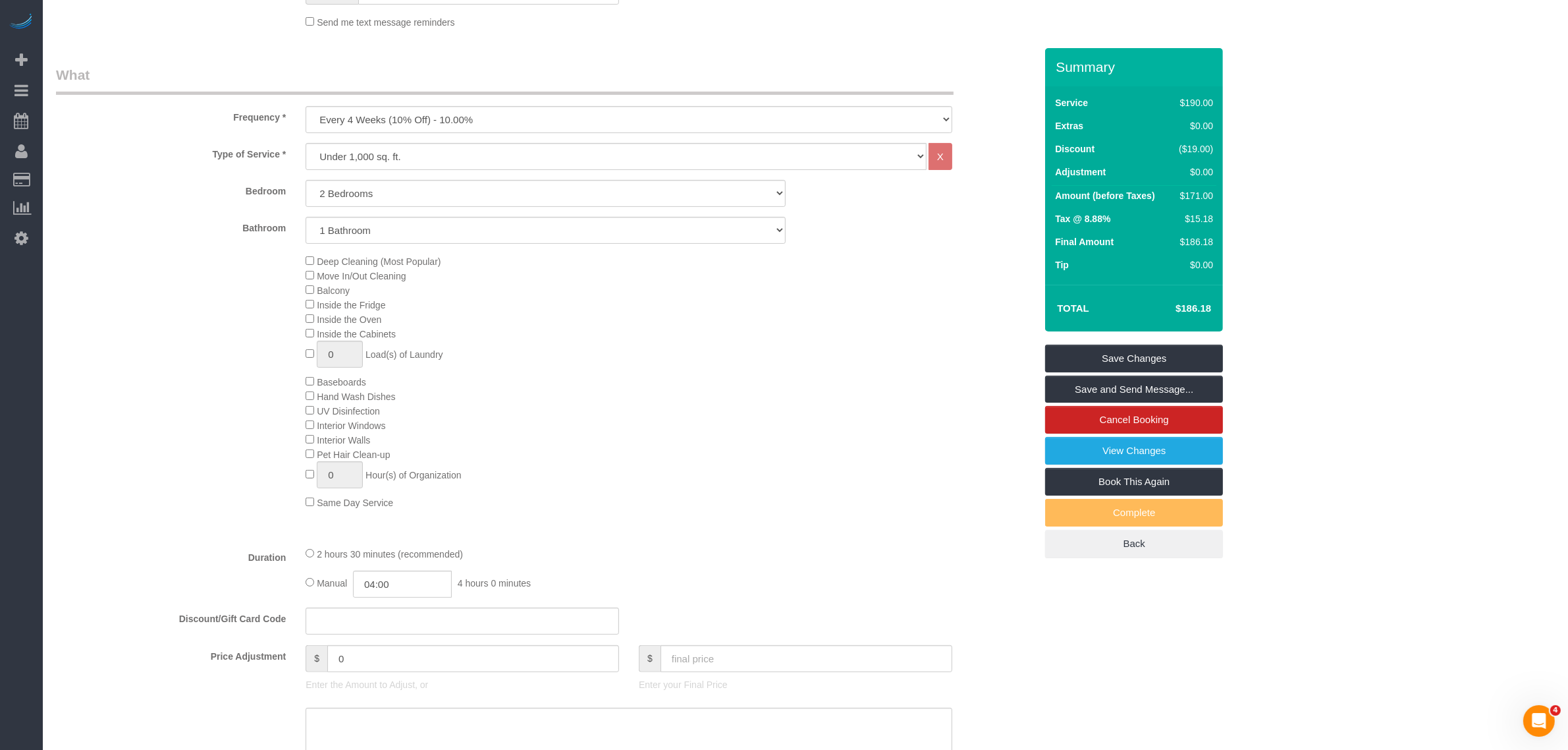
scroll to position [412, 0]
click at [307, 554] on div "2 hours 30 minutes (recommended)" at bounding box center [629, 562] width 646 height 14
select select "spot62"
click at [1158, 390] on link "Save and Send Message..." at bounding box center [1133, 389] width 177 height 28
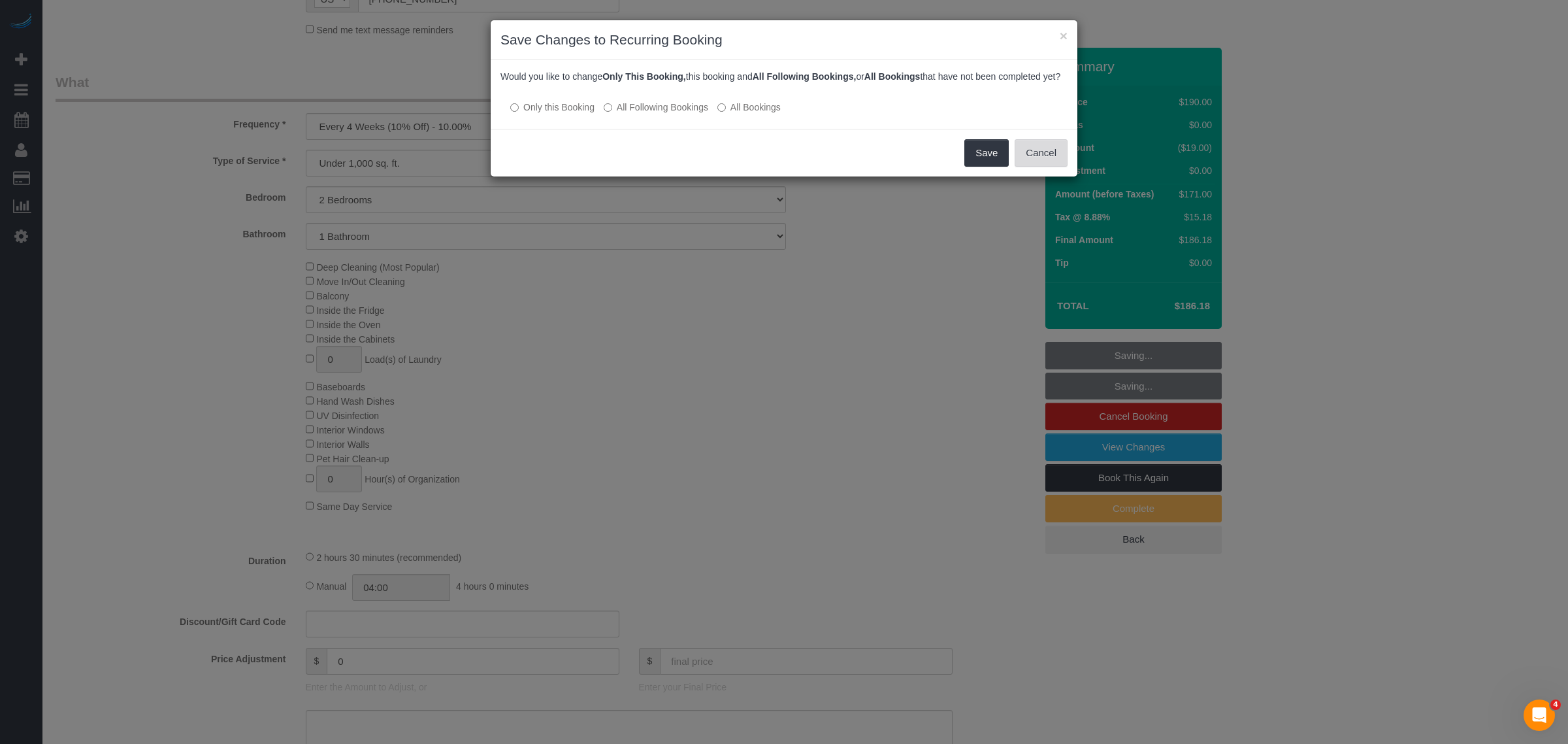
click at [1050, 159] on button "Cancel" at bounding box center [1041, 153] width 53 height 28
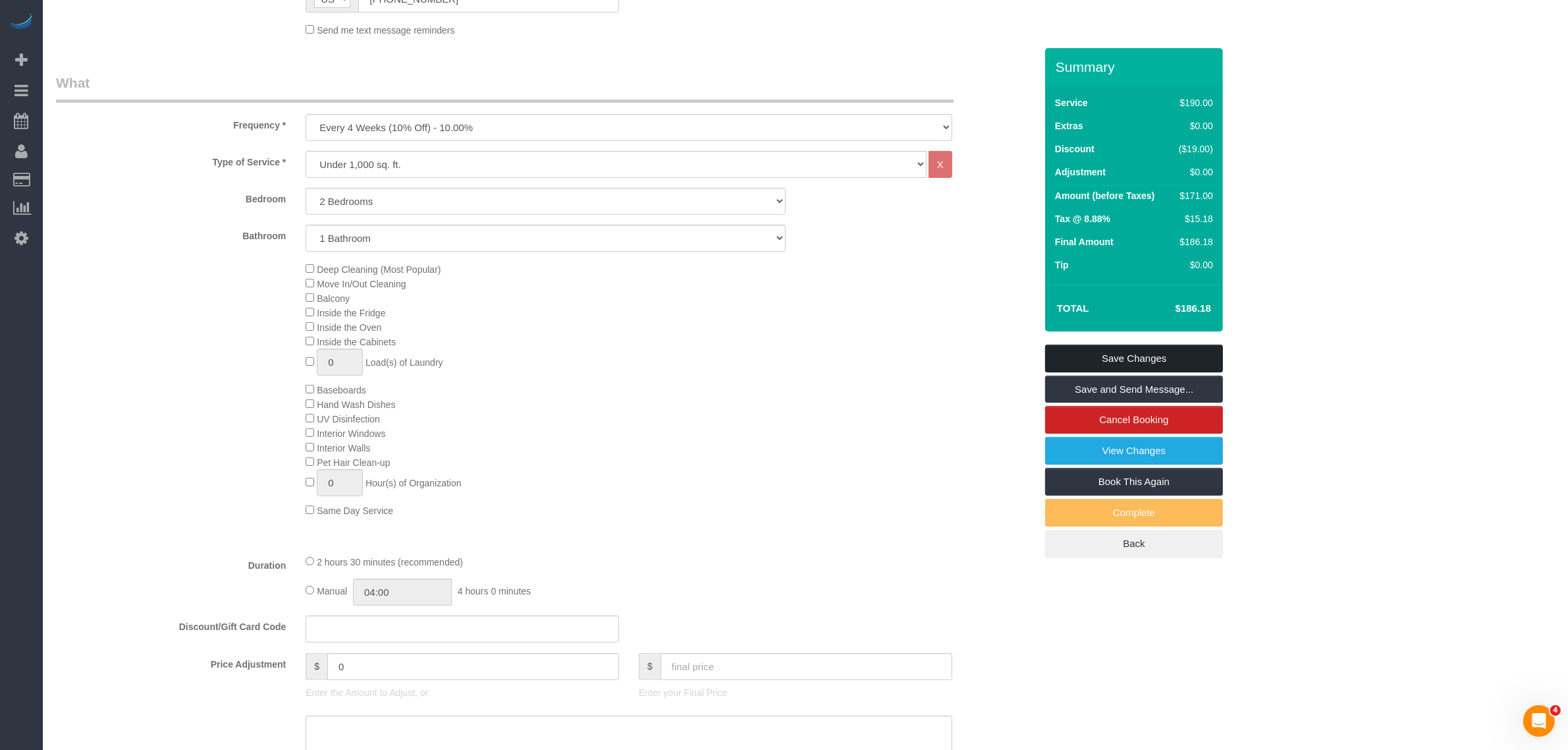
click at [1136, 354] on link "Save Changes" at bounding box center [1133, 358] width 177 height 28
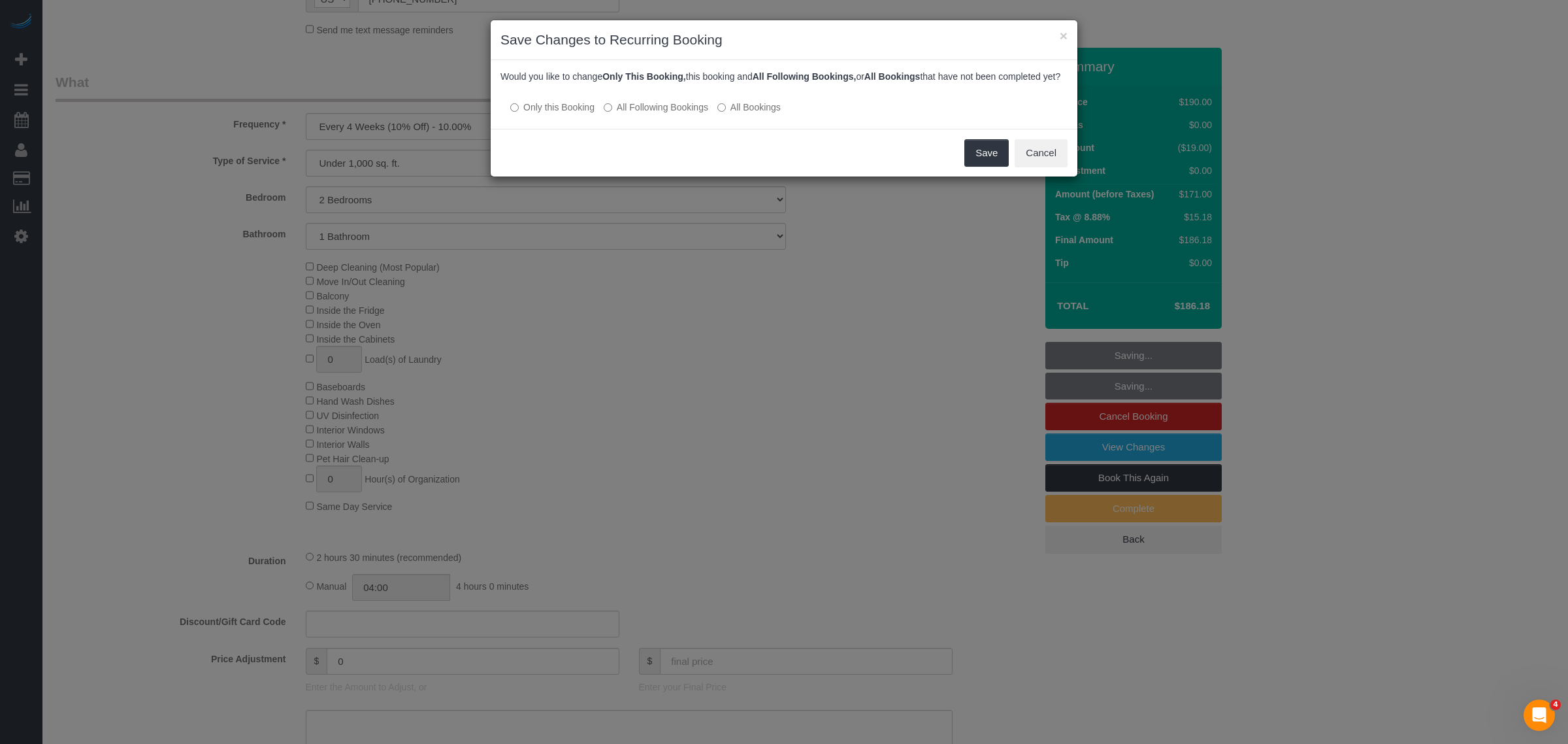
click at [756, 114] on label "All Bookings" at bounding box center [749, 107] width 64 height 13
click at [668, 114] on label "All Following Bookings" at bounding box center [656, 107] width 104 height 13
click at [981, 164] on button "Save" at bounding box center [986, 153] width 44 height 28
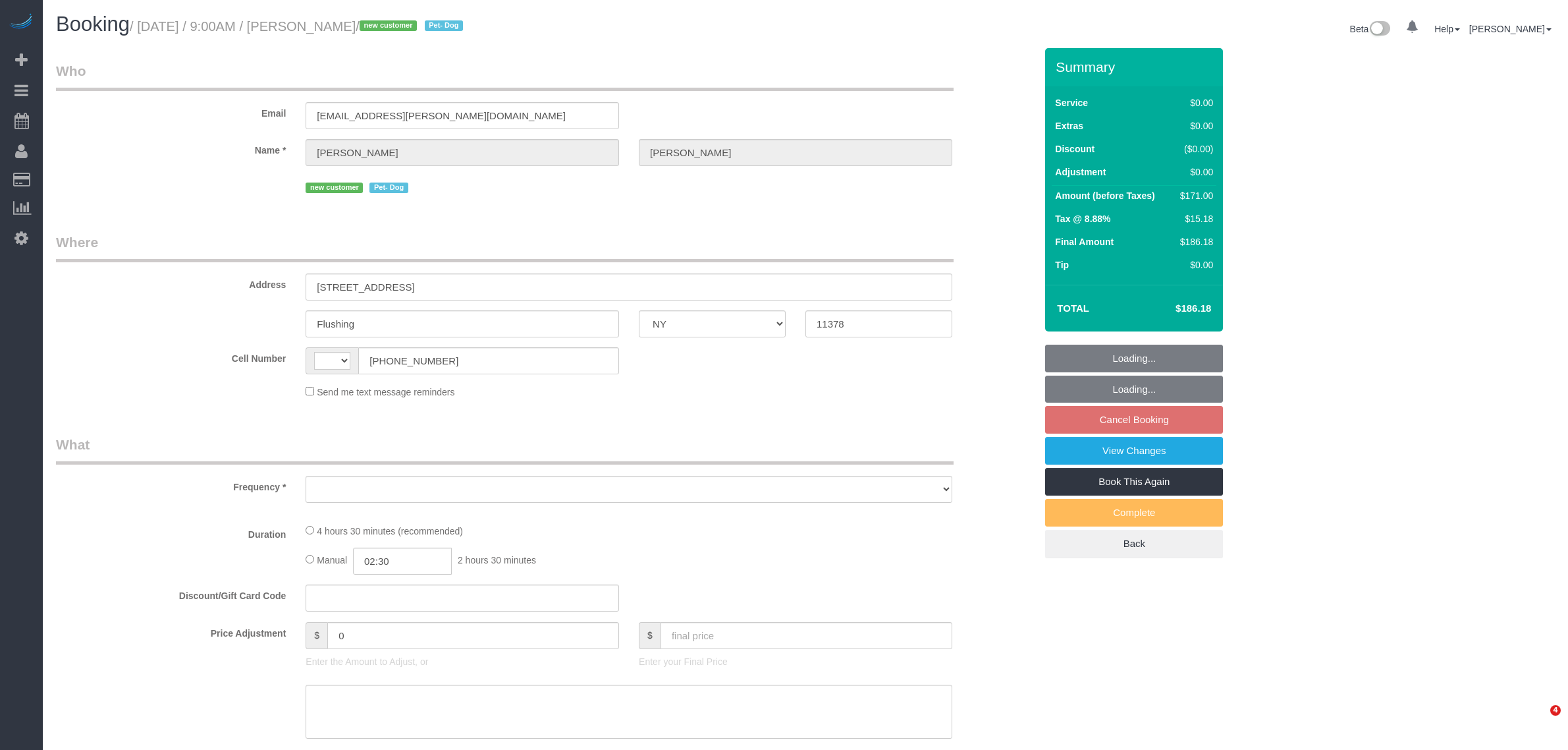
select select "NY"
select select "string:stripe-pm_1RnmRH4VGloSiKo78PgaNAJg"
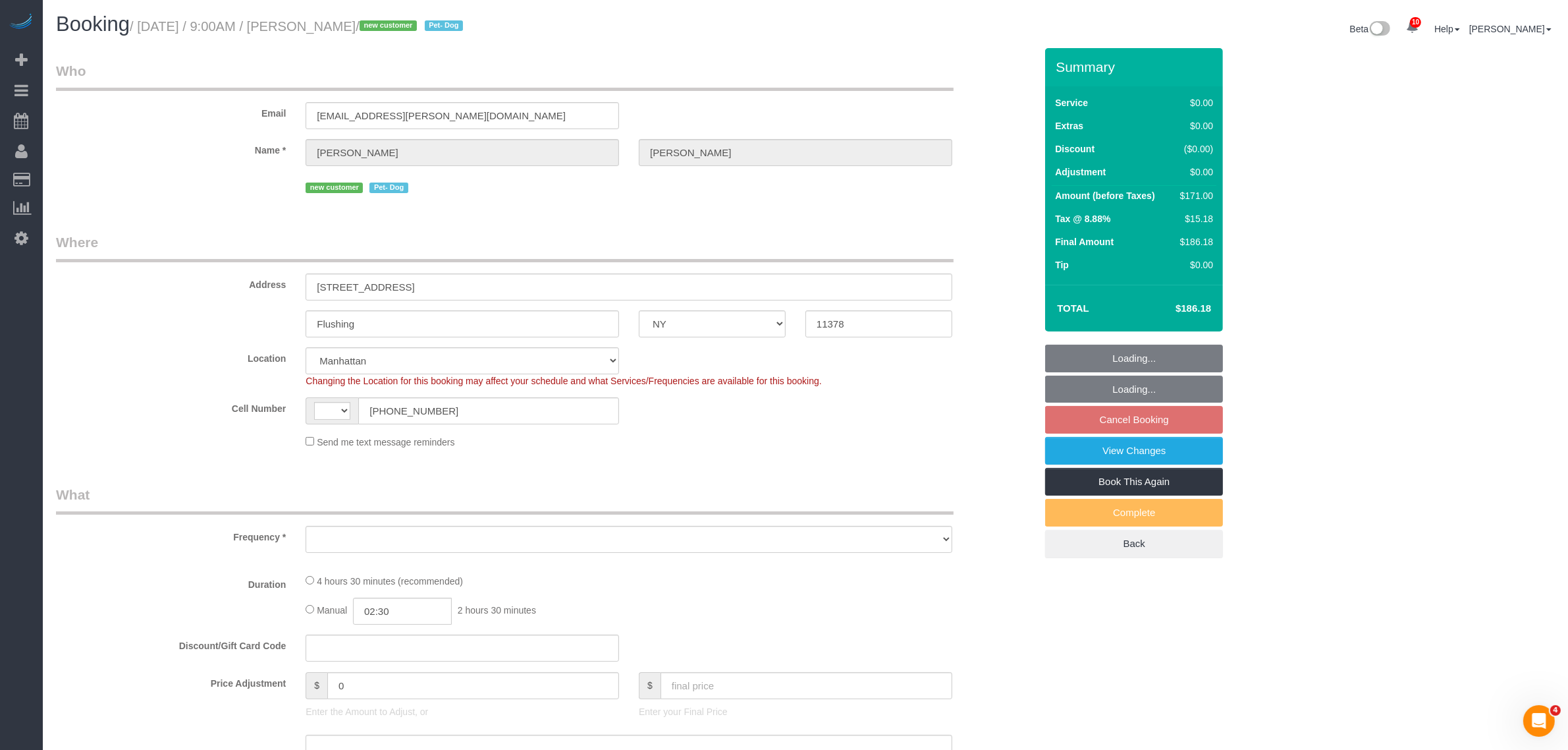
select select "string:US"
select select "object:819"
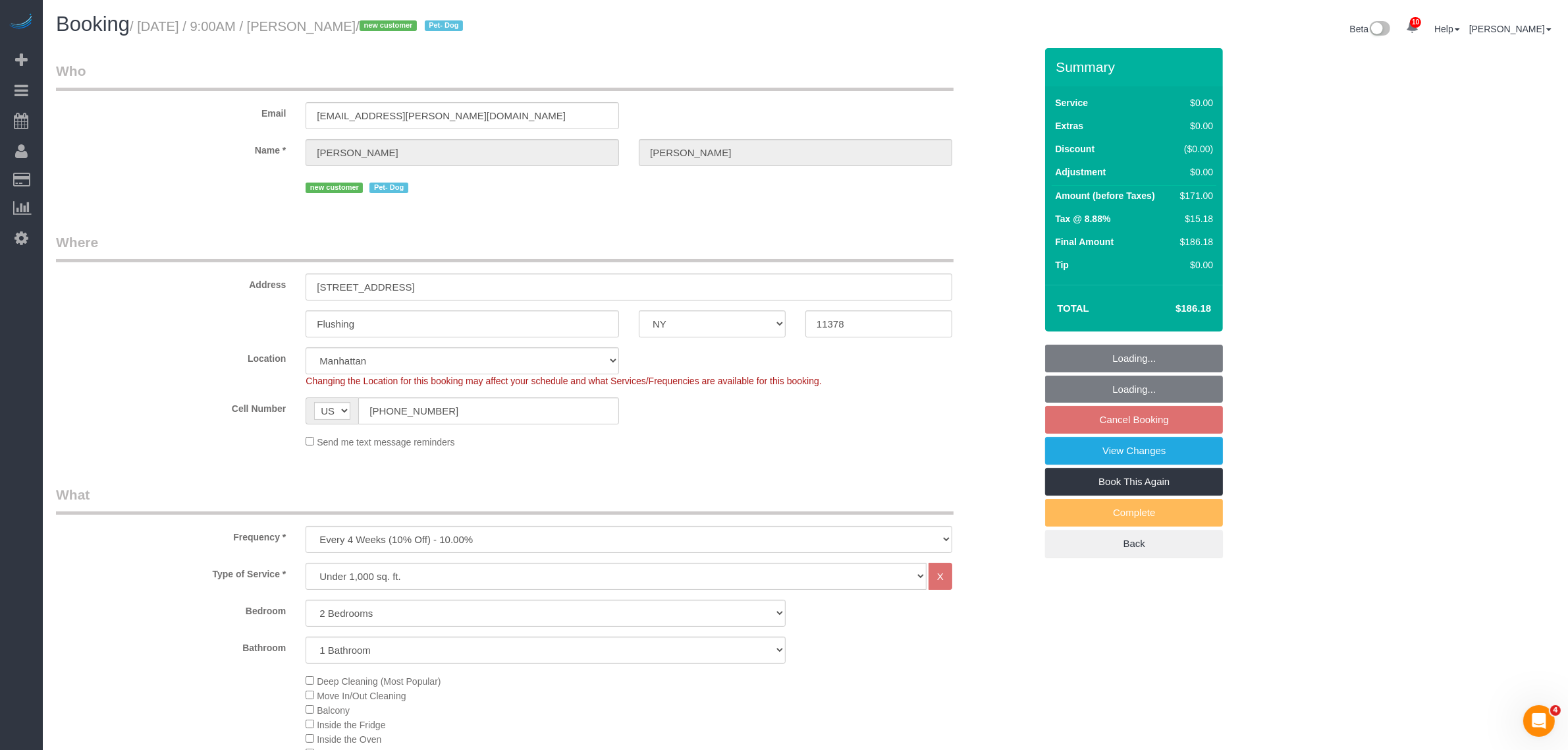
select select "spot2"
select select "number:56"
select select "number:74"
select select "number:13"
select select "number:5"
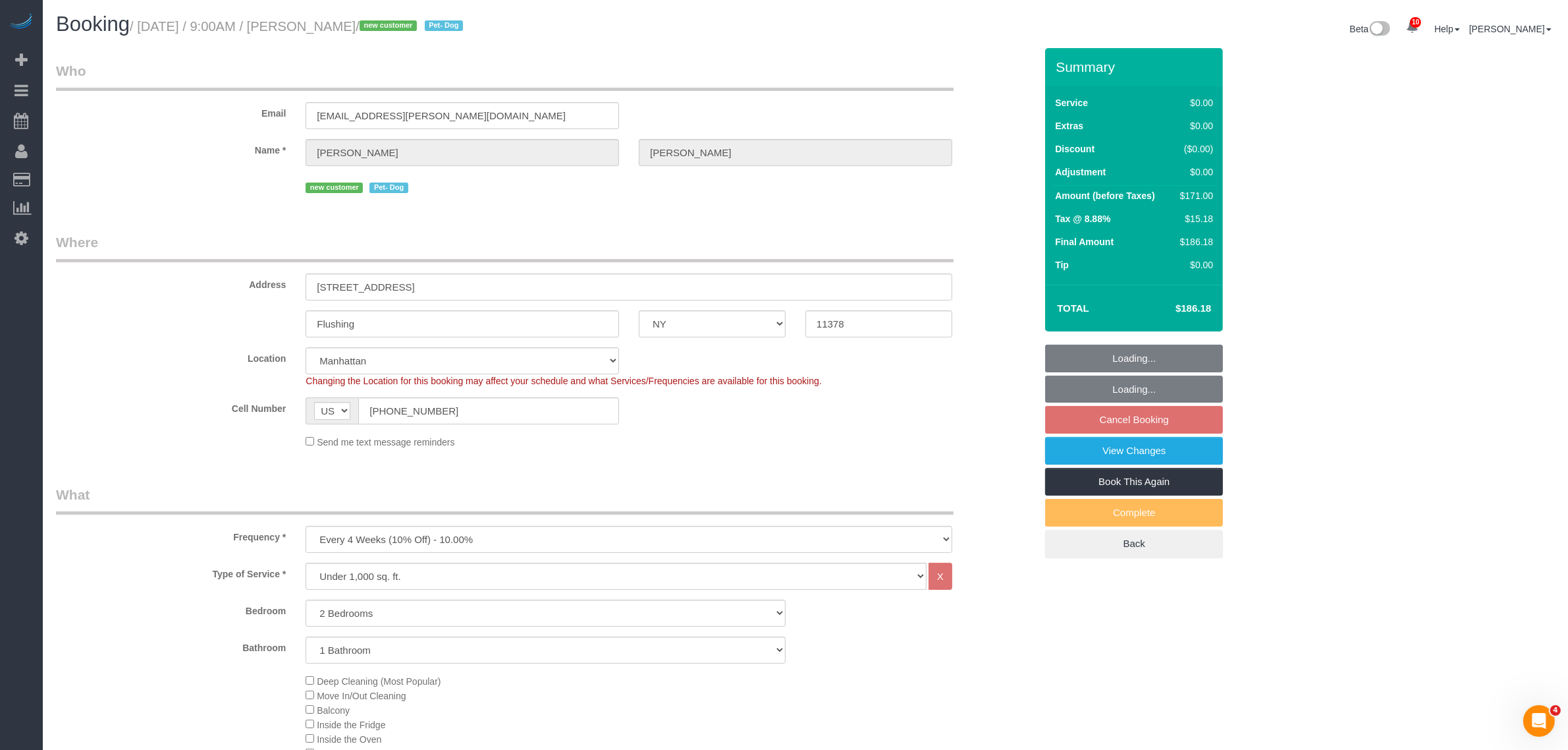
select select "2"
select select "object:1009"
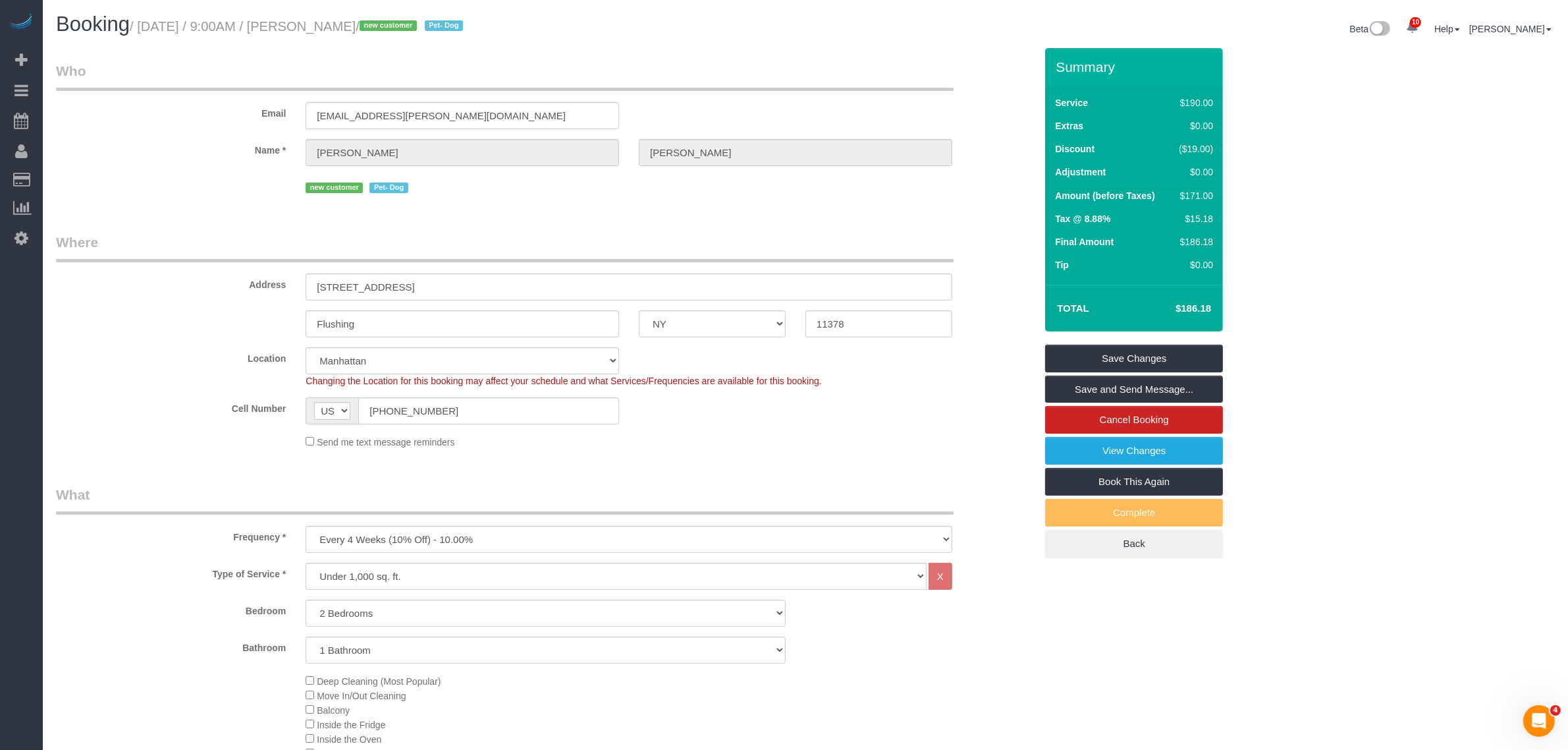
click at [655, 245] on legend "Where" at bounding box center [504, 247] width 897 height 30
click at [158, 25] on small "/ September 13, 2025 / 9:00AM / Stephanie DeJoy / new customer Pet- Dog" at bounding box center [298, 26] width 337 height 14
click at [225, 24] on small "/ September 13, 2025 / 9:00AM / Stephanie DeJoy / new customer Pet- Dog" at bounding box center [298, 26] width 337 height 14
copy small "September 13,"
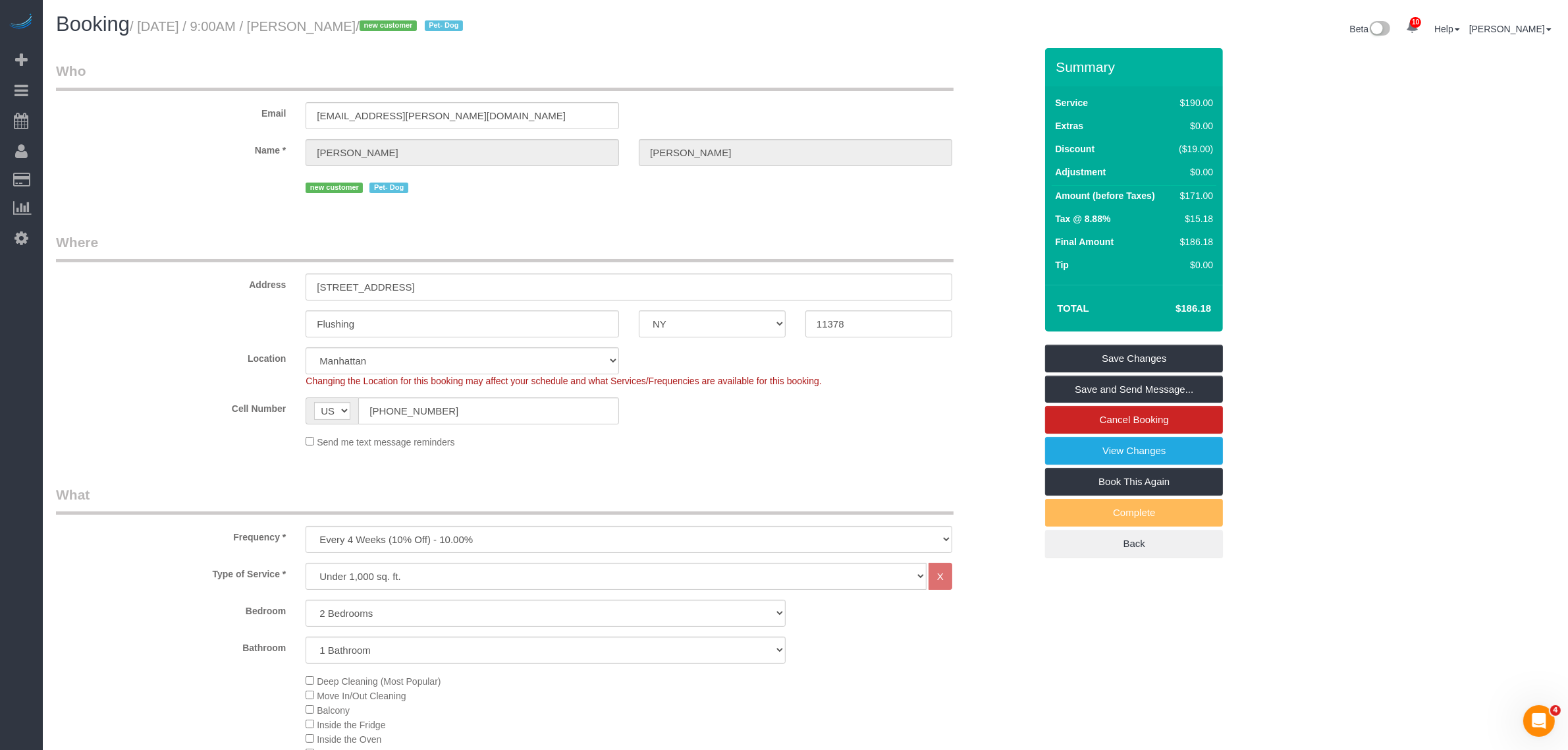
click at [674, 89] on legend "Who" at bounding box center [504, 76] width 897 height 30
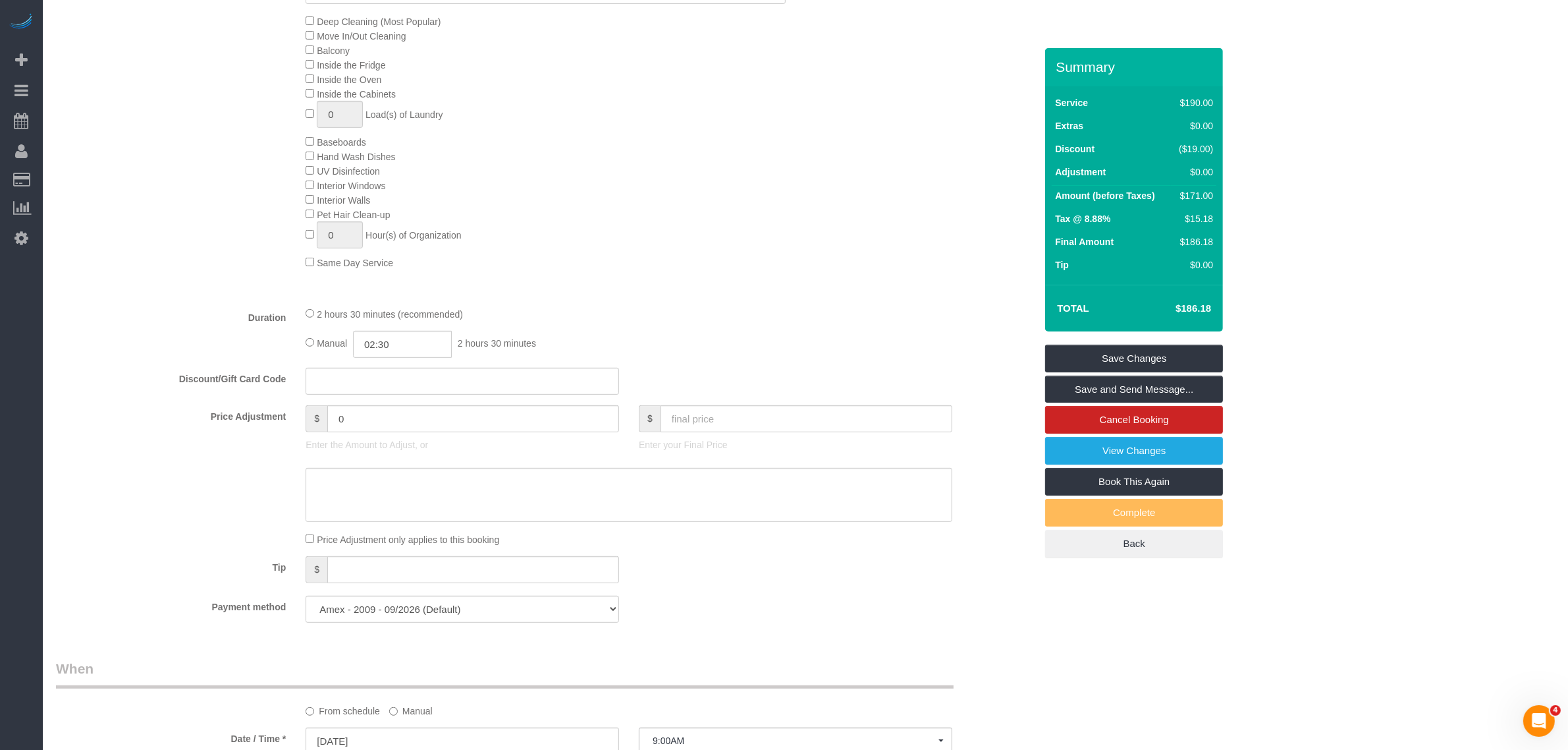
scroll to position [659, 0]
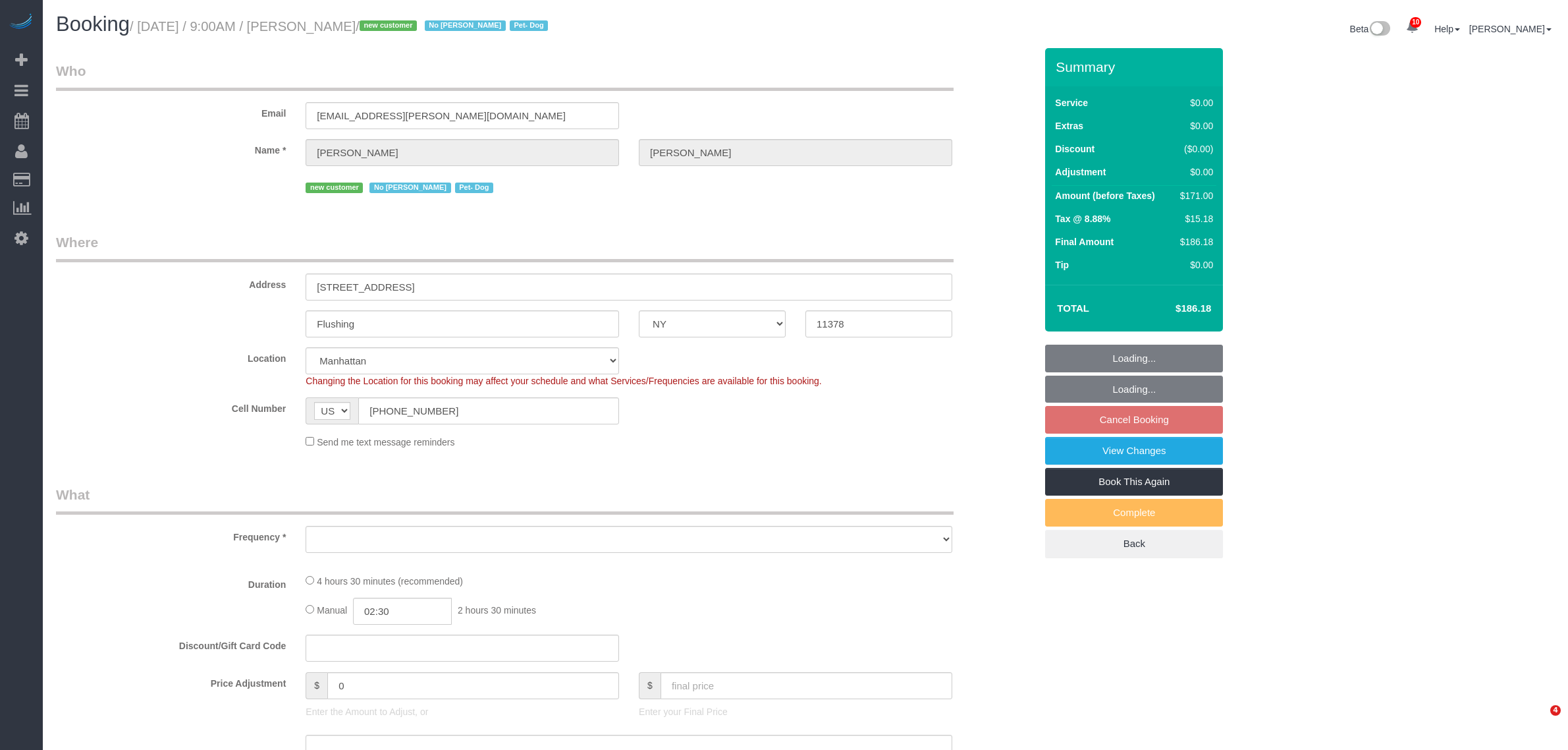
select select "NY"
select select "spot2"
select select "number:56"
select select "number:74"
select select "number:13"
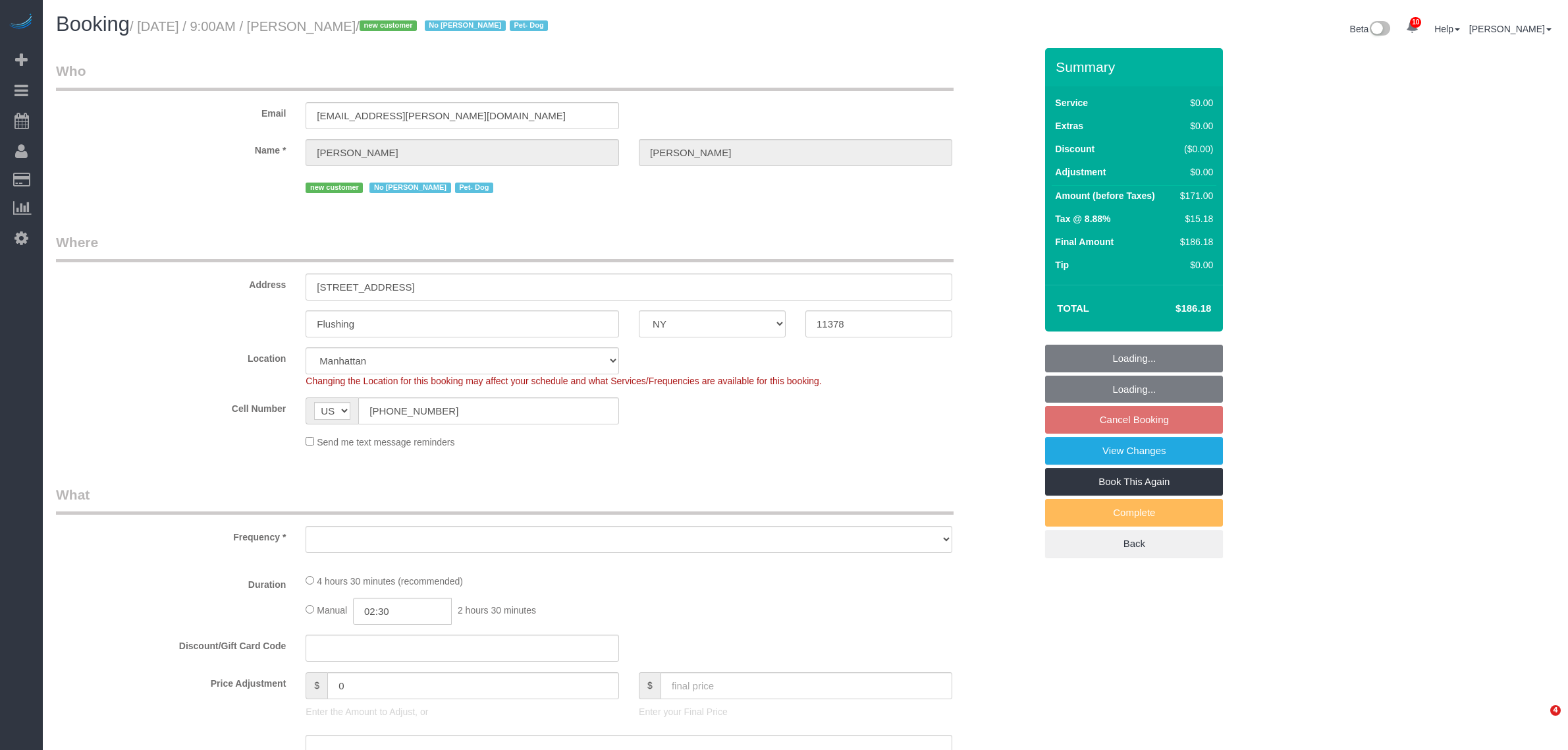
select select "number:5"
select select "string:stripe-pm_1RnmRH4VGloSiKo78PgaNAJg"
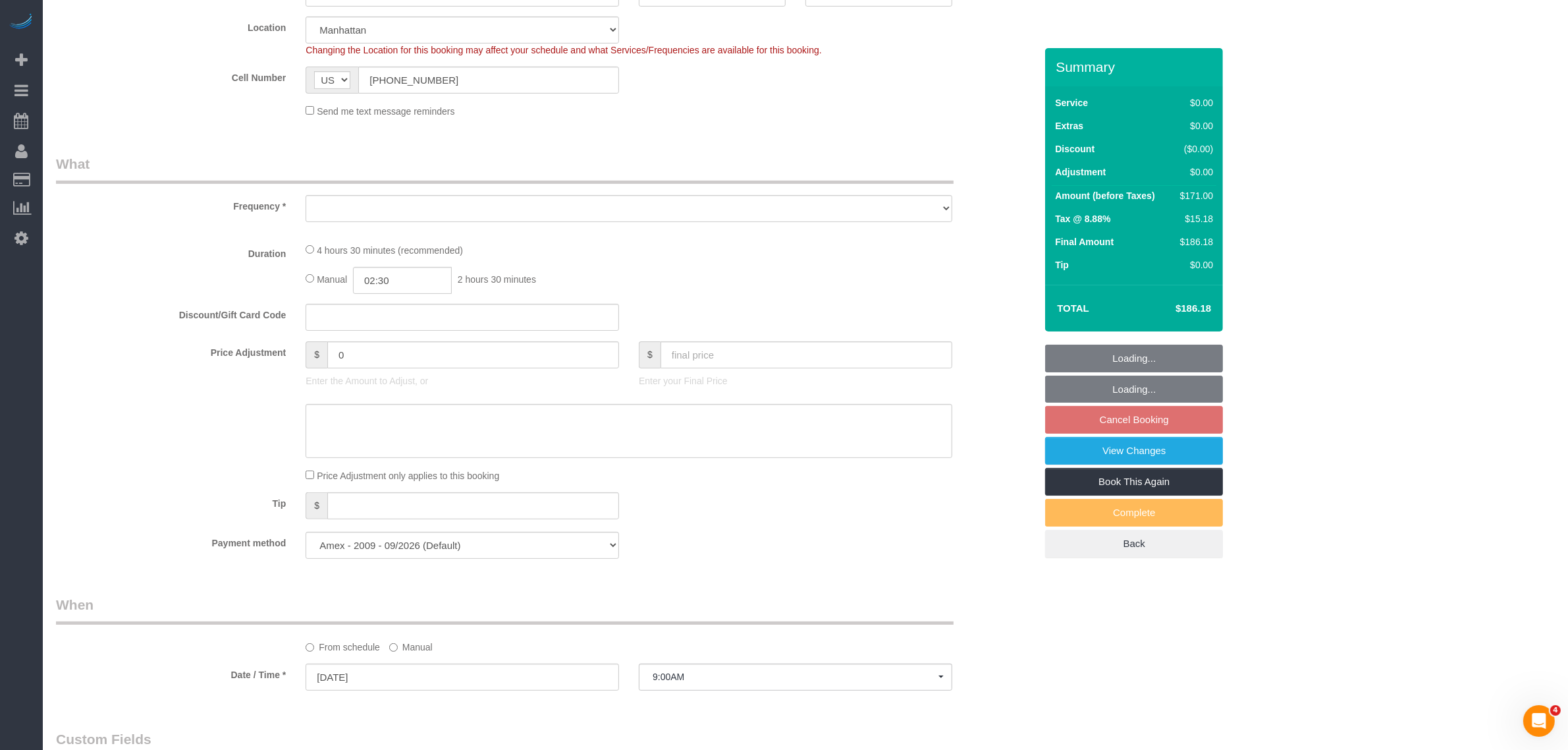
select select "object:870"
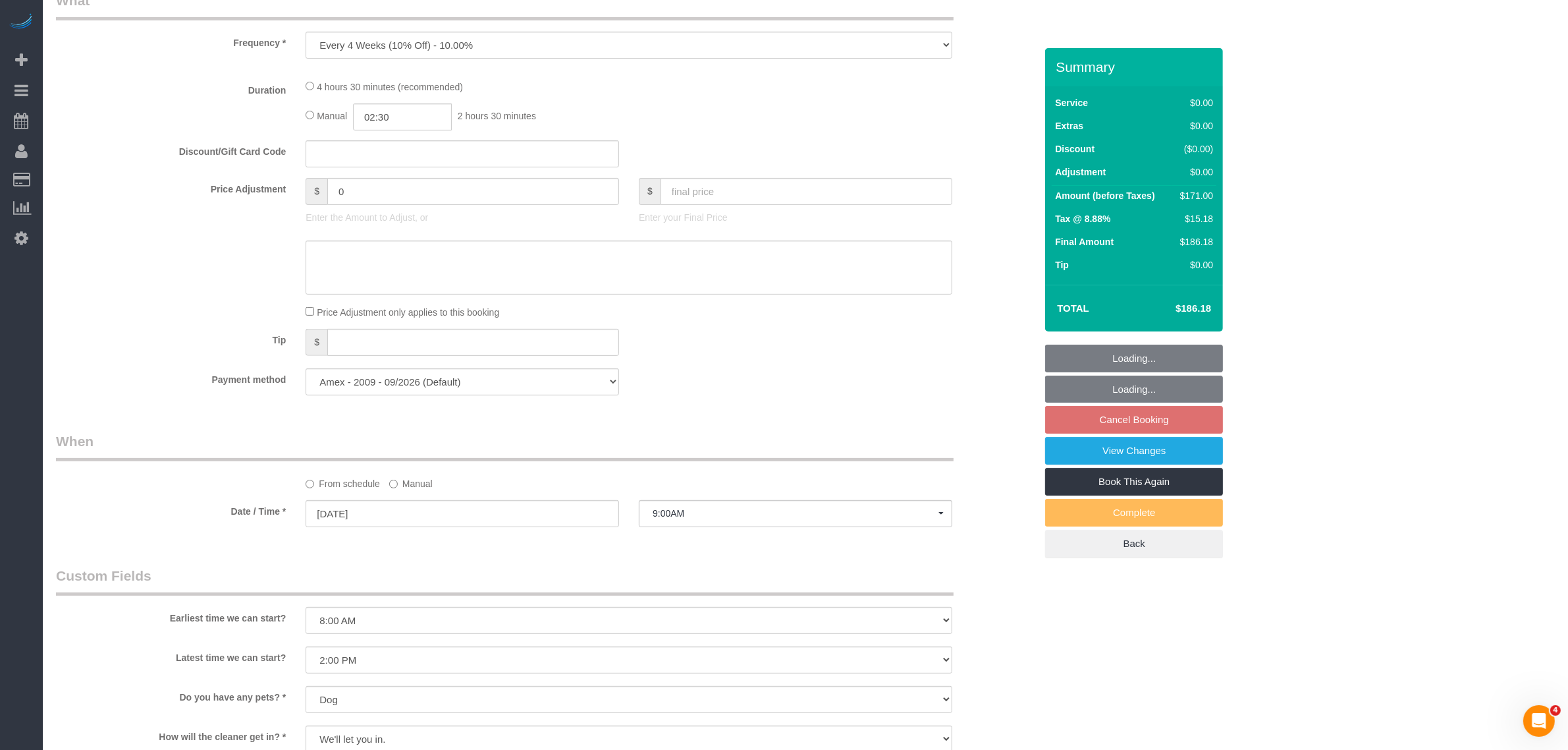
select select "2"
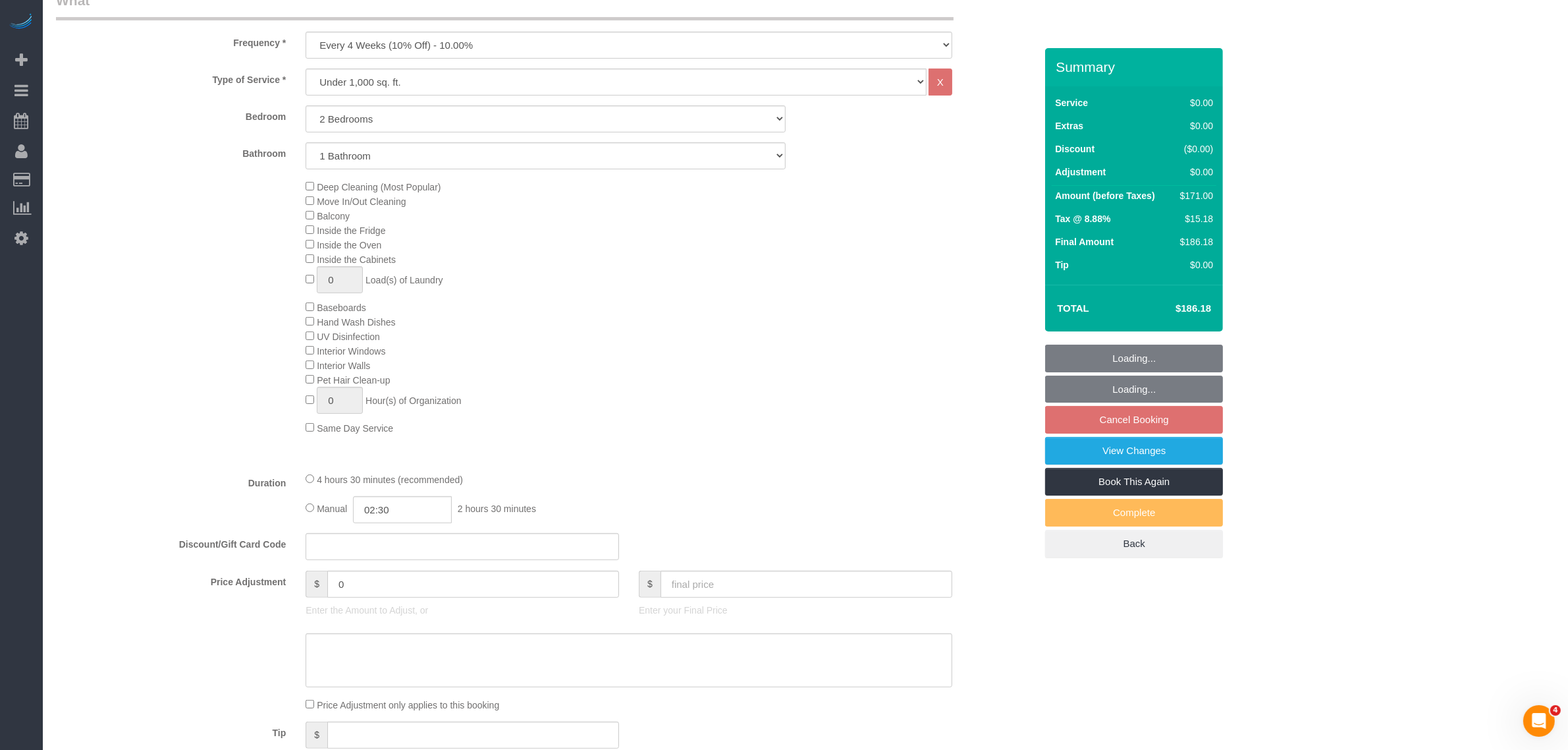
select select "object:1395"
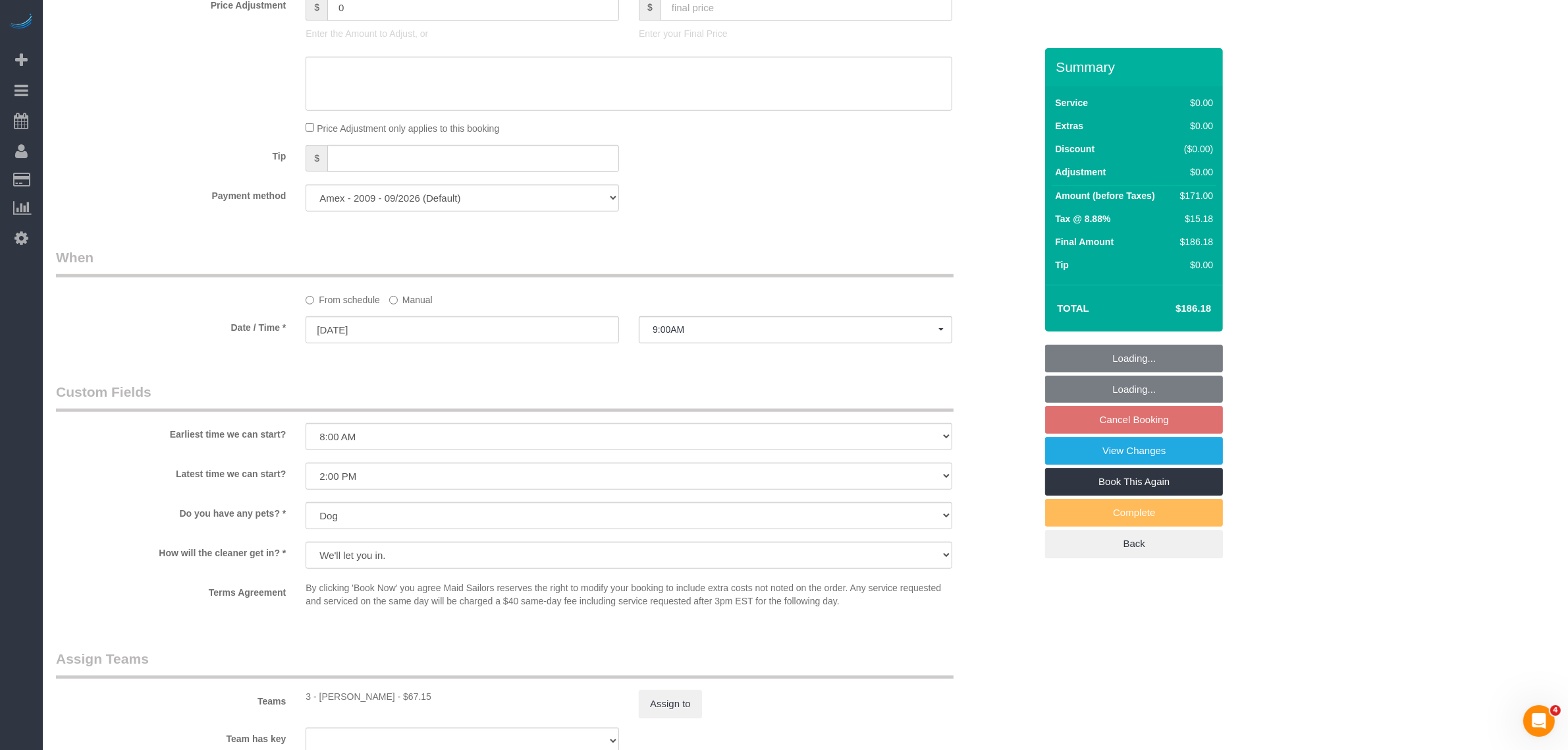
select select "2"
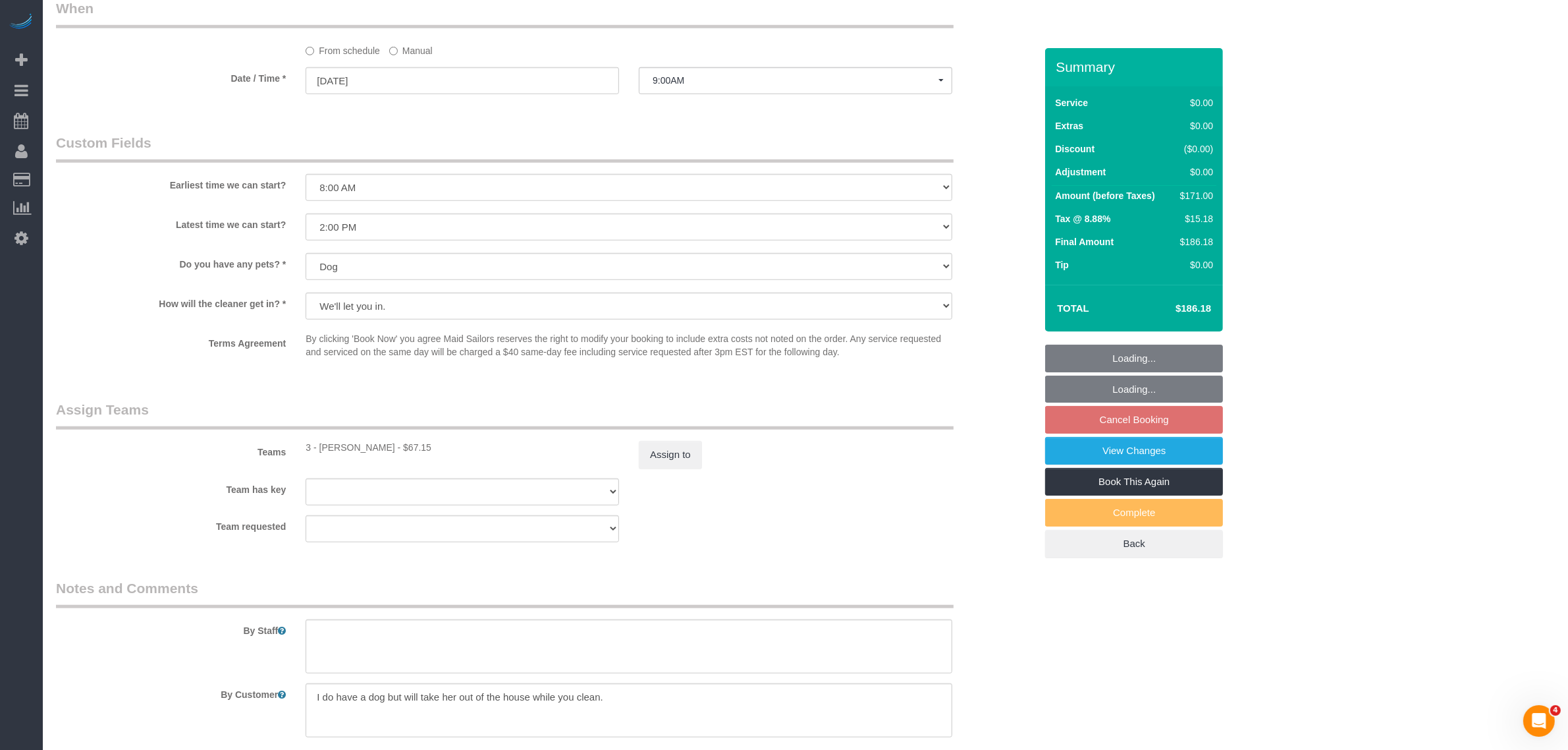
scroll to position [1565, 0]
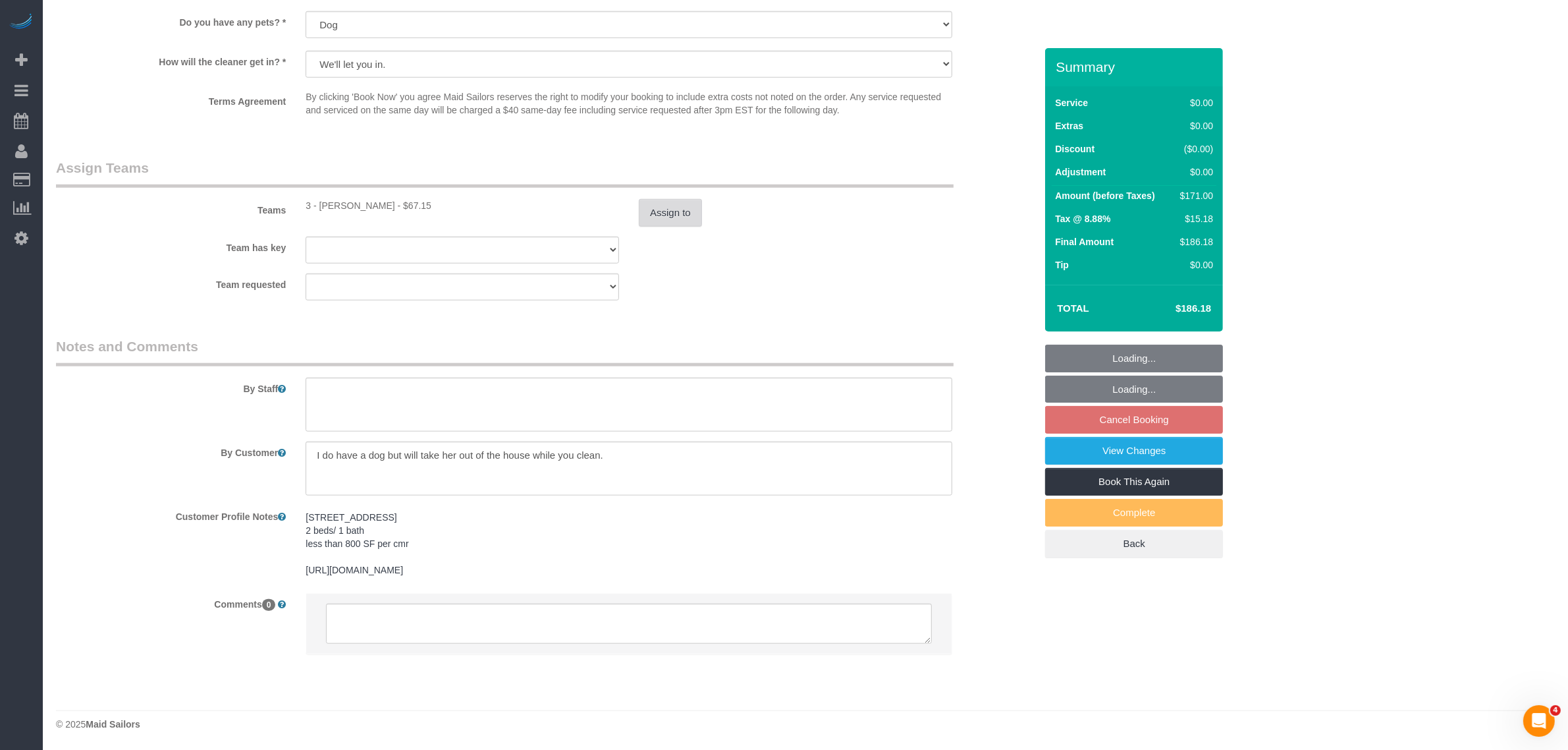
click at [680, 207] on button "Assign to" at bounding box center [671, 213] width 63 height 28
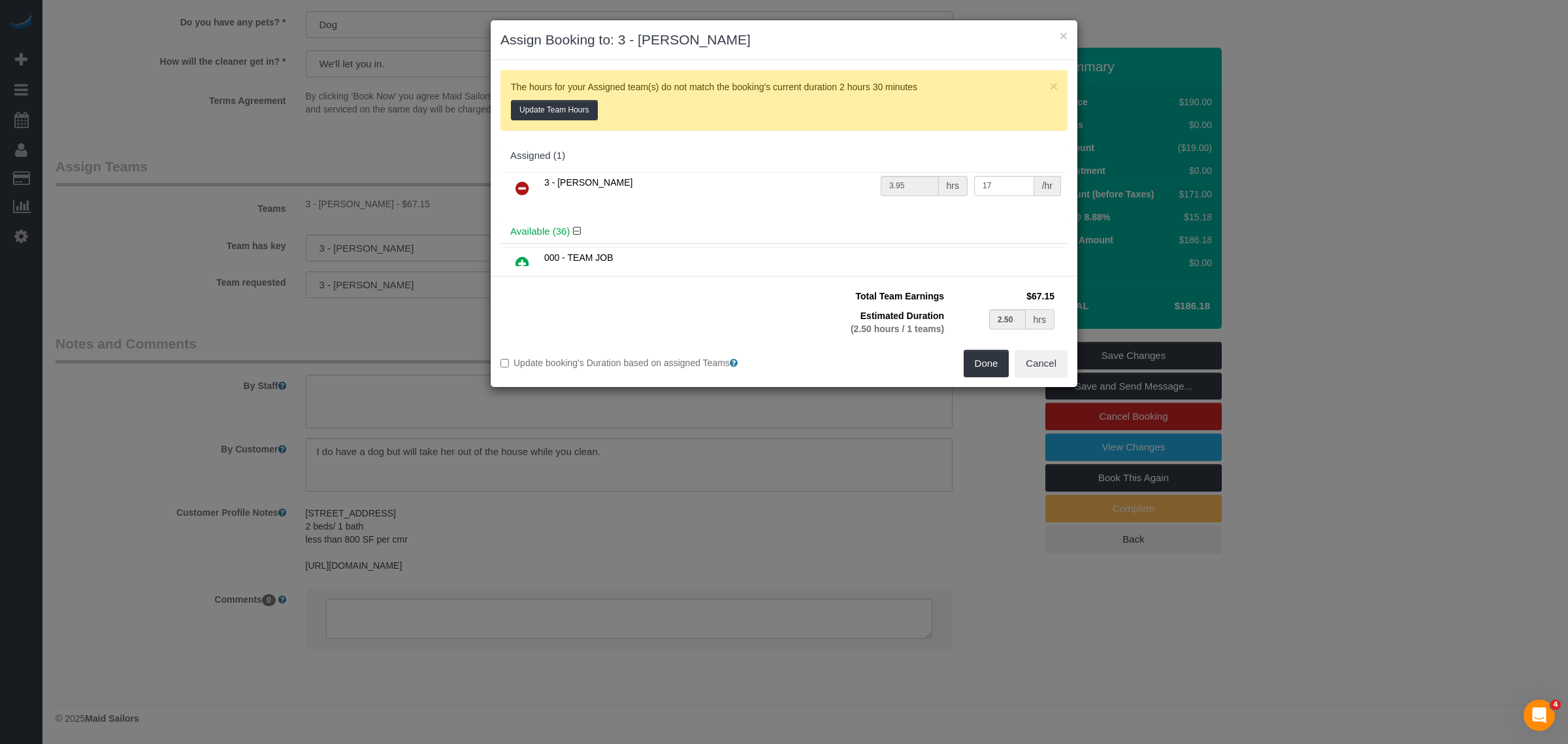
click at [524, 190] on icon at bounding box center [522, 188] width 13 height 15
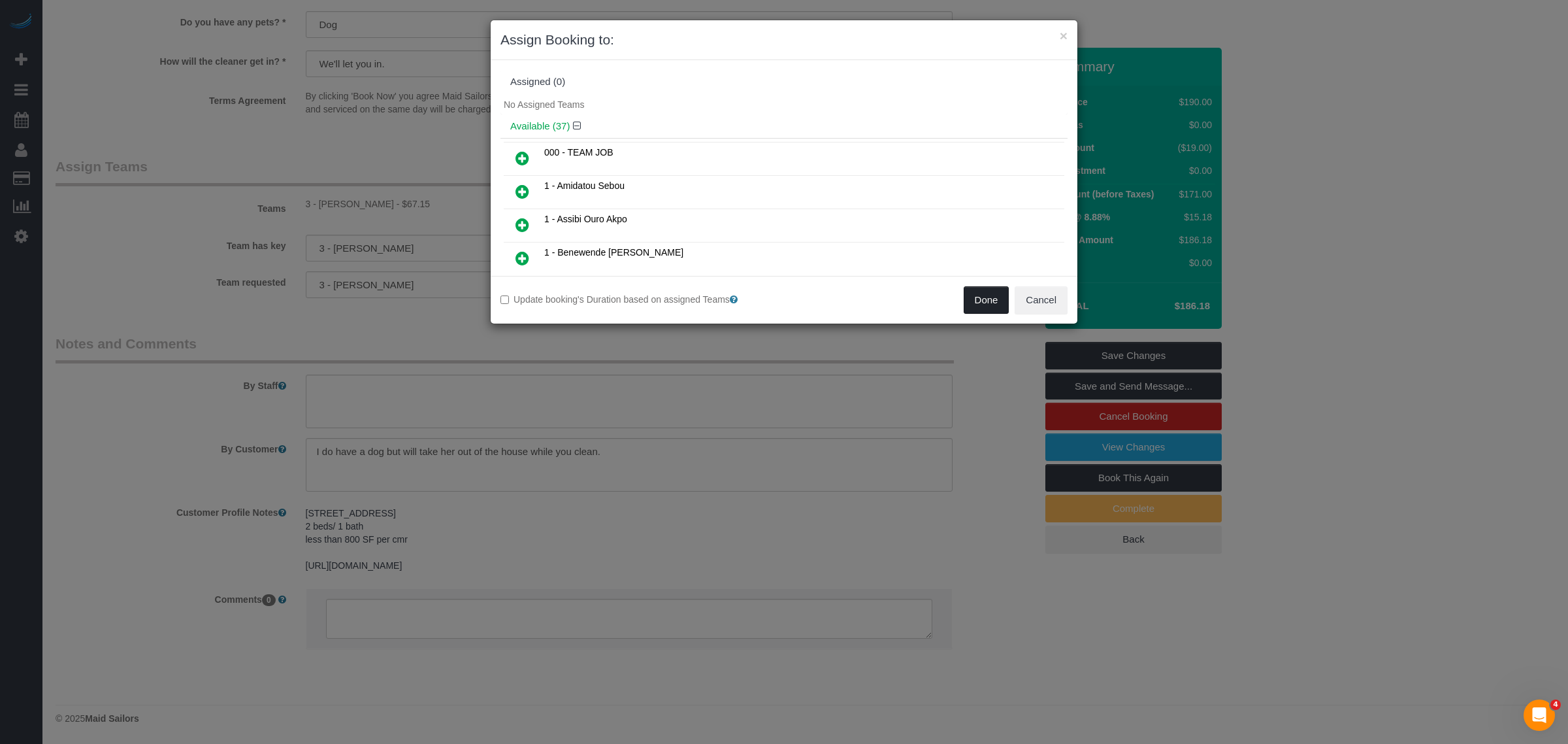
click at [980, 292] on button "Done" at bounding box center [986, 300] width 46 height 28
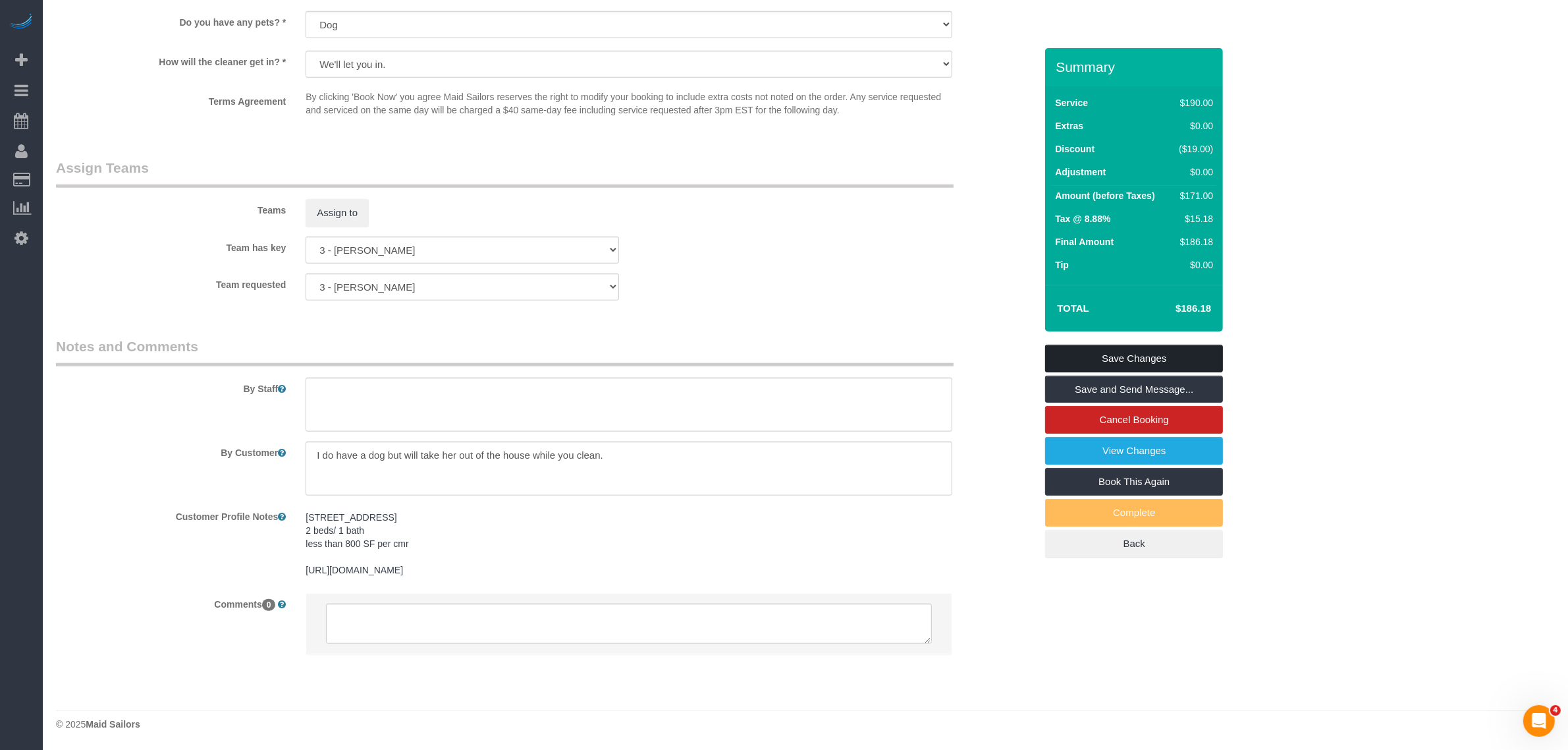
click at [1150, 358] on link "Save Changes" at bounding box center [1133, 358] width 177 height 28
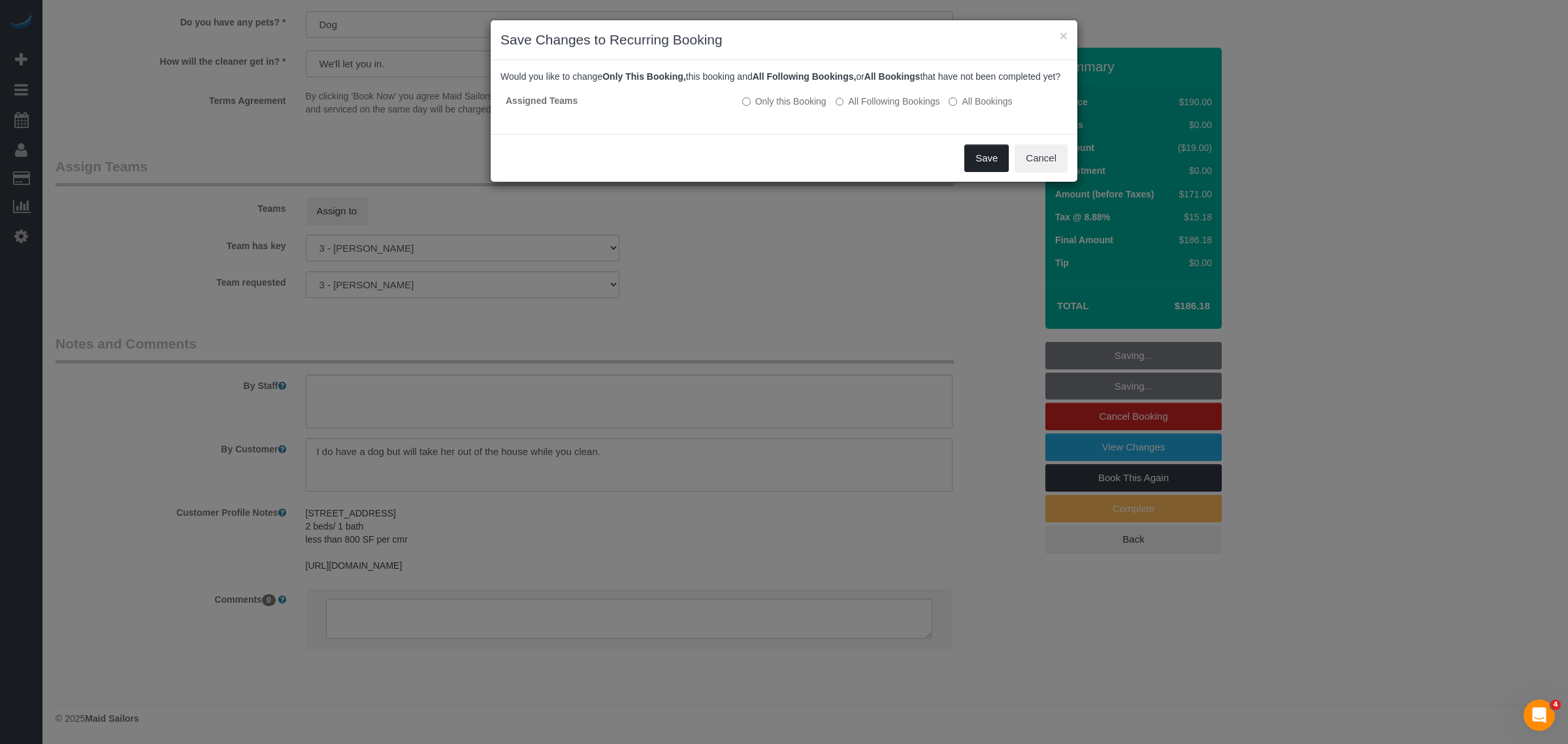
click at [988, 172] on button "Save" at bounding box center [986, 158] width 44 height 28
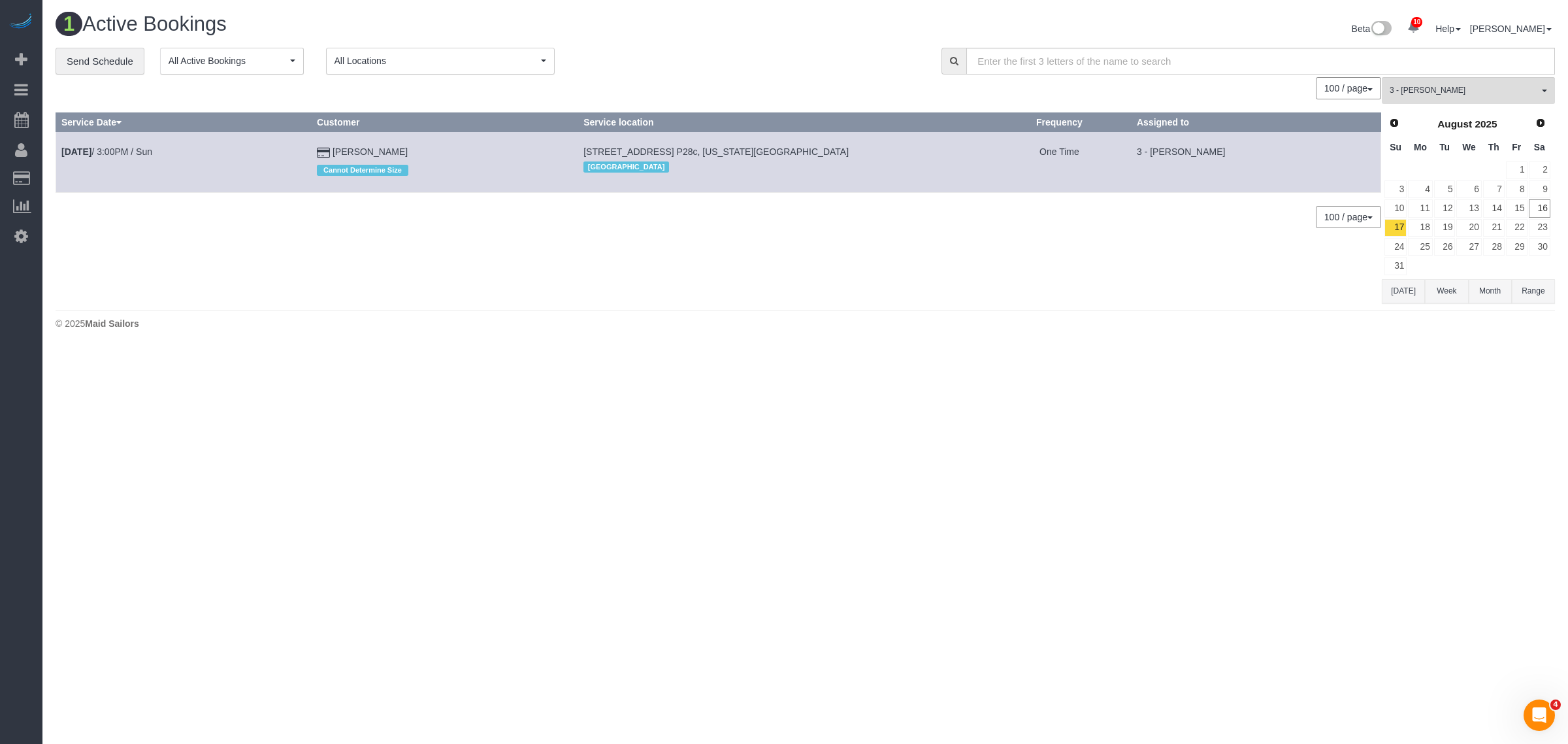
click at [720, 68] on div "**********" at bounding box center [489, 61] width 867 height 28
click at [804, 63] on div "**********" at bounding box center [489, 61] width 867 height 28
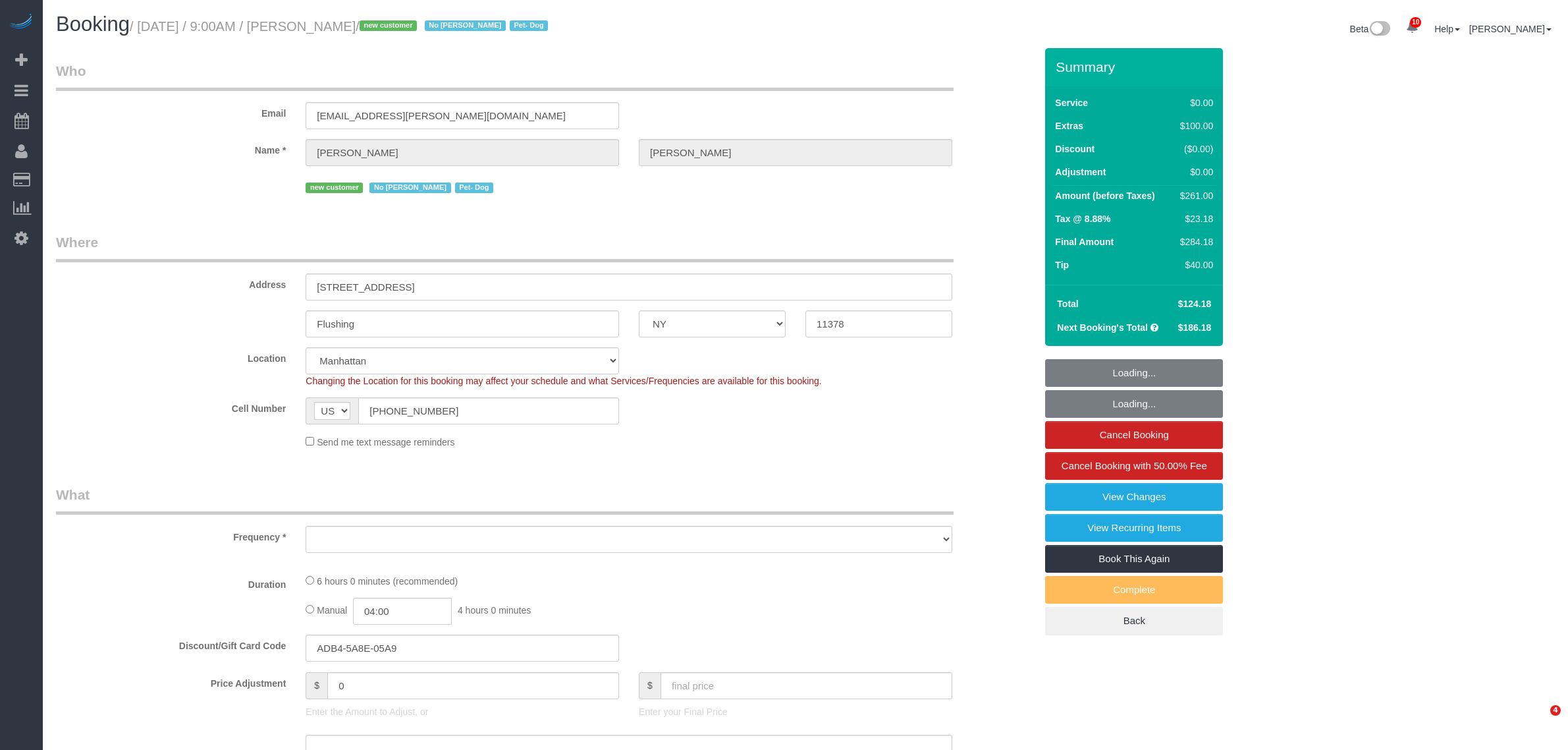
select select "NY"
select select "number:56"
select select "number:74"
select select "number:13"
select select "number:5"
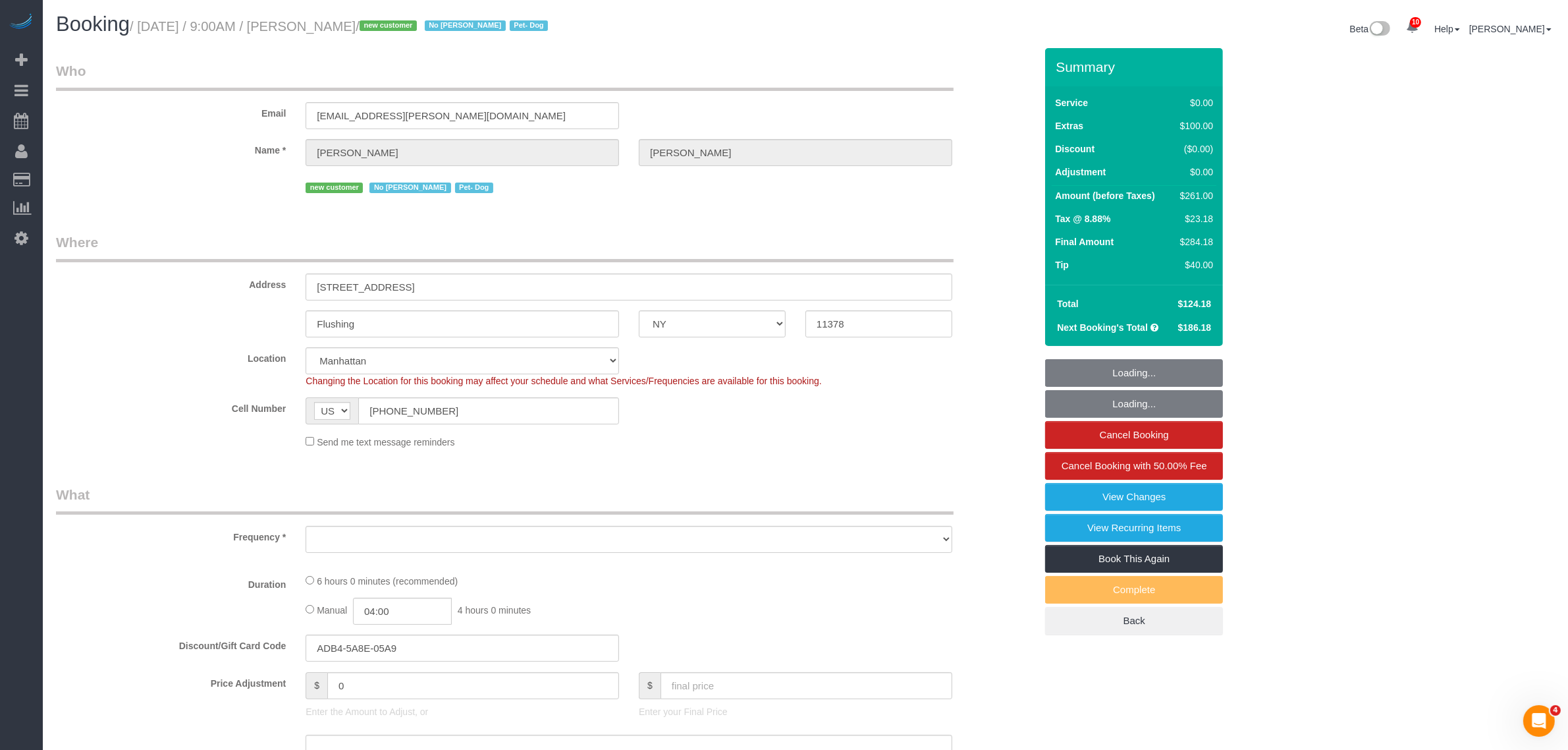
select select "object:878"
select select "spot1"
select select "object:1407"
select select "2"
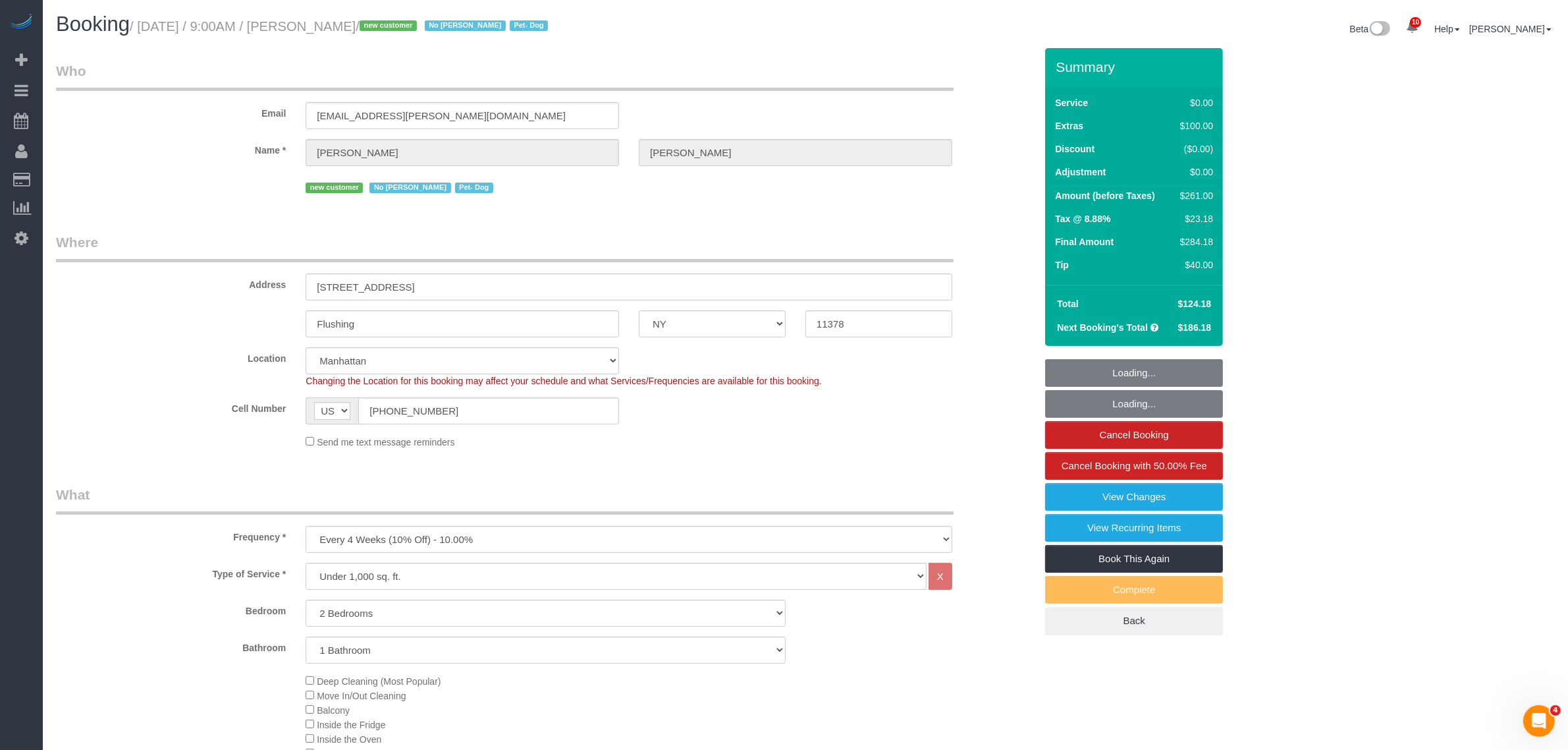
select select "2"
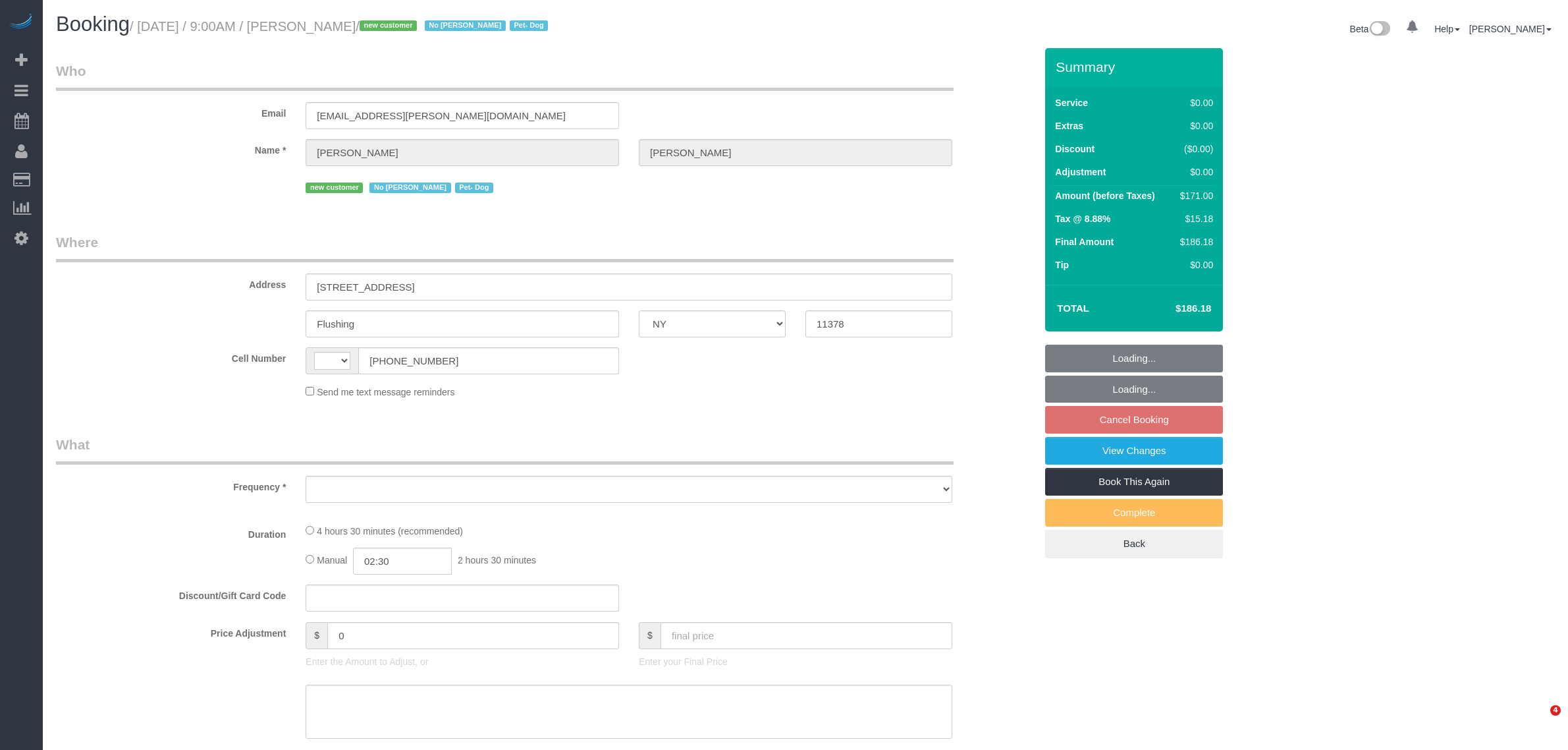
select select "NY"
select select "string:[GEOGRAPHIC_DATA]"
select select "2"
select select "spot2"
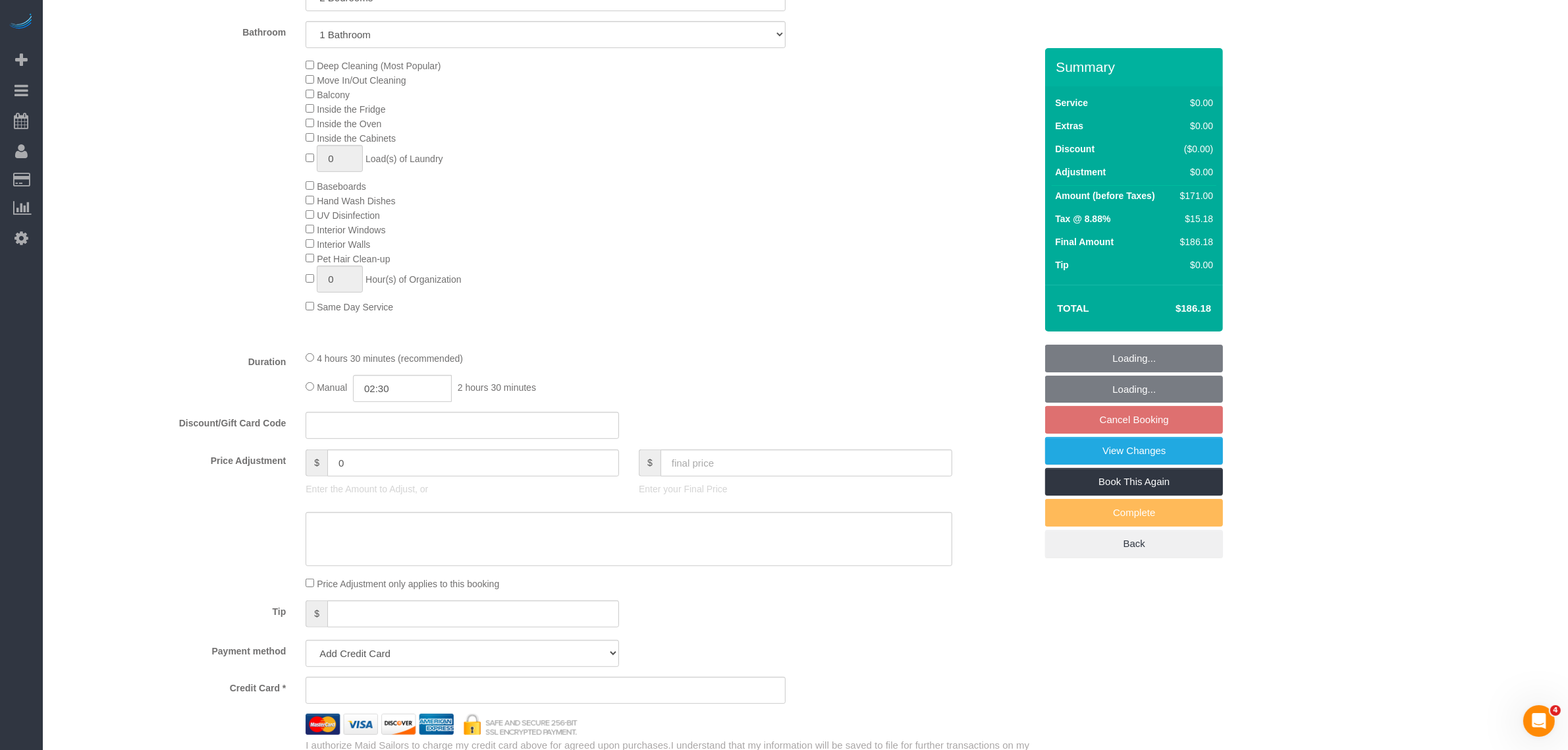
select select "object:826"
select select "number:56"
select select "number:74"
select select "number:13"
select select "number:5"
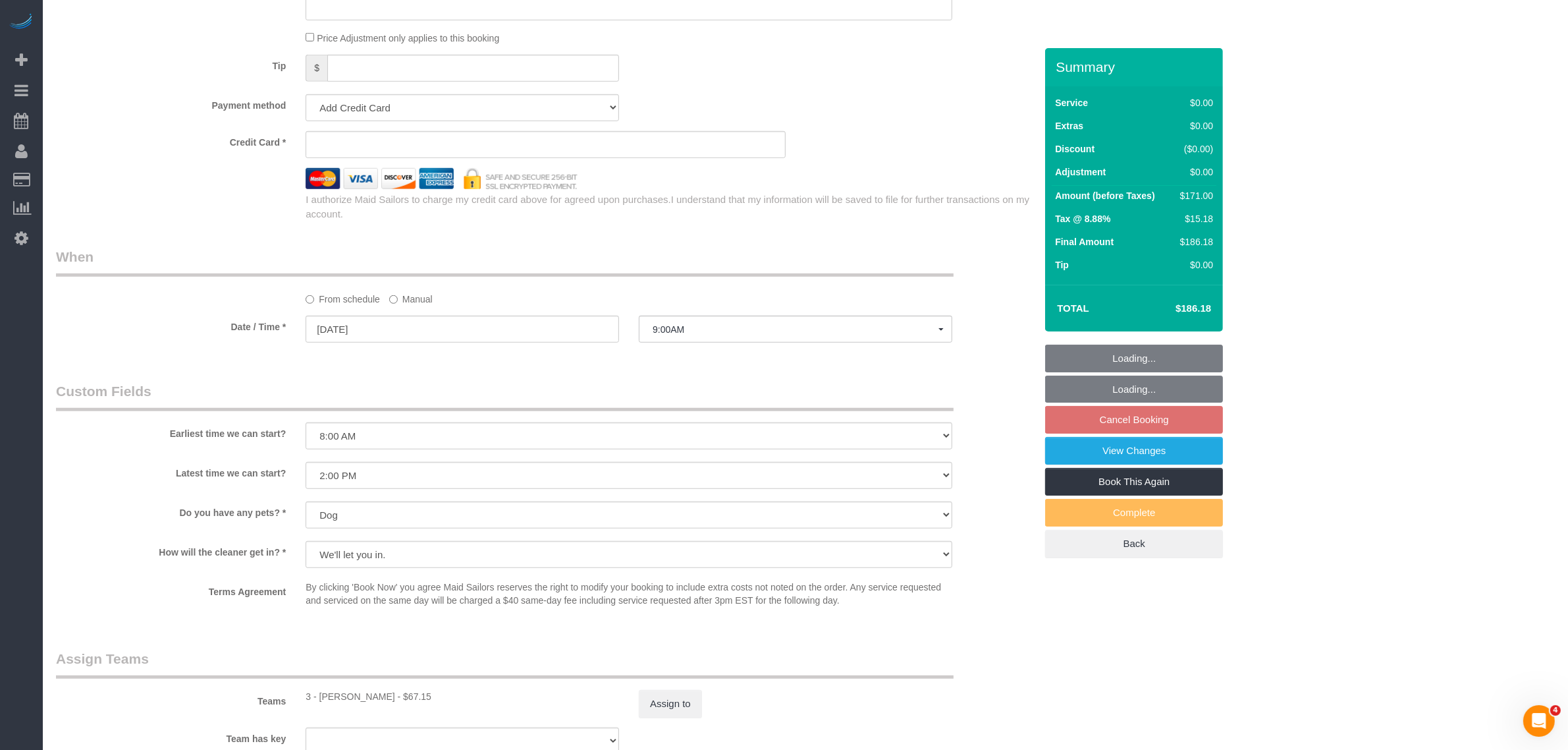
select select "string:stripe-pm_1RnmRH4VGloSiKo78PgaNAJg"
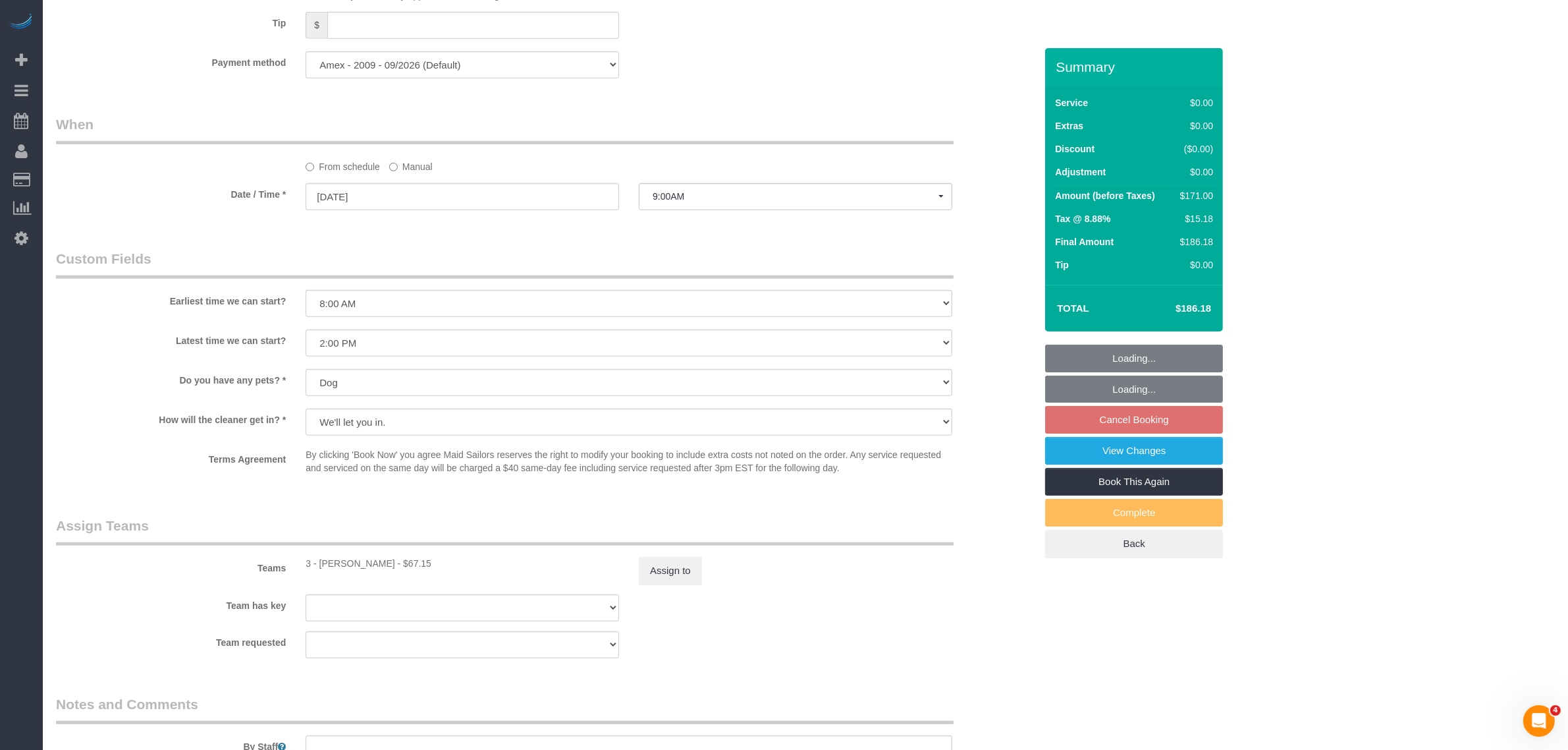
select select "object:1395"
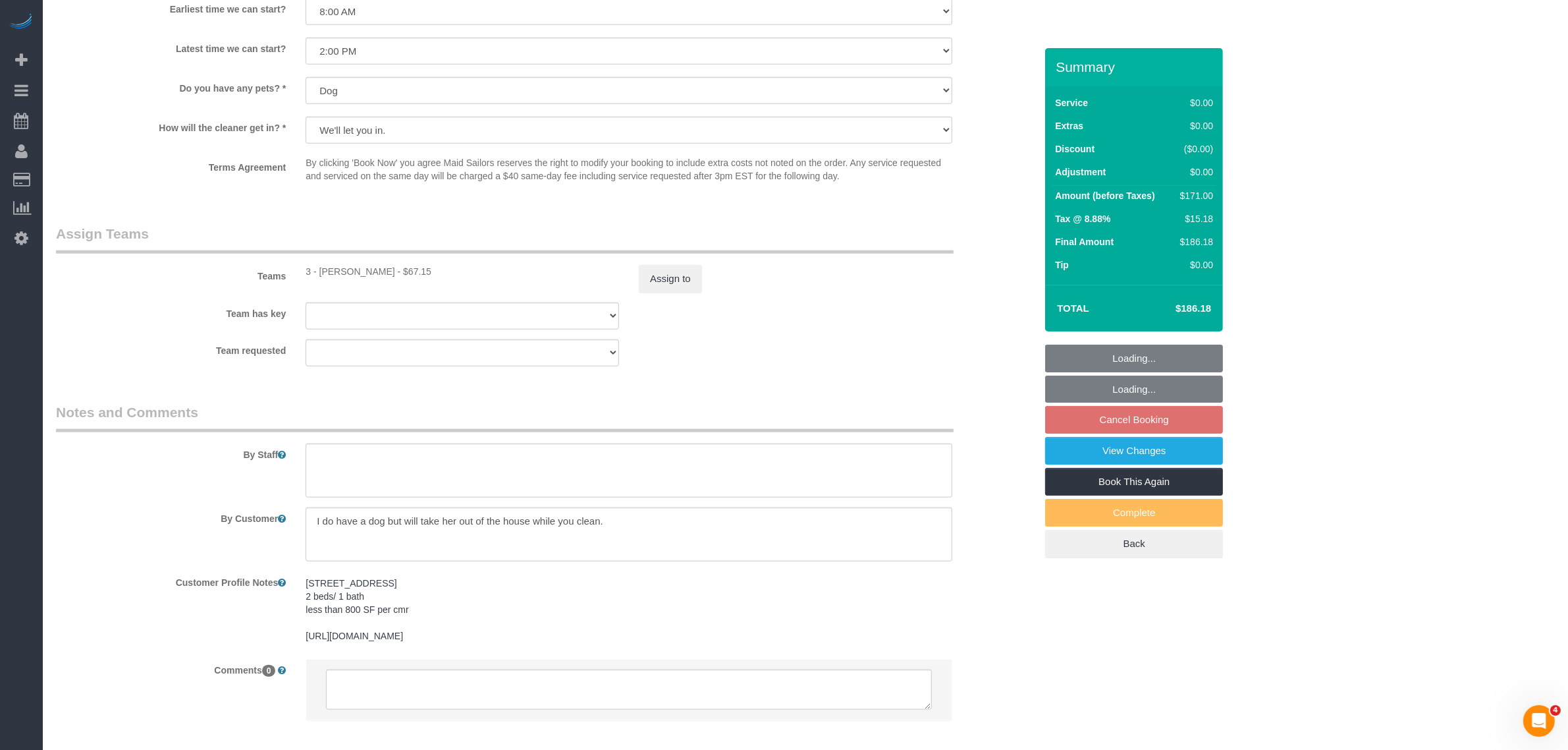
select select "spot62"
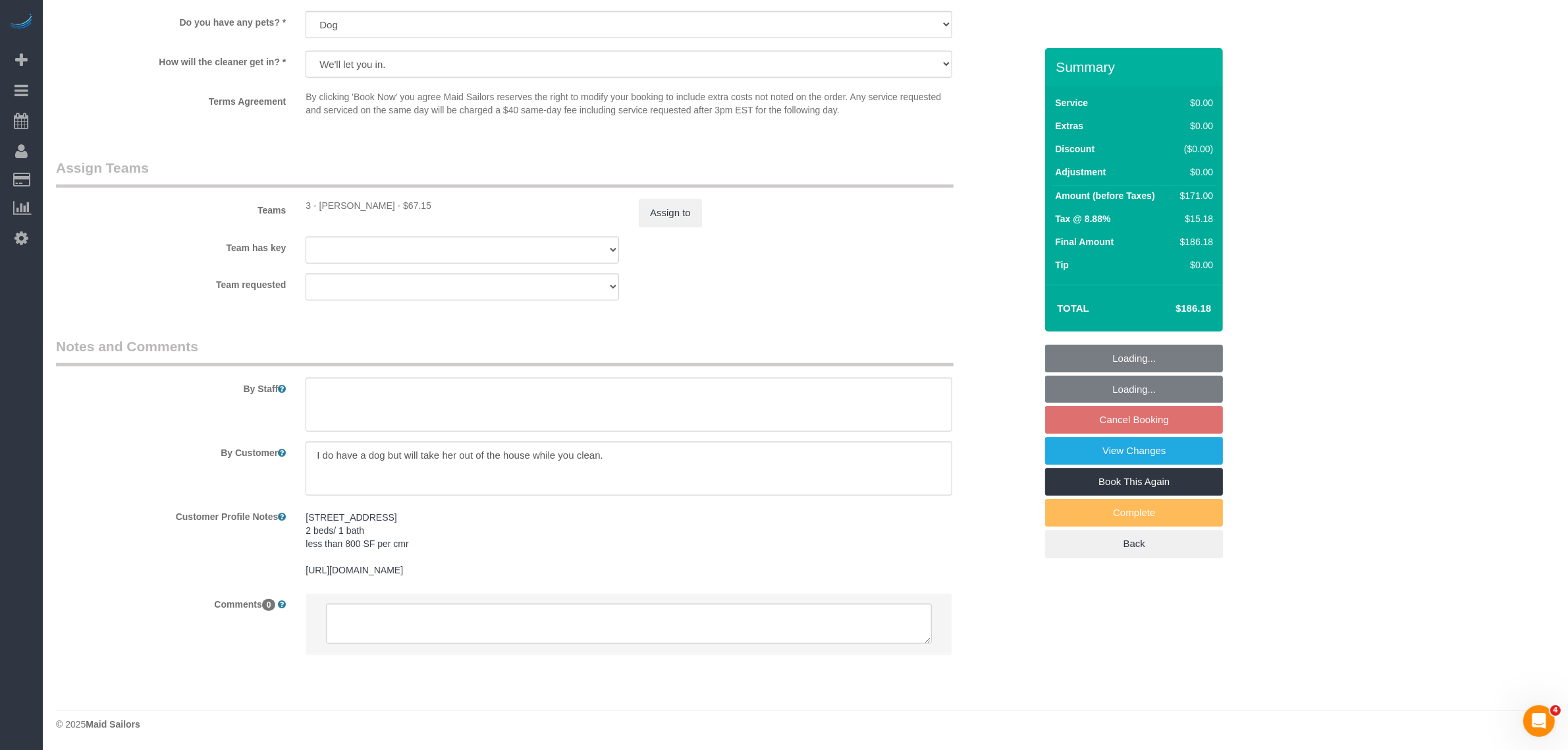
select select "2"
click at [669, 199] on button "Assign to" at bounding box center [671, 213] width 63 height 28
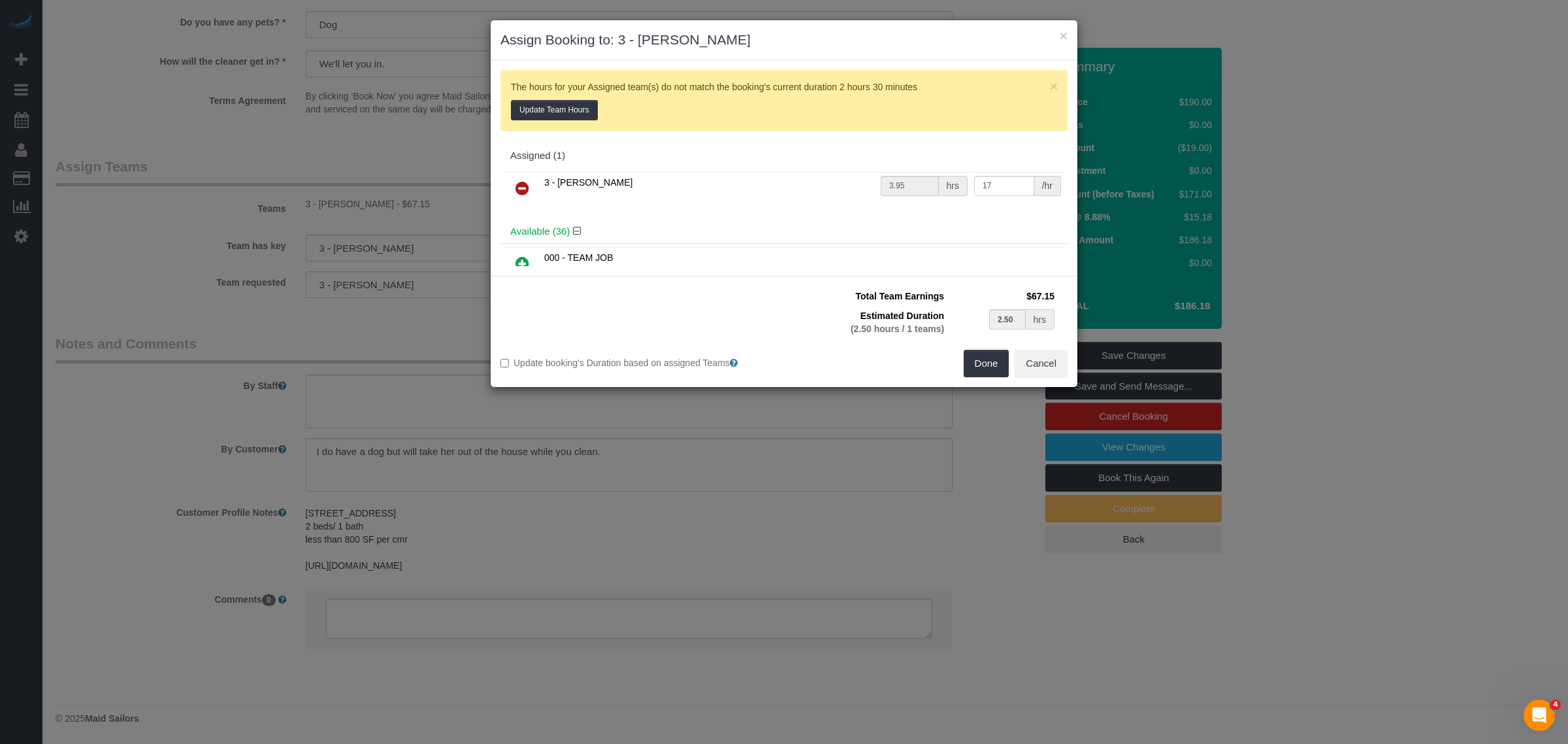
click at [513, 187] on link at bounding box center [522, 189] width 31 height 26
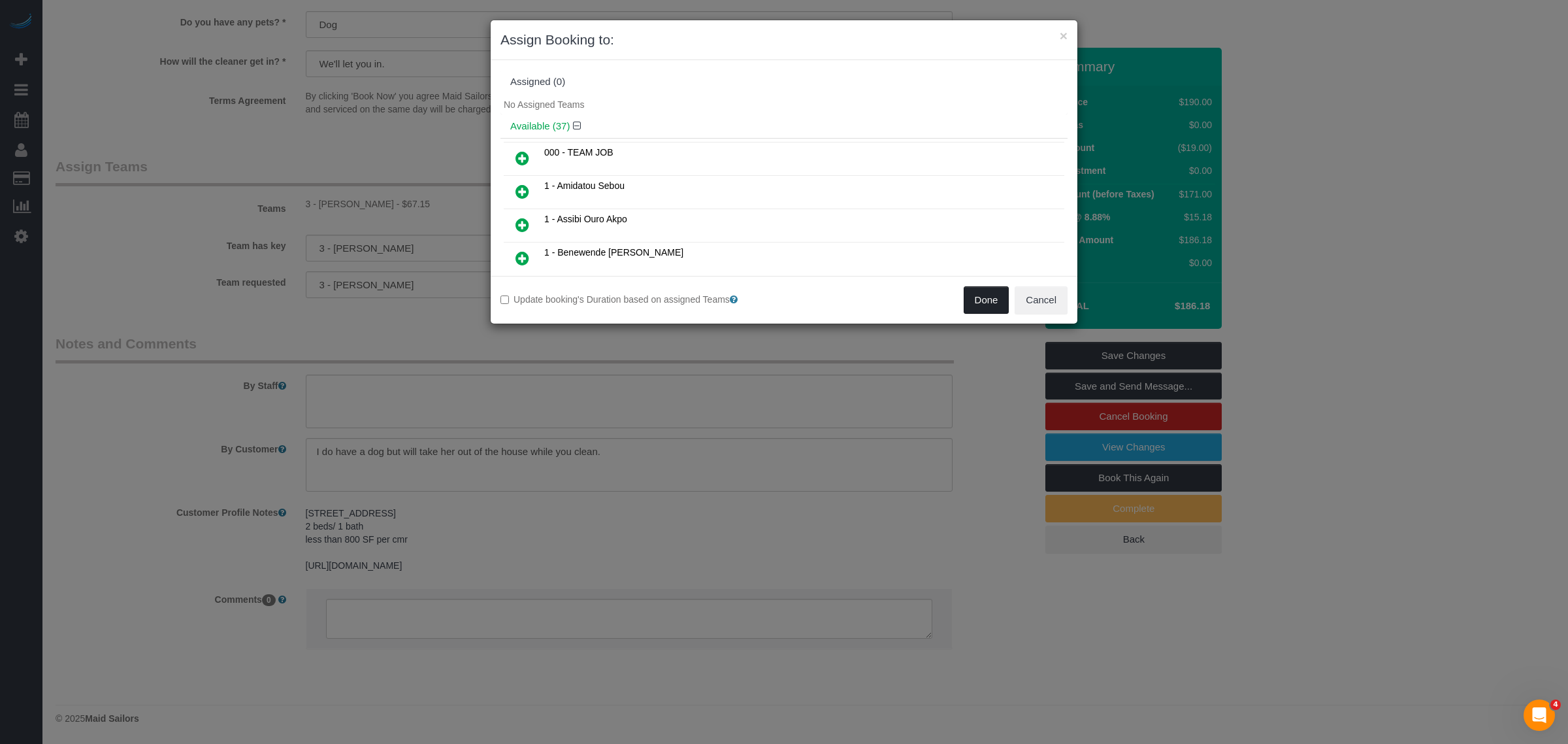
drag, startPoint x: 969, startPoint y: 298, endPoint x: 1017, endPoint y: 322, distance: 53.7
click at [970, 298] on button "Done" at bounding box center [986, 300] width 46 height 28
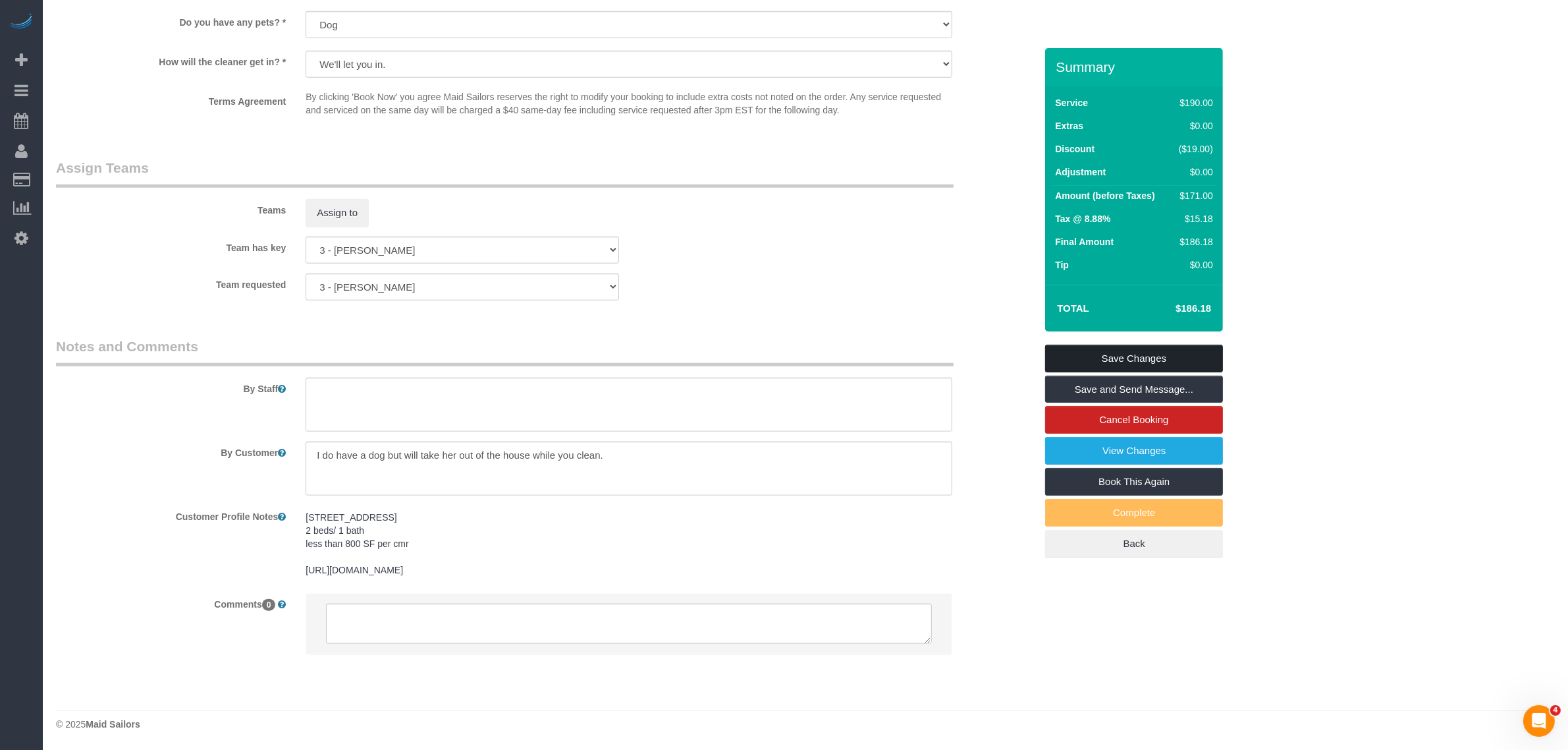
click at [1172, 367] on link "Save Changes" at bounding box center [1133, 358] width 177 height 28
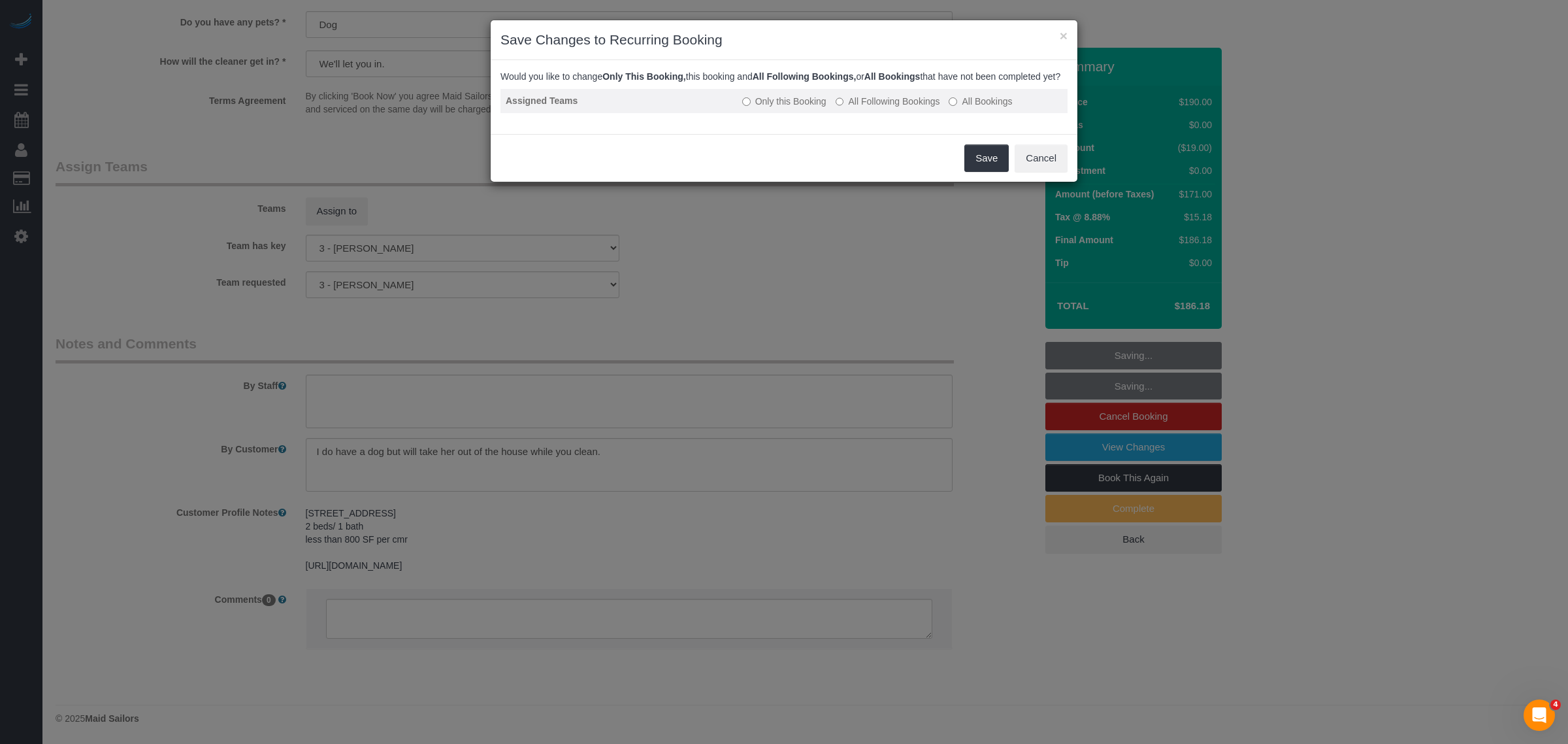
click at [906, 113] on td "Only this Booking All Following Bookings All Bookings" at bounding box center [903, 101] width 330 height 24
drag, startPoint x: 893, startPoint y: 108, endPoint x: 912, endPoint y: 113, distance: 19.6
click at [898, 108] on label "All Following Bookings" at bounding box center [887, 101] width 104 height 13
drag, startPoint x: 890, startPoint y: 114, endPoint x: 900, endPoint y: 122, distance: 12.8
click at [890, 108] on label "All Following Bookings" at bounding box center [887, 101] width 104 height 13
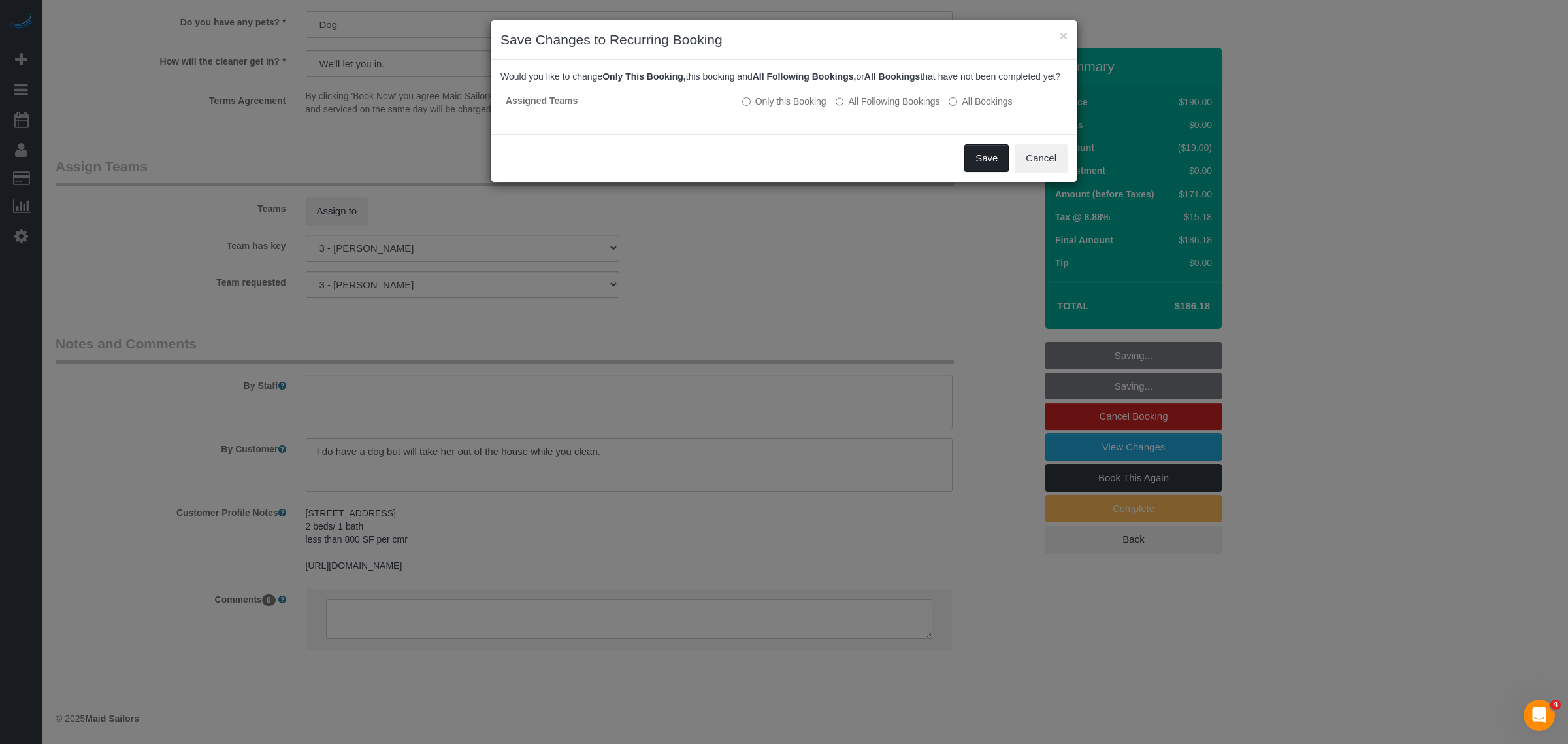
click at [987, 172] on button "Save" at bounding box center [986, 158] width 44 height 28
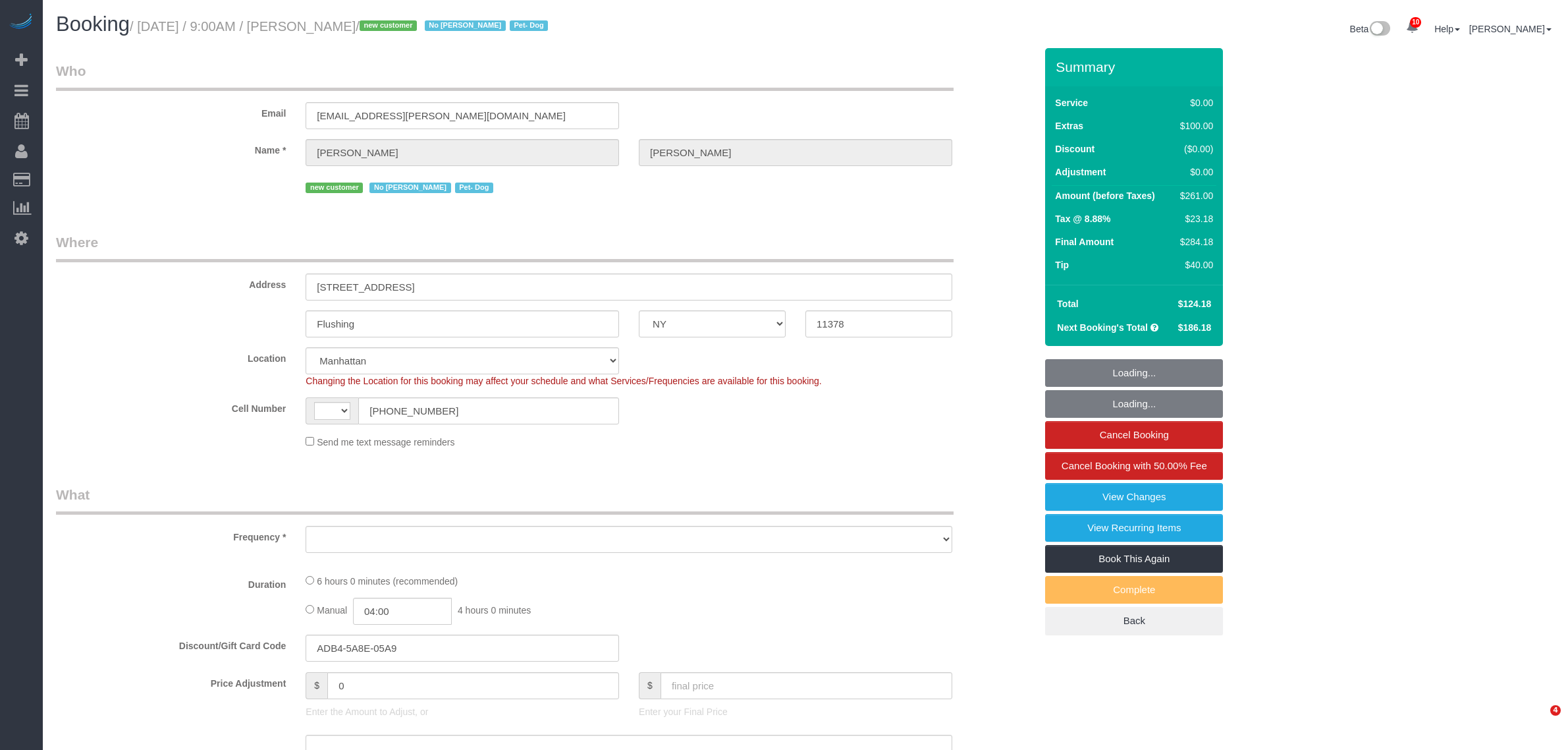
select select "NY"
select select "object:482"
select select "string:stripe-pm_1RnmRH4VGloSiKo78PgaNAJg"
select select "object:490"
select select "string:[GEOGRAPHIC_DATA]"
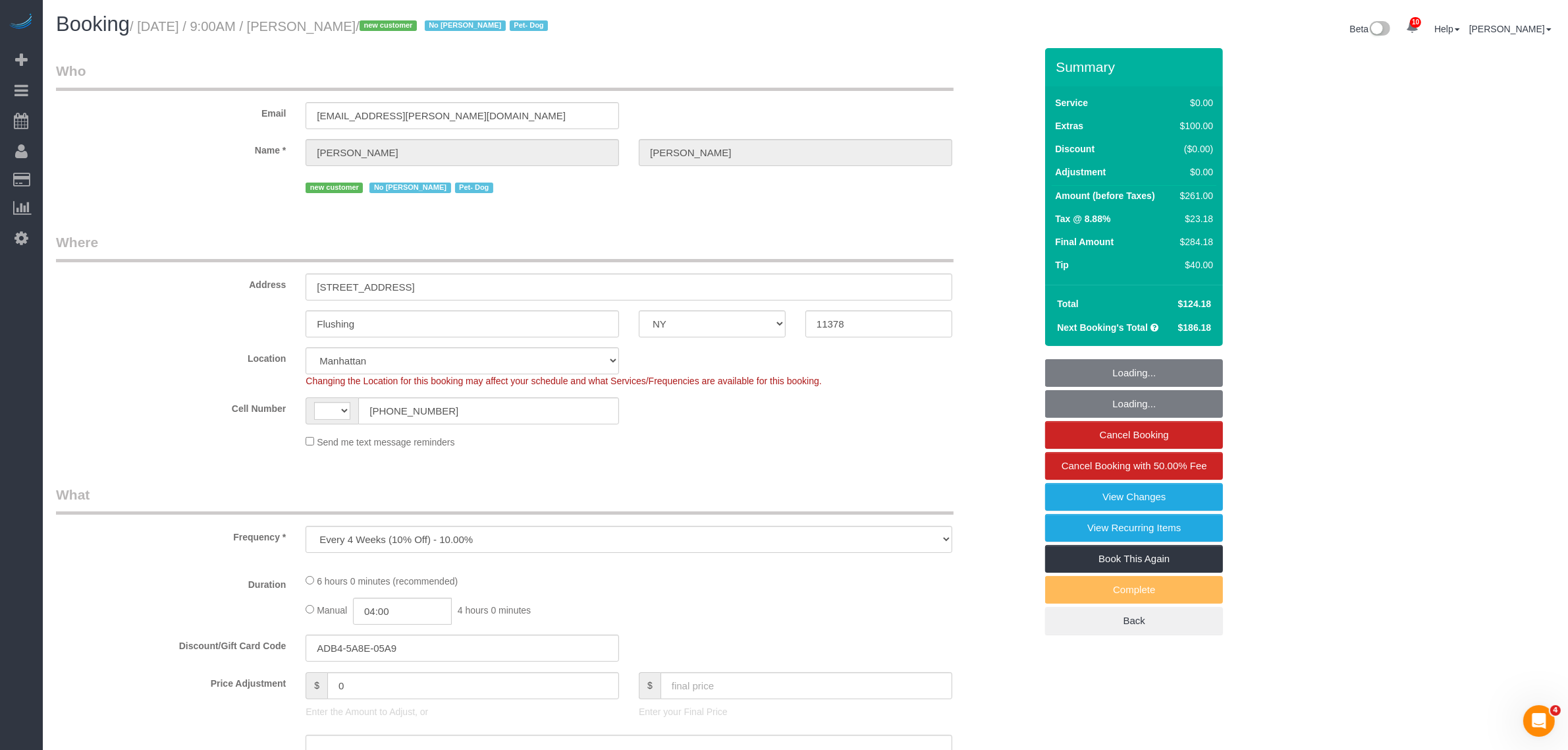
select select "spot1"
select select "number:56"
select select "number:74"
select select "number:13"
select select "number:5"
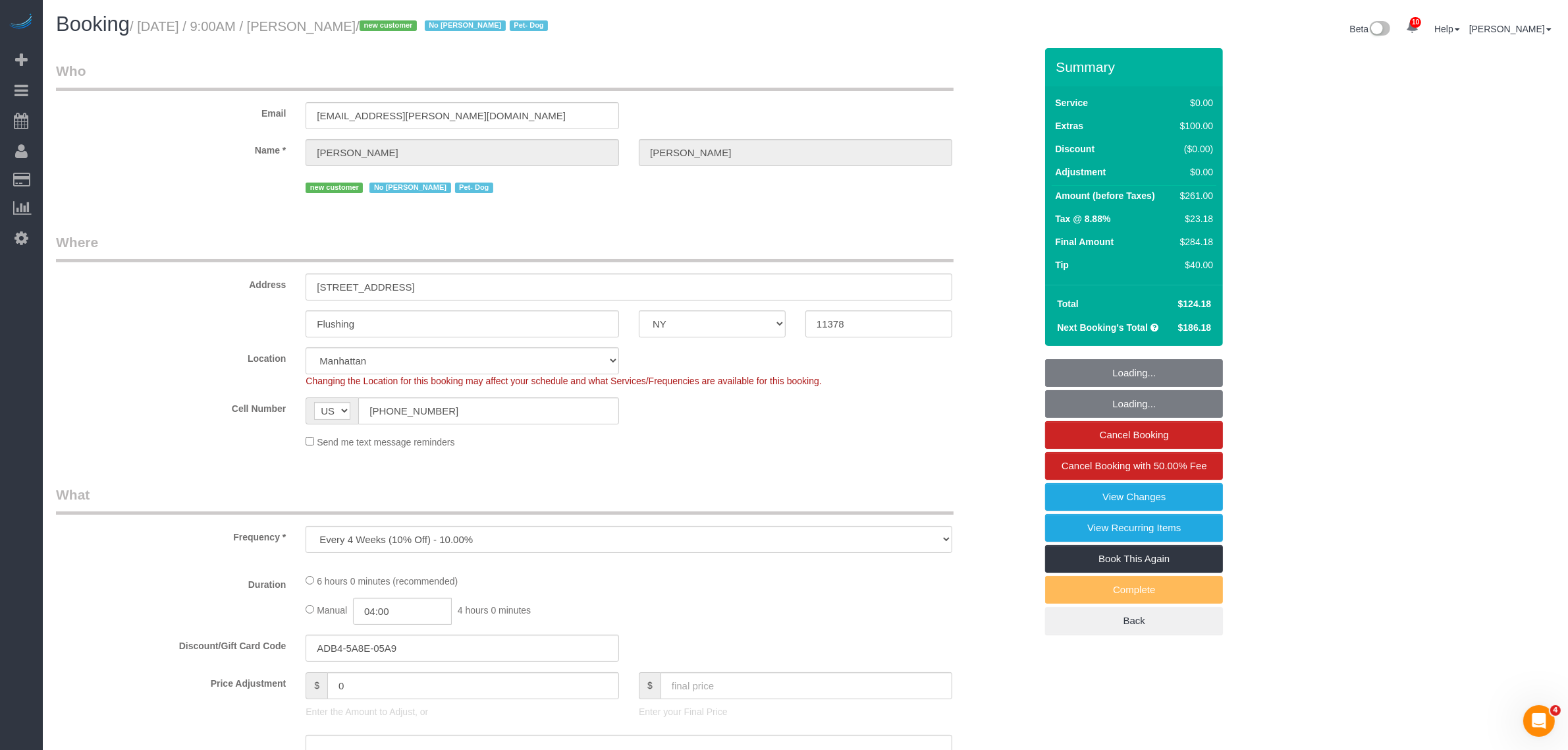
select select "2"
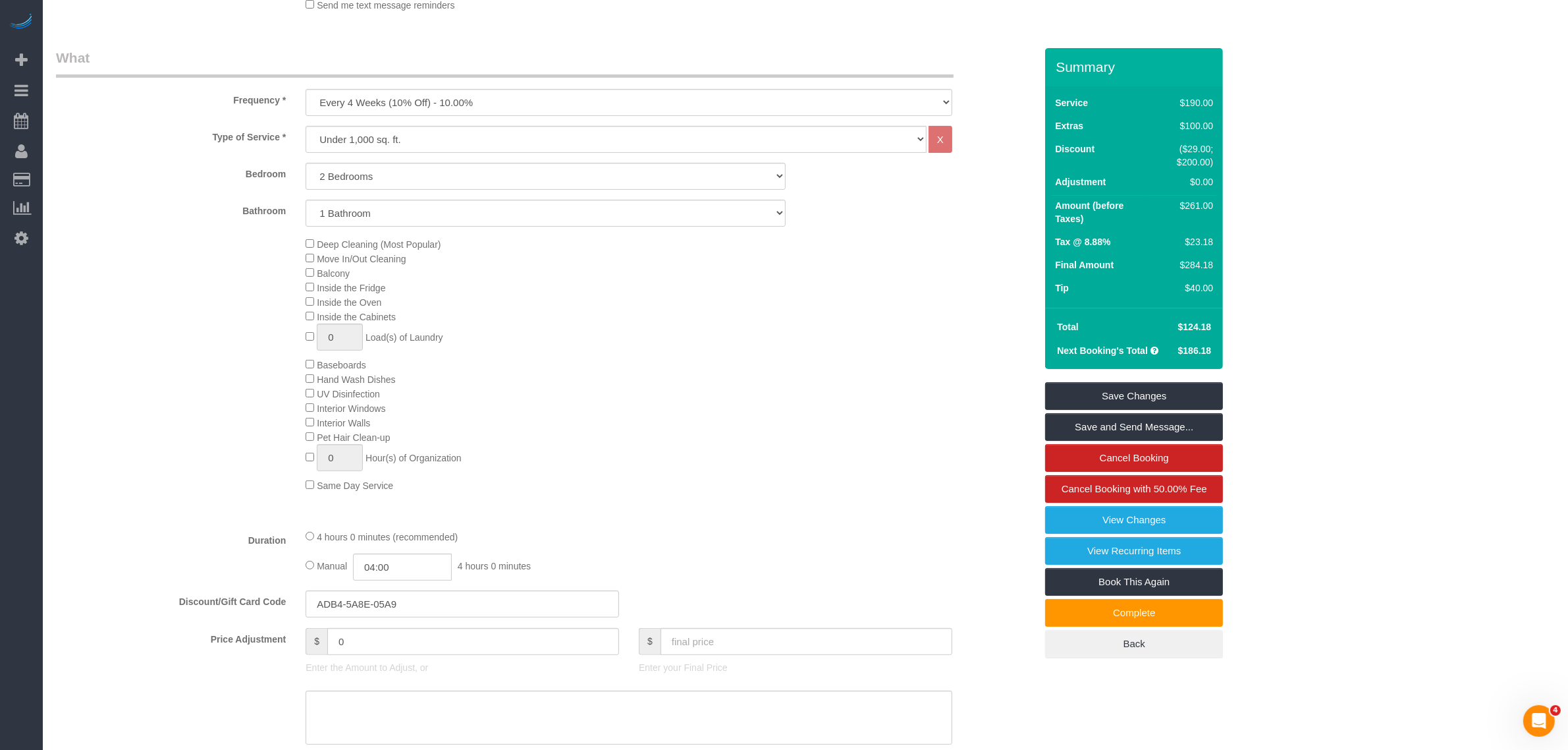
scroll to position [412, 0]
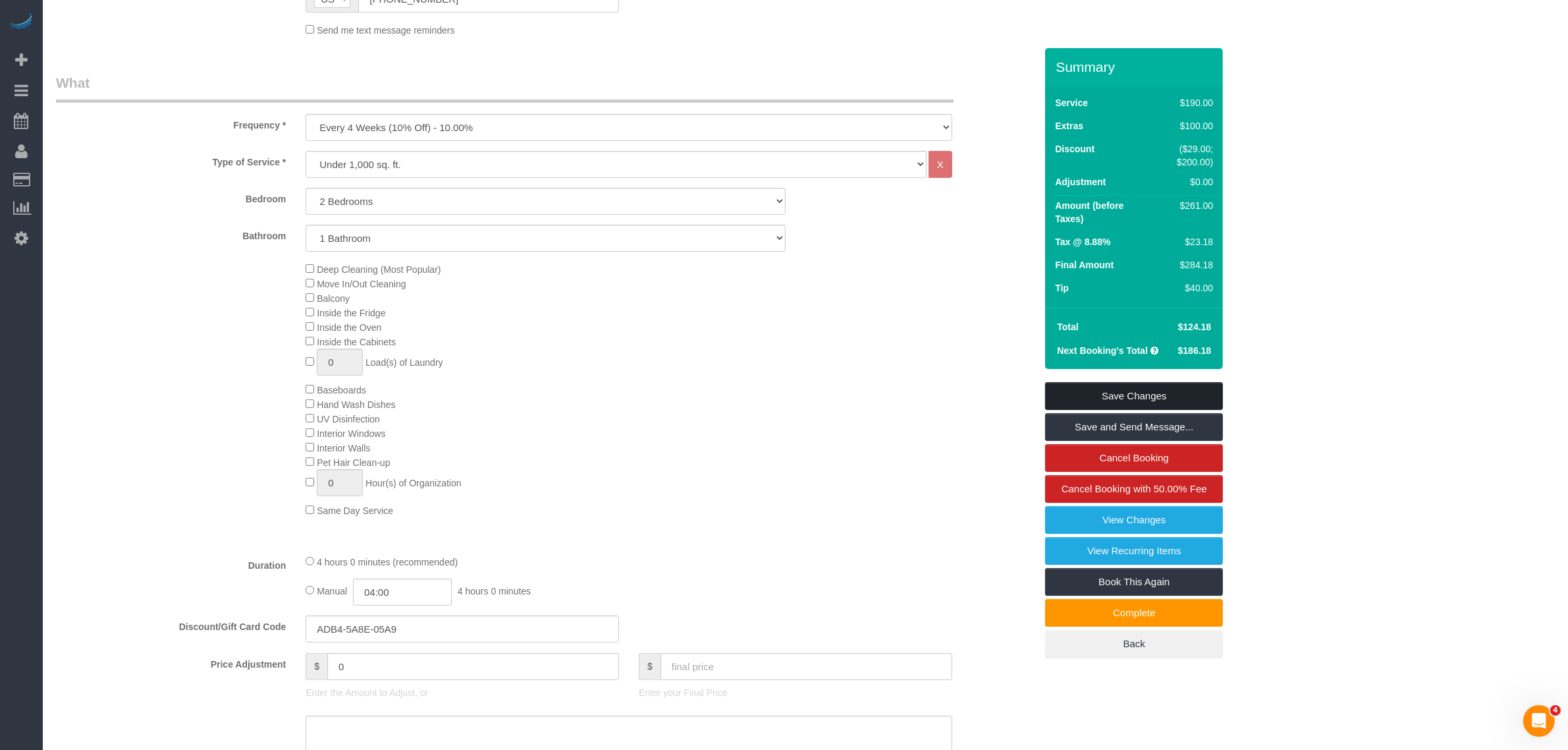
click at [1176, 390] on link "Save Changes" at bounding box center [1133, 396] width 177 height 28
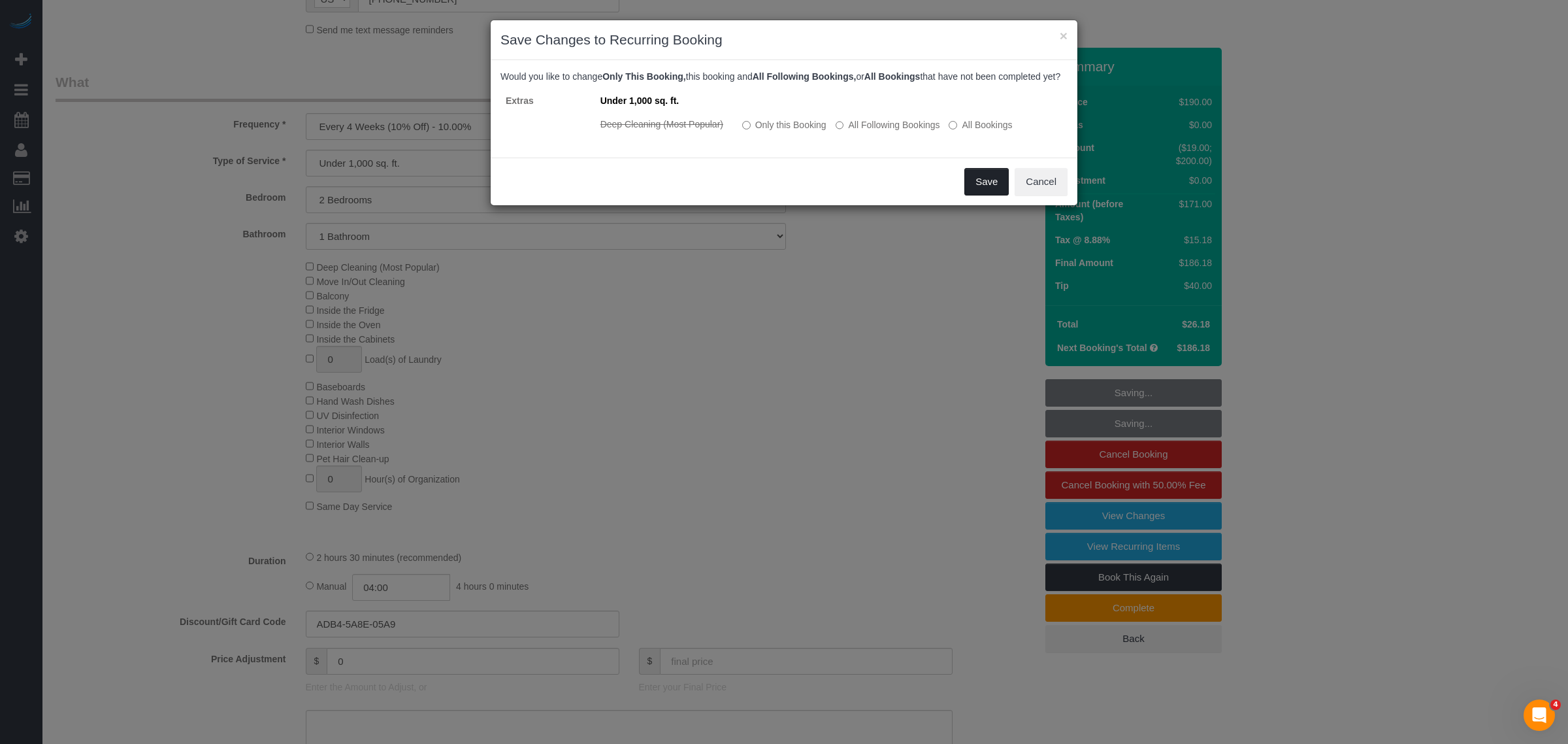
click at [980, 195] on button "Save" at bounding box center [986, 182] width 44 height 28
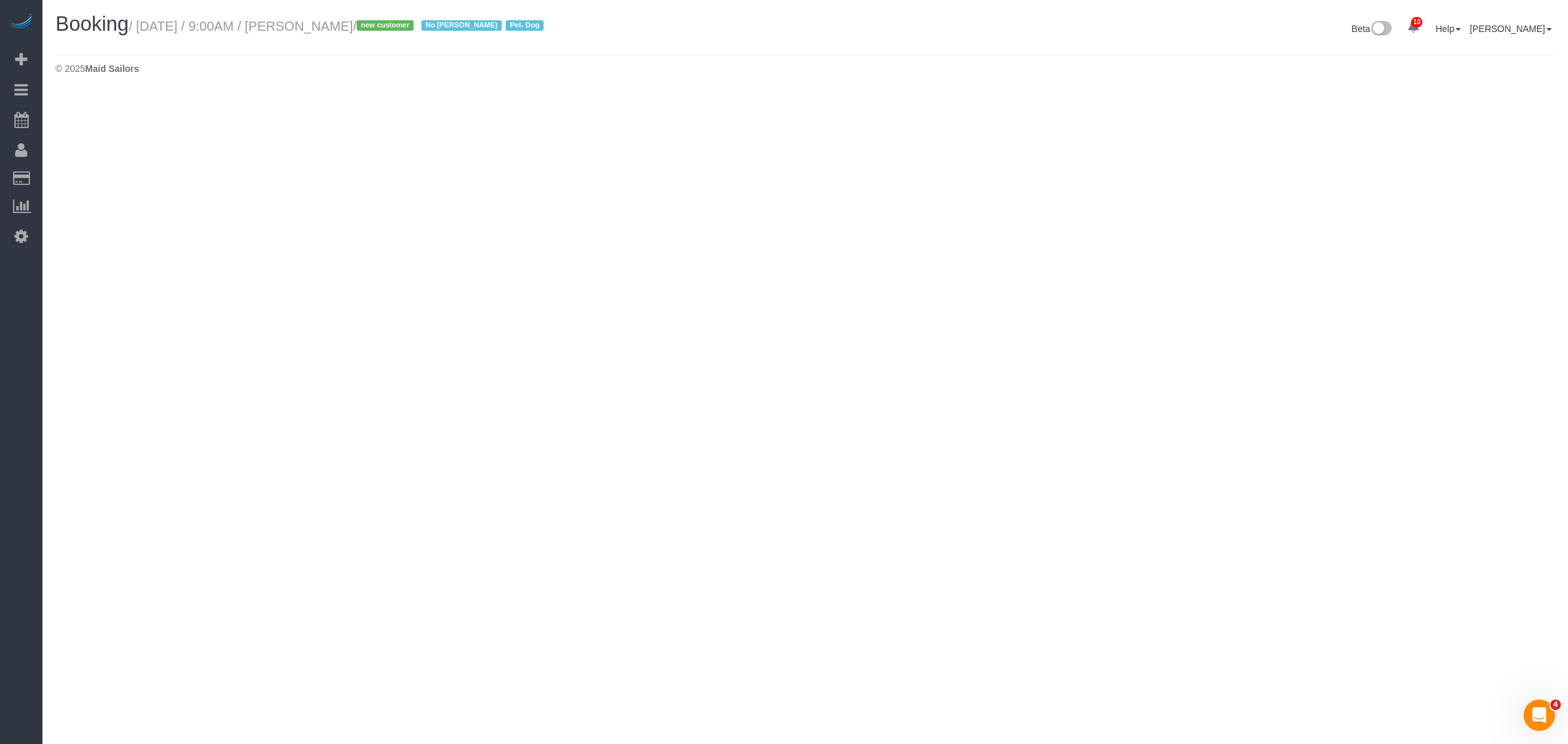
select select "NY"
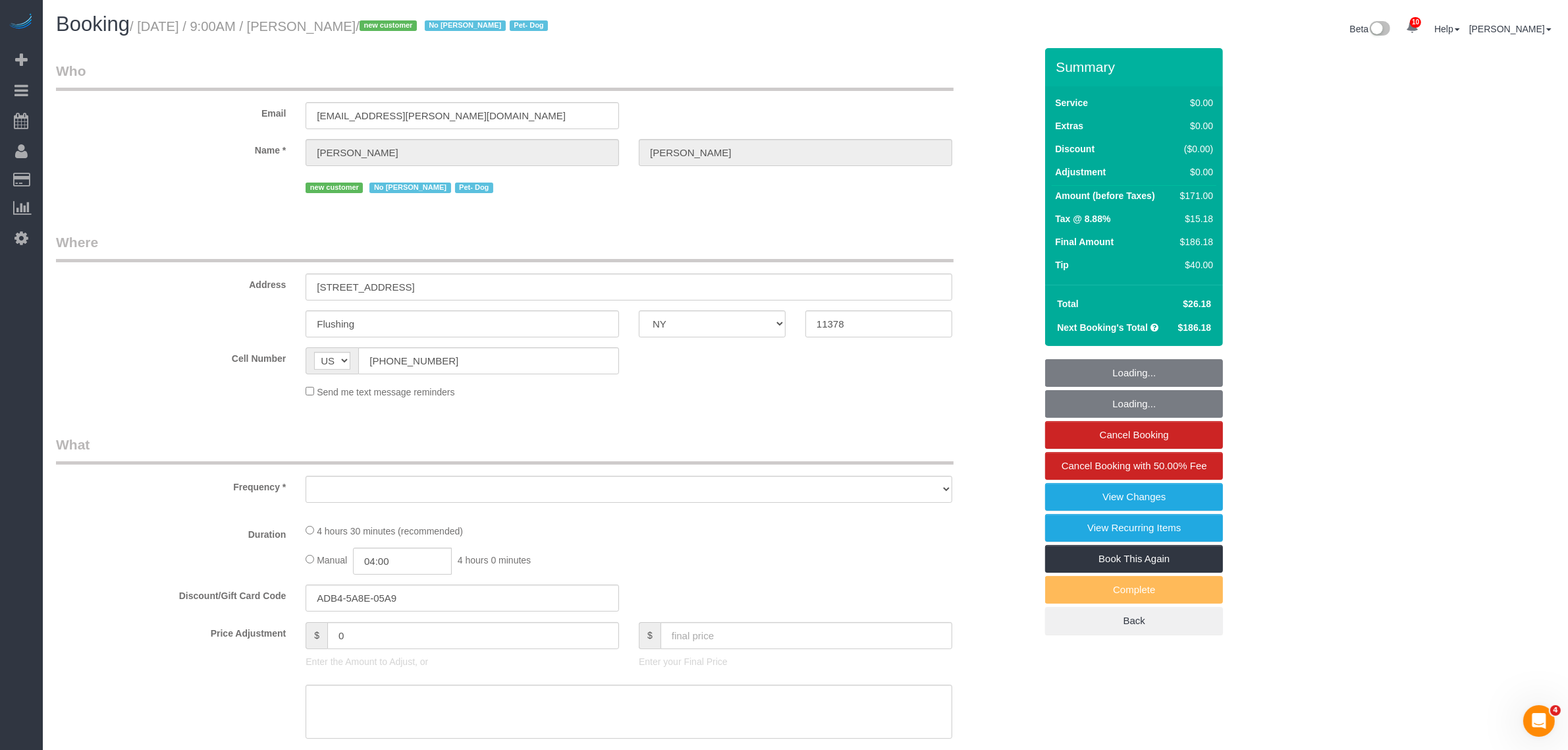
select select "spot38"
select select "number:56"
select select "number:74"
select select "number:13"
select select "number:5"
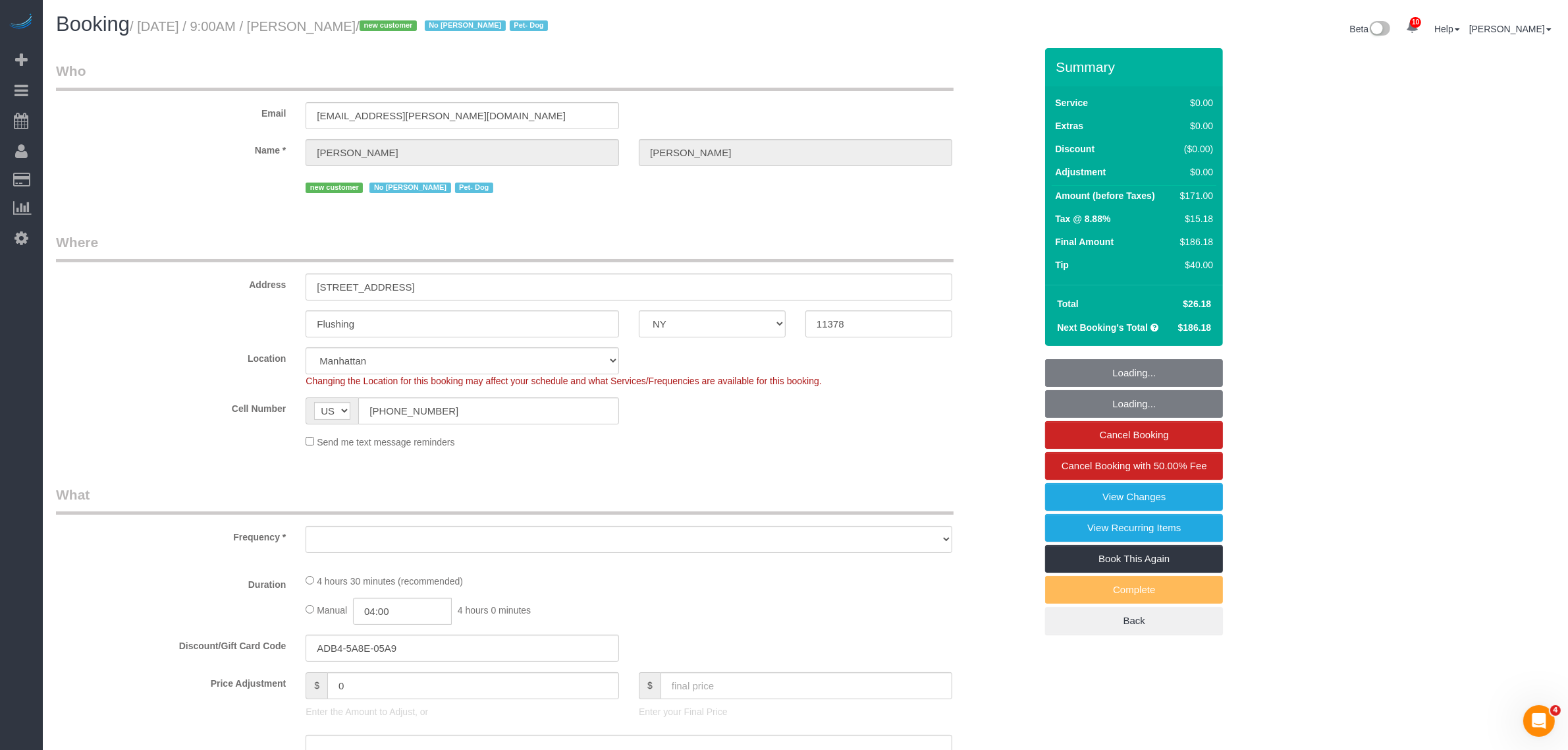
select select "2"
select select "object:2707"
select select "2"
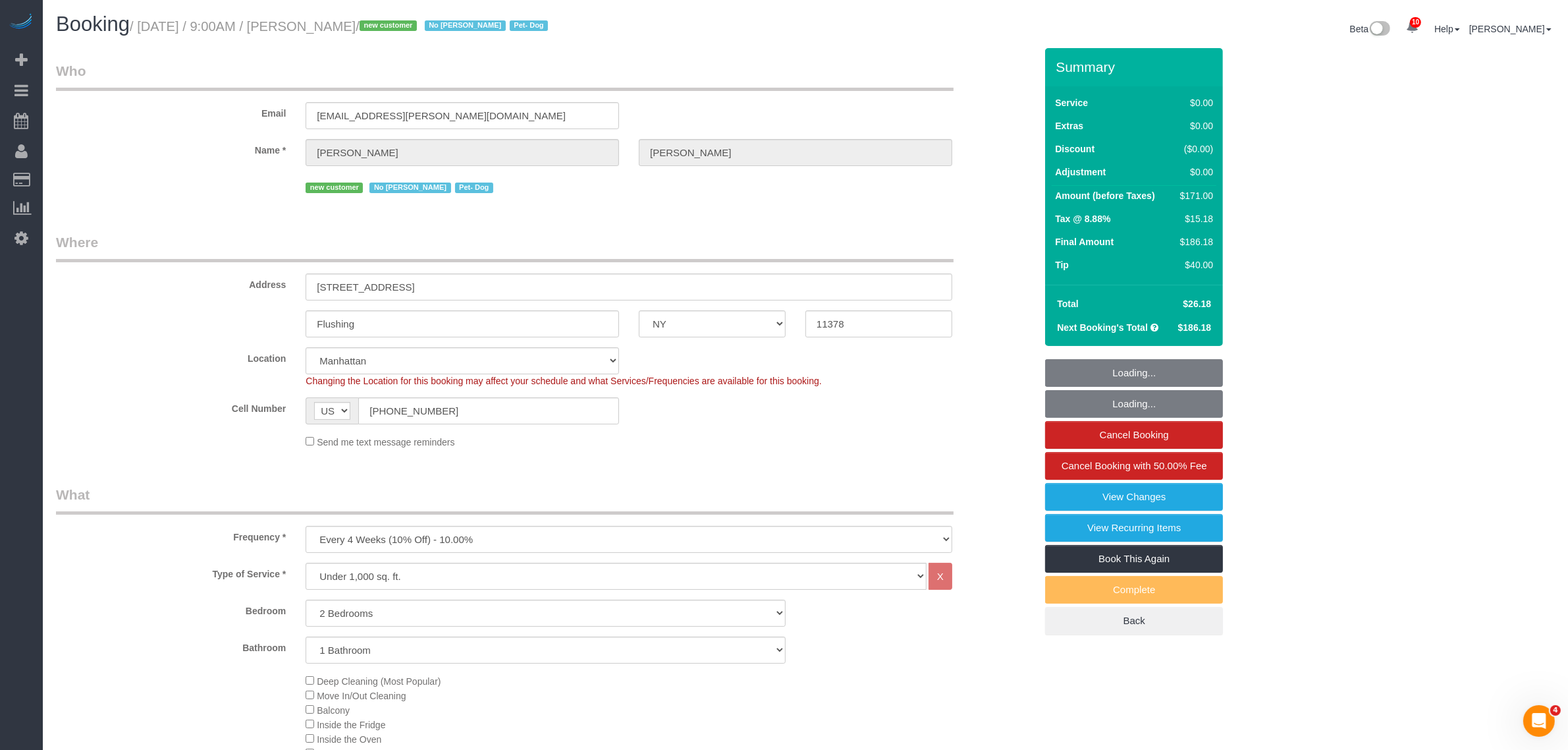
select select "string:stripe-pm_1RnmRH4VGloSiKo78PgaNAJg"
select select "object:3168"
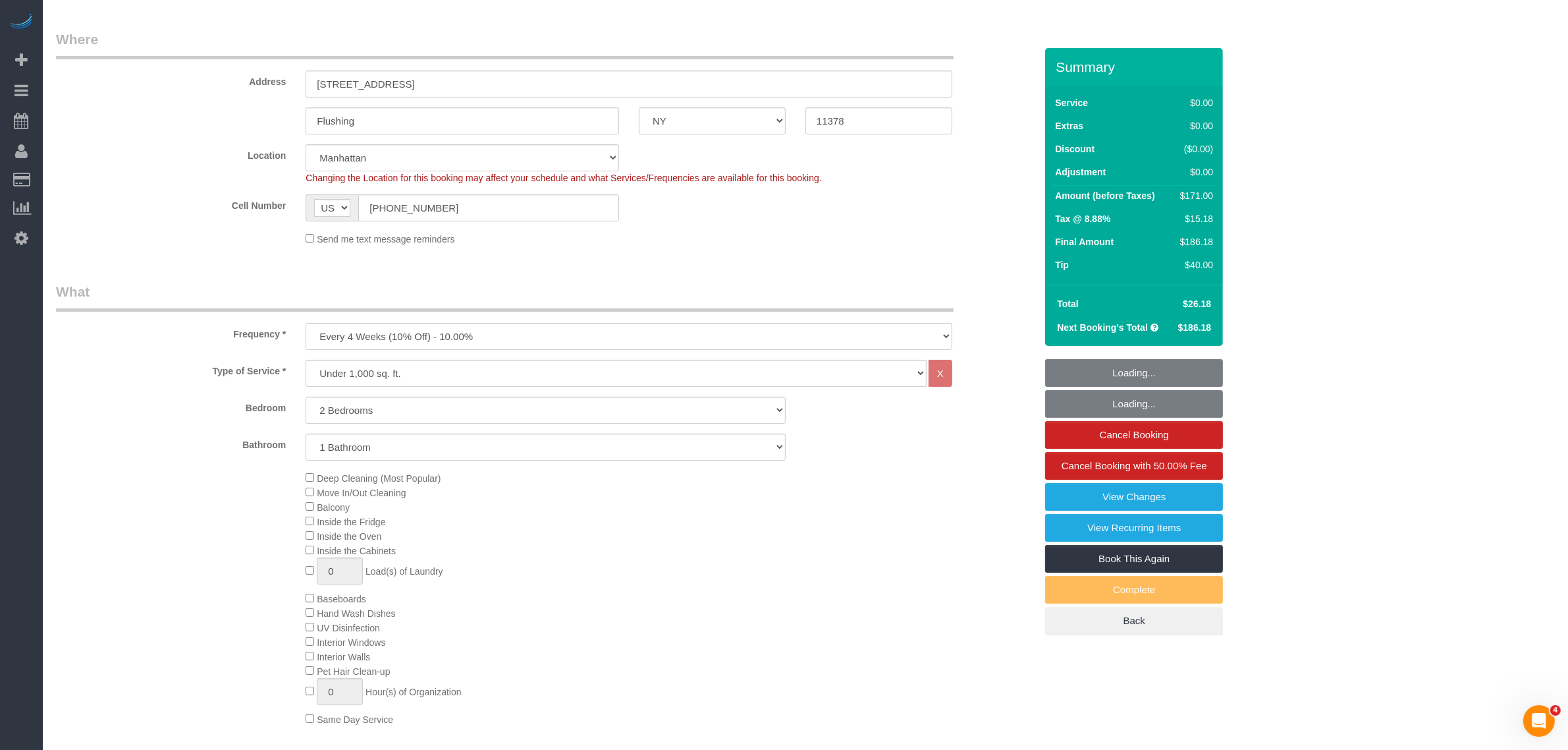
scroll to position [247, 0]
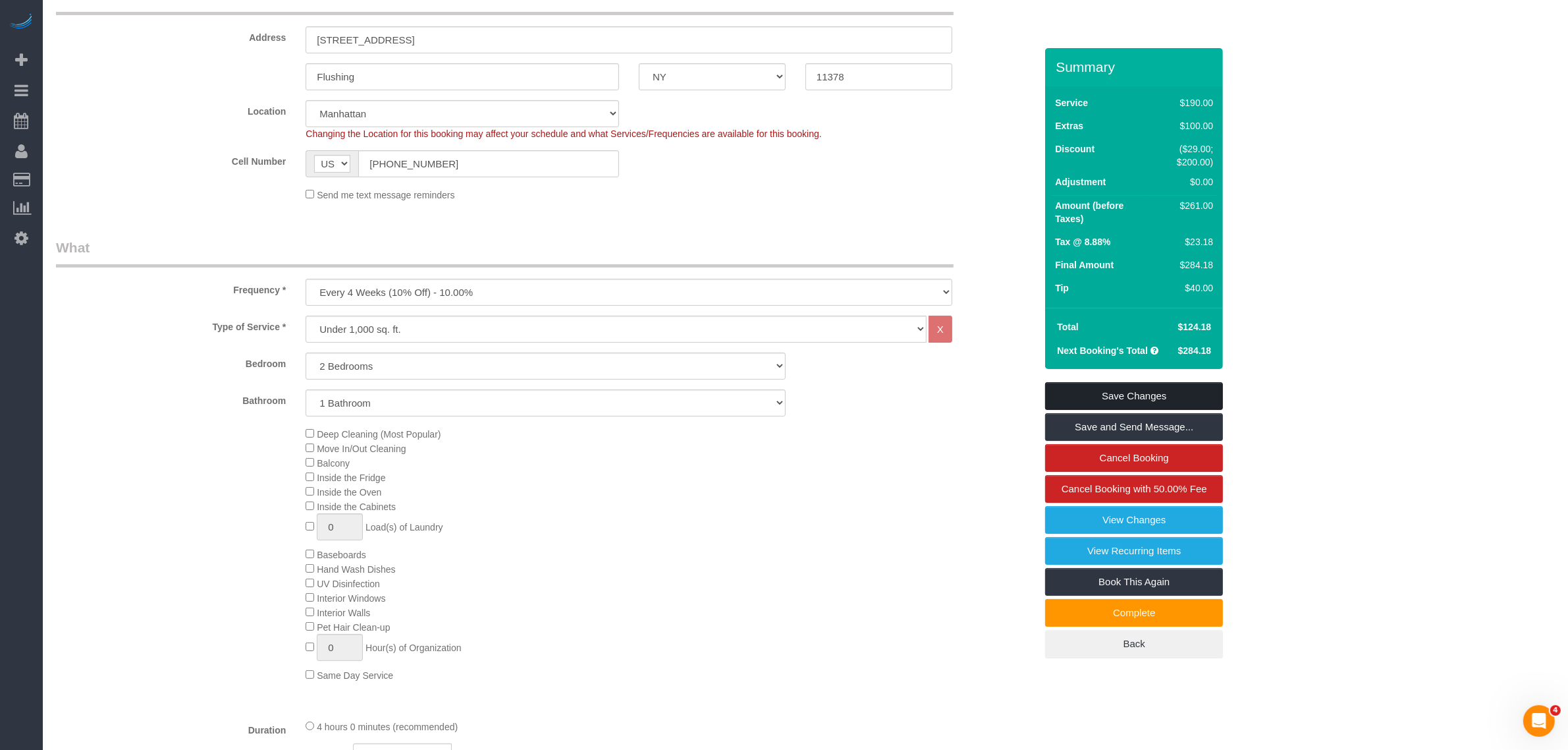
click at [1171, 390] on link "Save Changes" at bounding box center [1133, 396] width 177 height 28
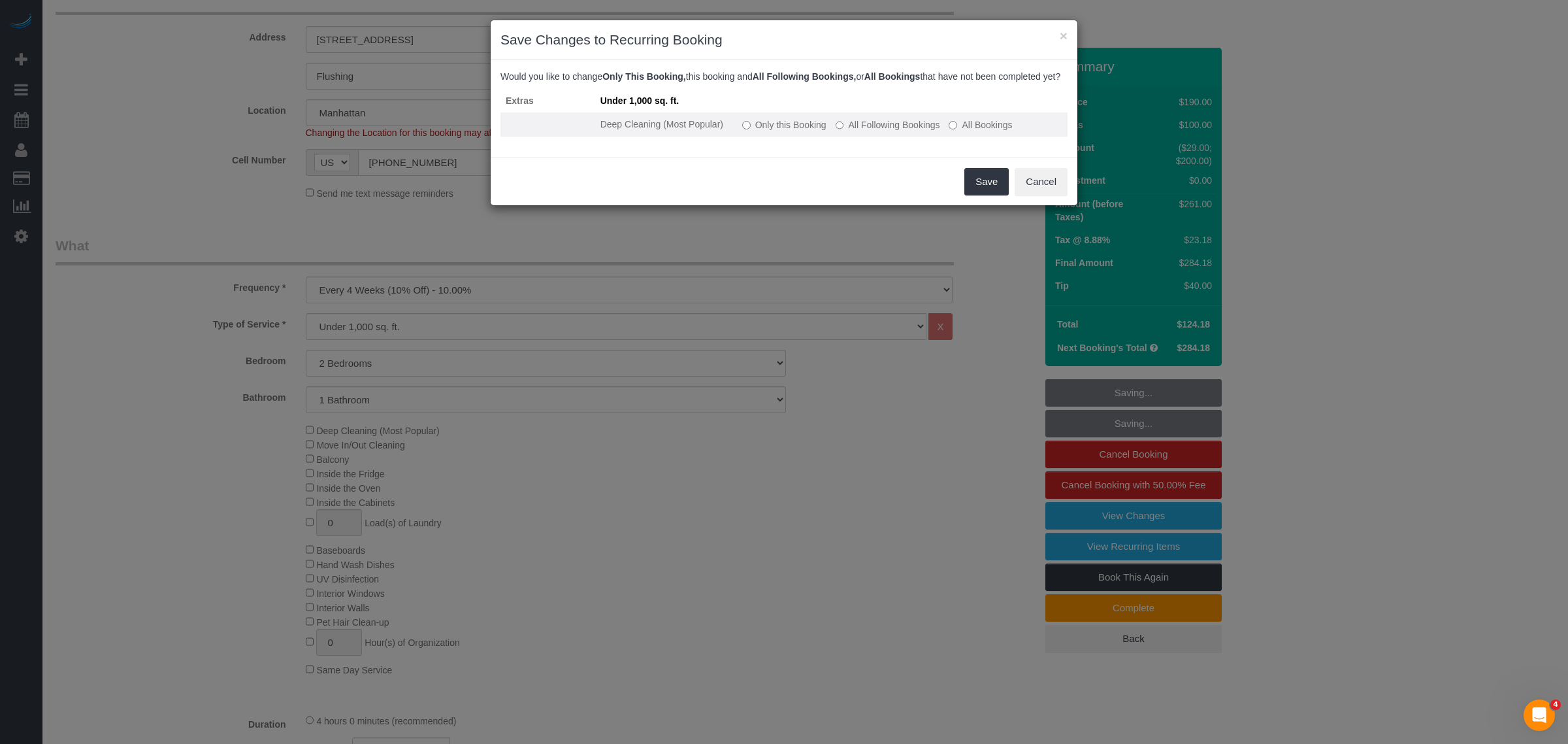
click at [785, 131] on label "Only this Booking" at bounding box center [784, 125] width 84 height 13
click at [984, 188] on button "Save" at bounding box center [986, 182] width 44 height 28
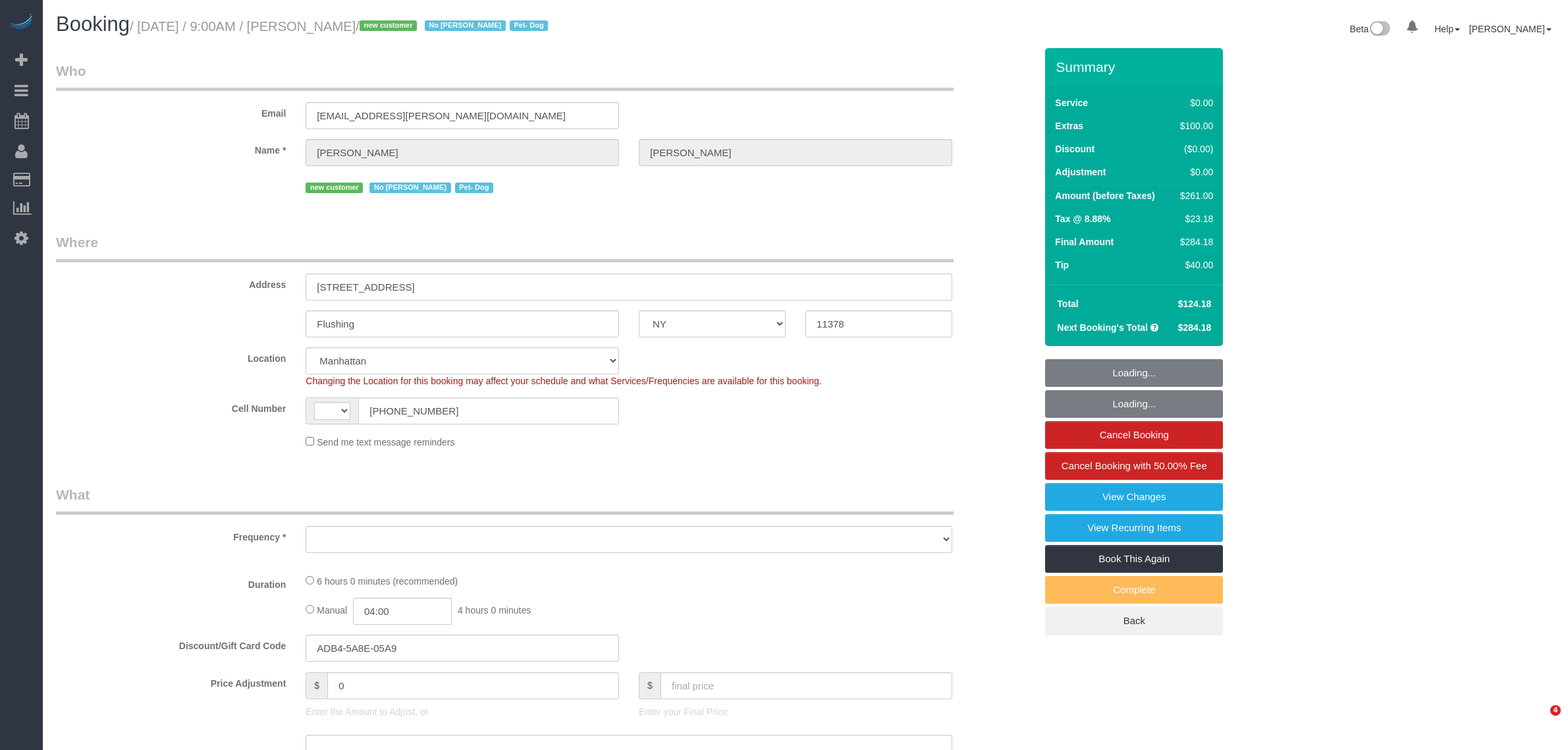
select select "NY"
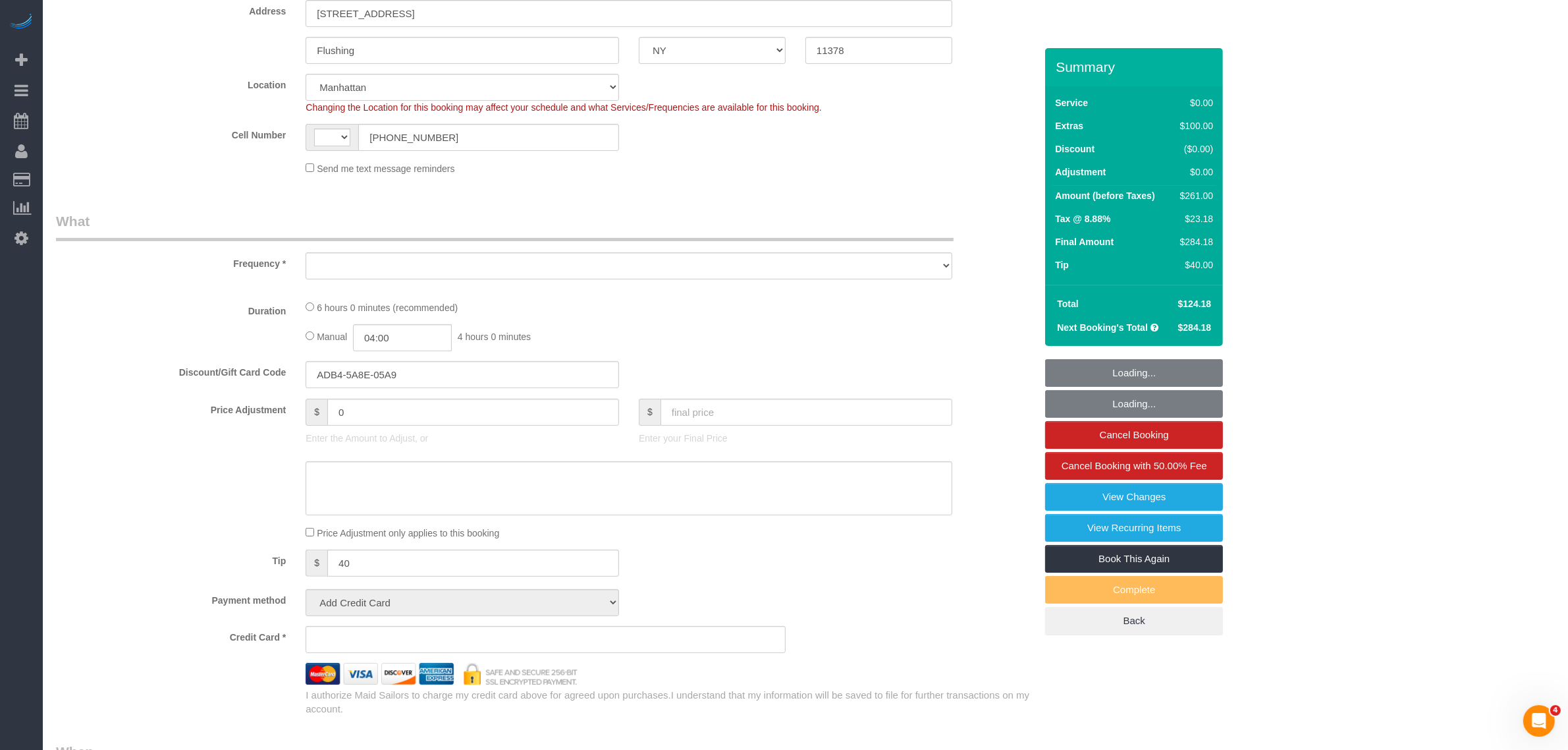
select select "string:stripe-pm_1RnmRH4VGloSiKo78PgaNAJg"
select select "2"
select select "number:56"
select select "number:74"
select select "number:13"
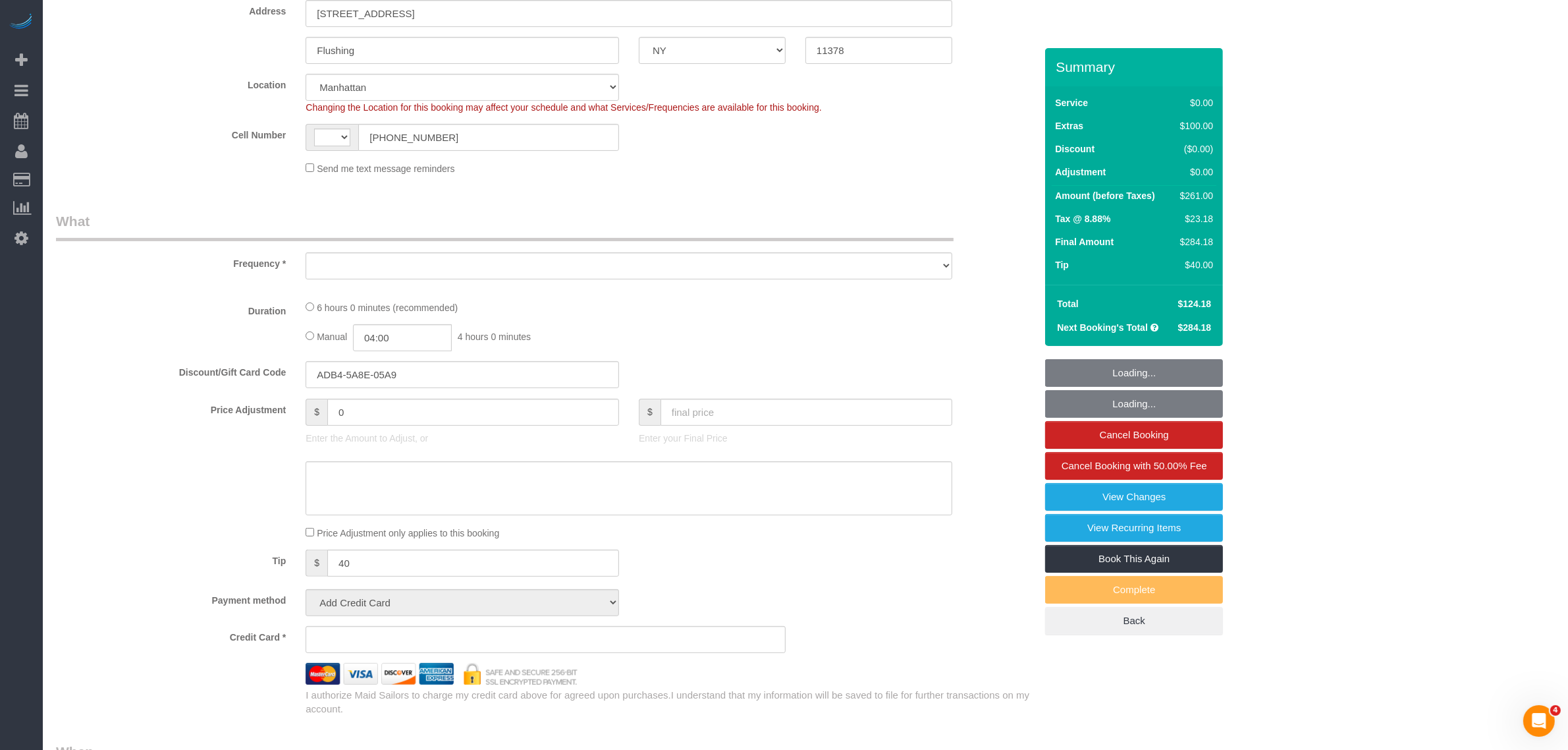
select select "number:5"
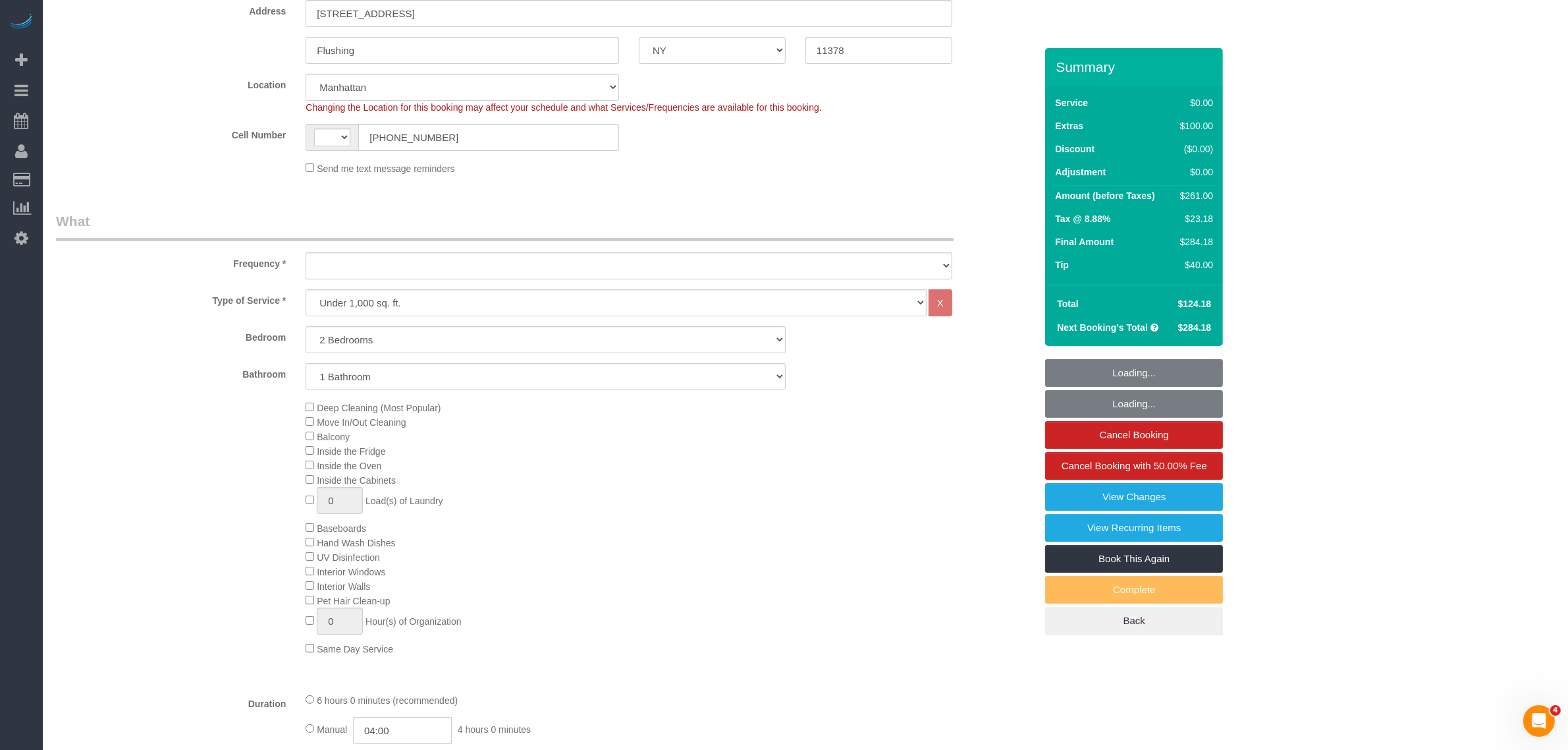
scroll to position [495, 0]
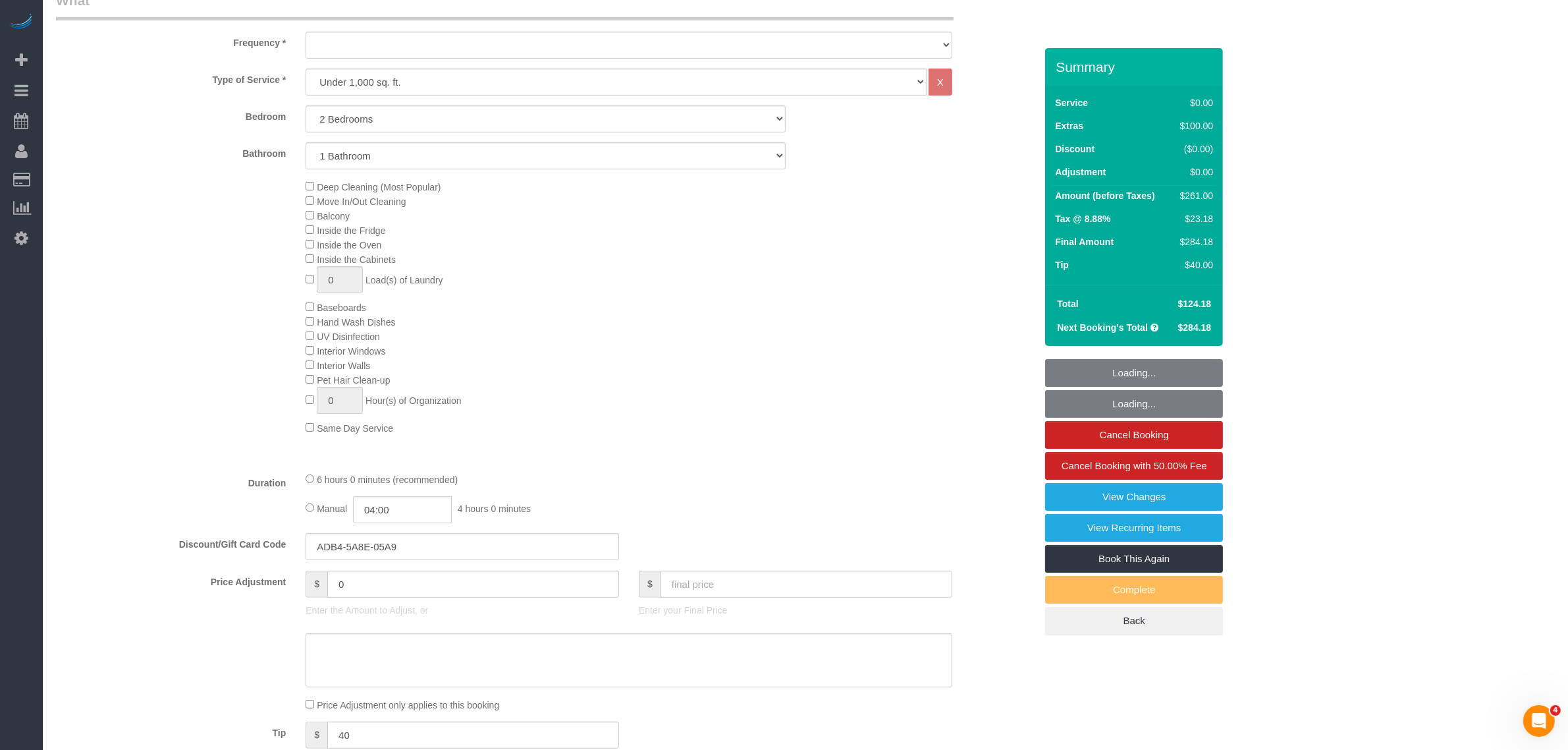
select select "string:[GEOGRAPHIC_DATA]"
select select "object:985"
select select "spot1"
select select "object:1443"
select select "2"
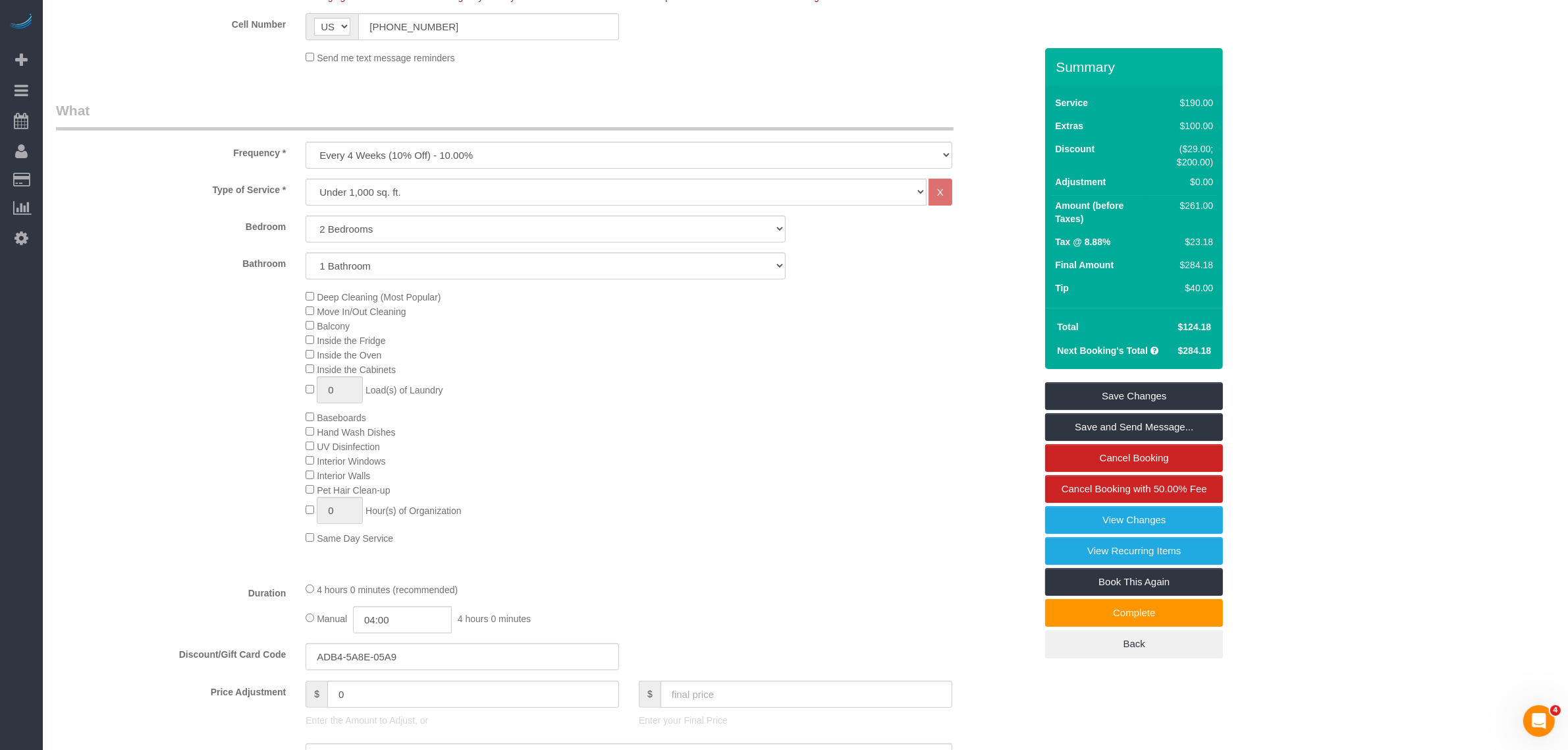
scroll to position [576, 0]
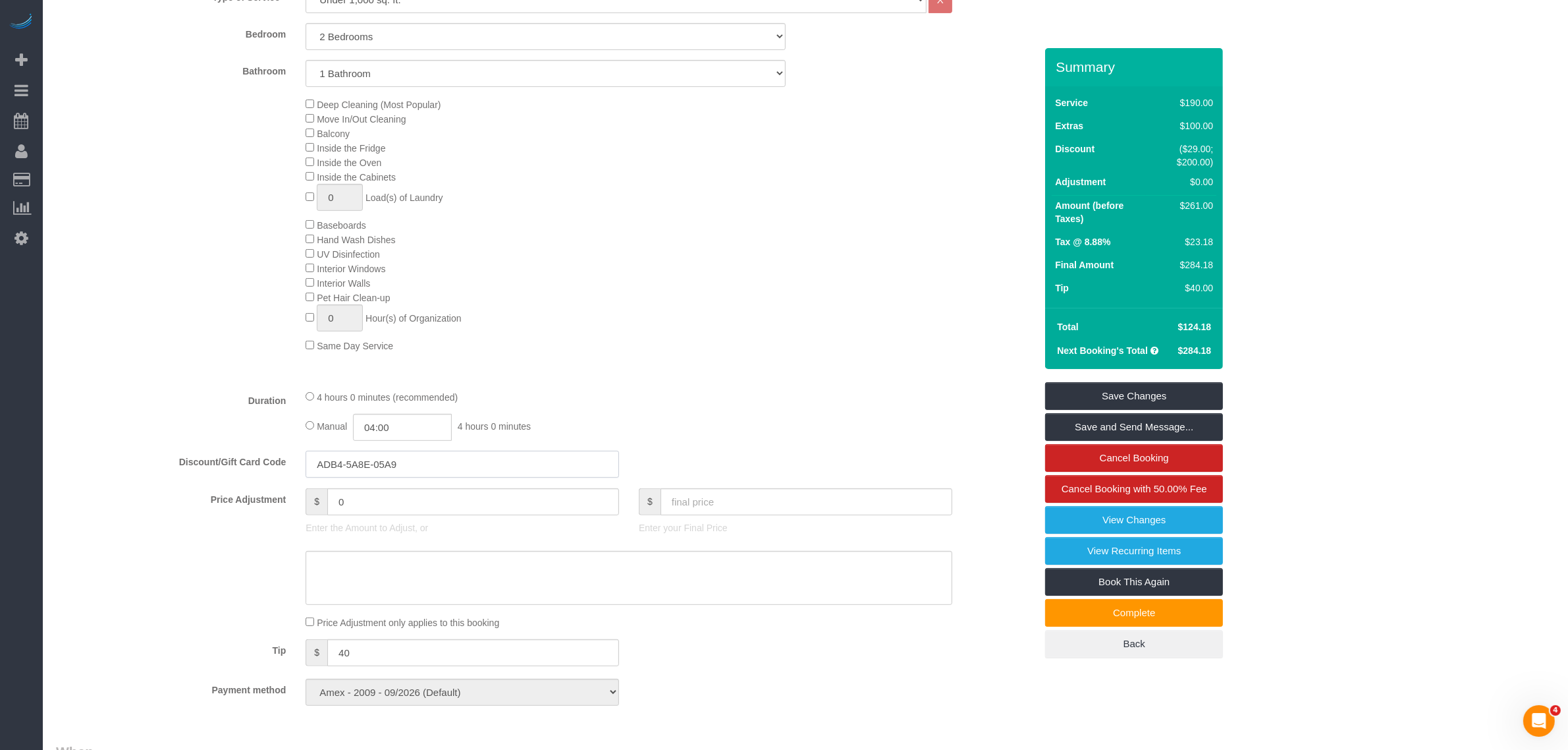
drag, startPoint x: 429, startPoint y: 461, endPoint x: 225, endPoint y: 475, distance: 204.5
click at [225, 475] on div "Discount/Gift Card Code ADB4-5A8E-05A9" at bounding box center [545, 465] width 999 height 28
click at [742, 304] on div "Deep Cleaning (Most Popular) Move In/Out Cleaning Balcony Inside the Fridge Ins…" at bounding box center [671, 225] width 750 height 255
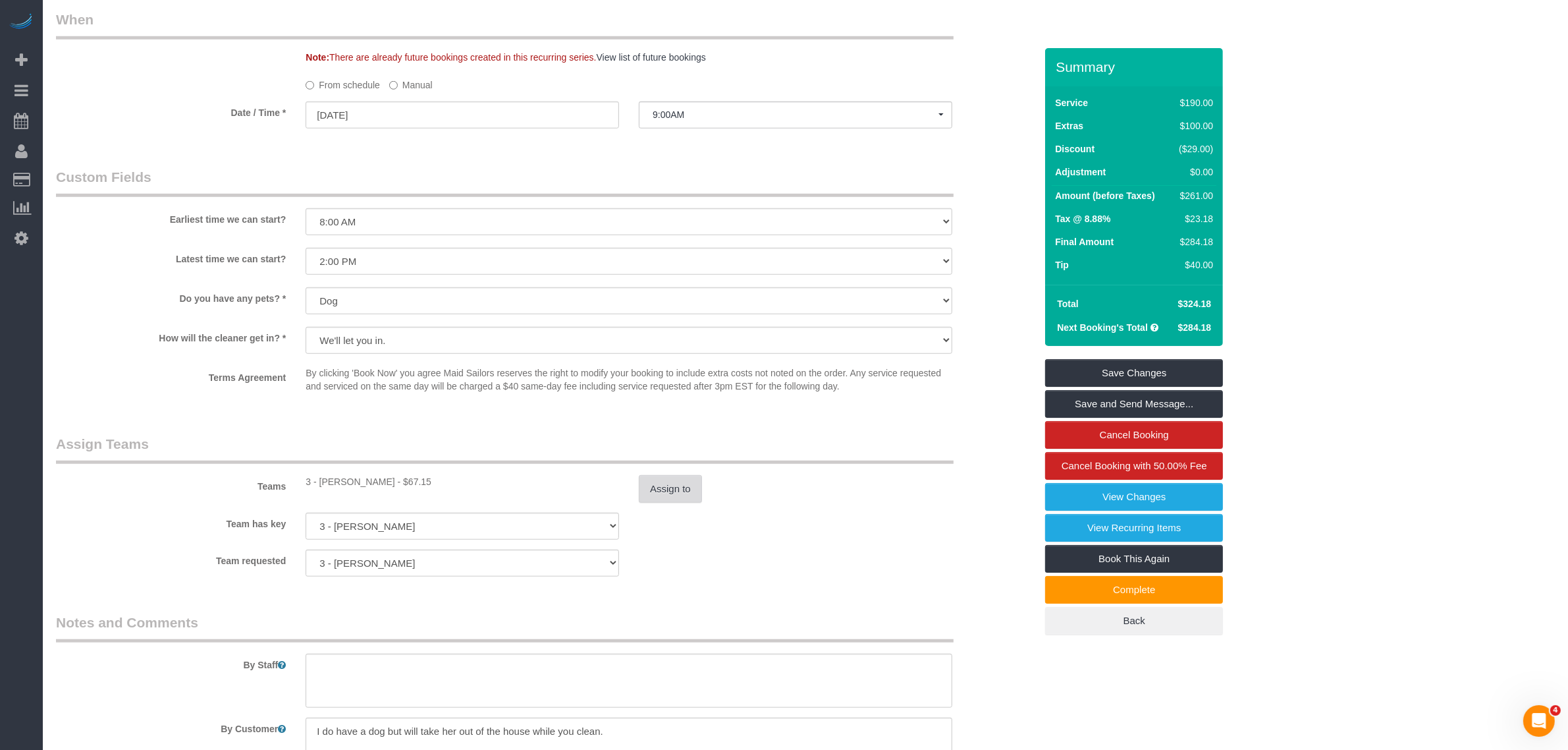
scroll to position [1483, 0]
